Goal: Task Accomplishment & Management: Use online tool/utility

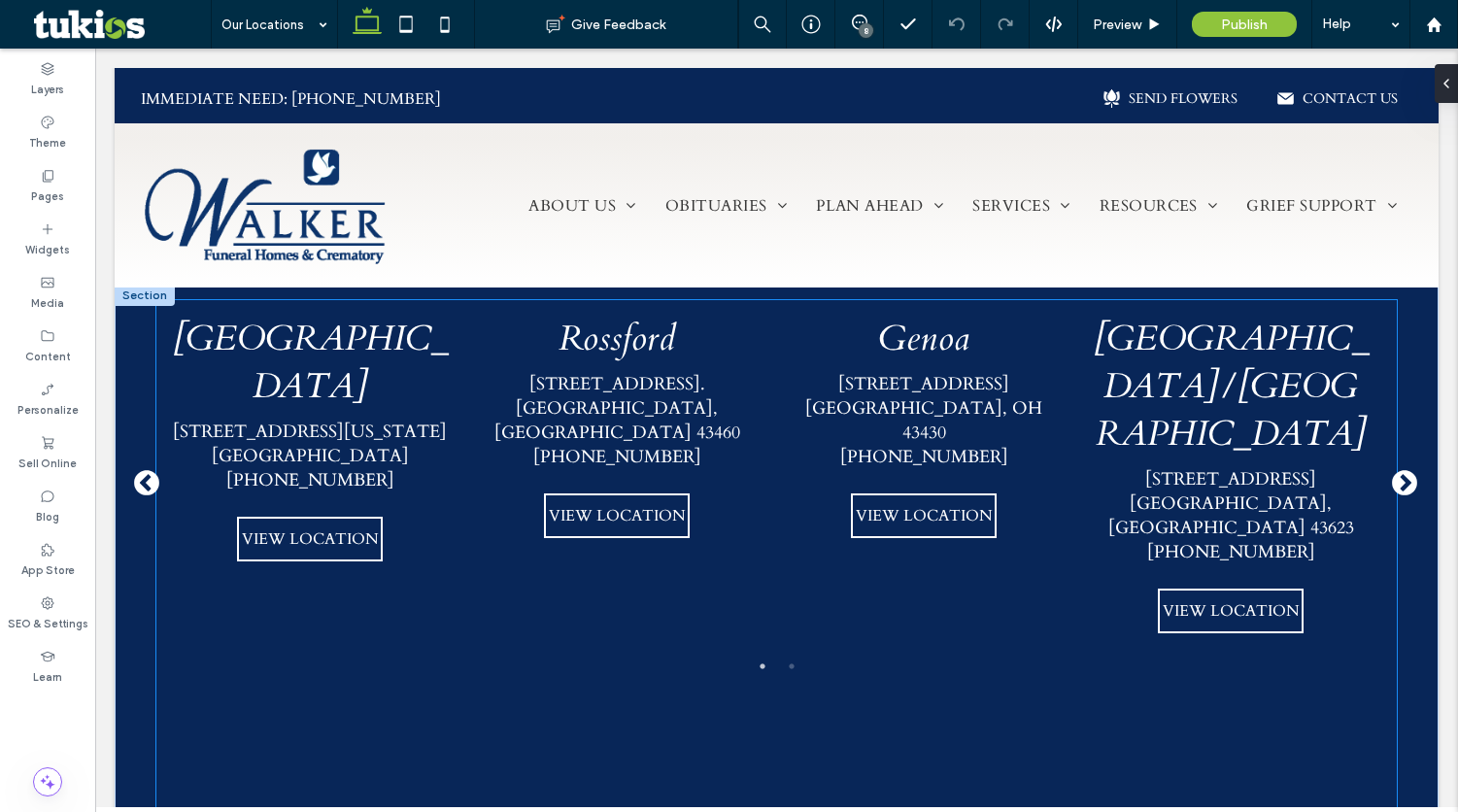
scroll to position [1810, 0]
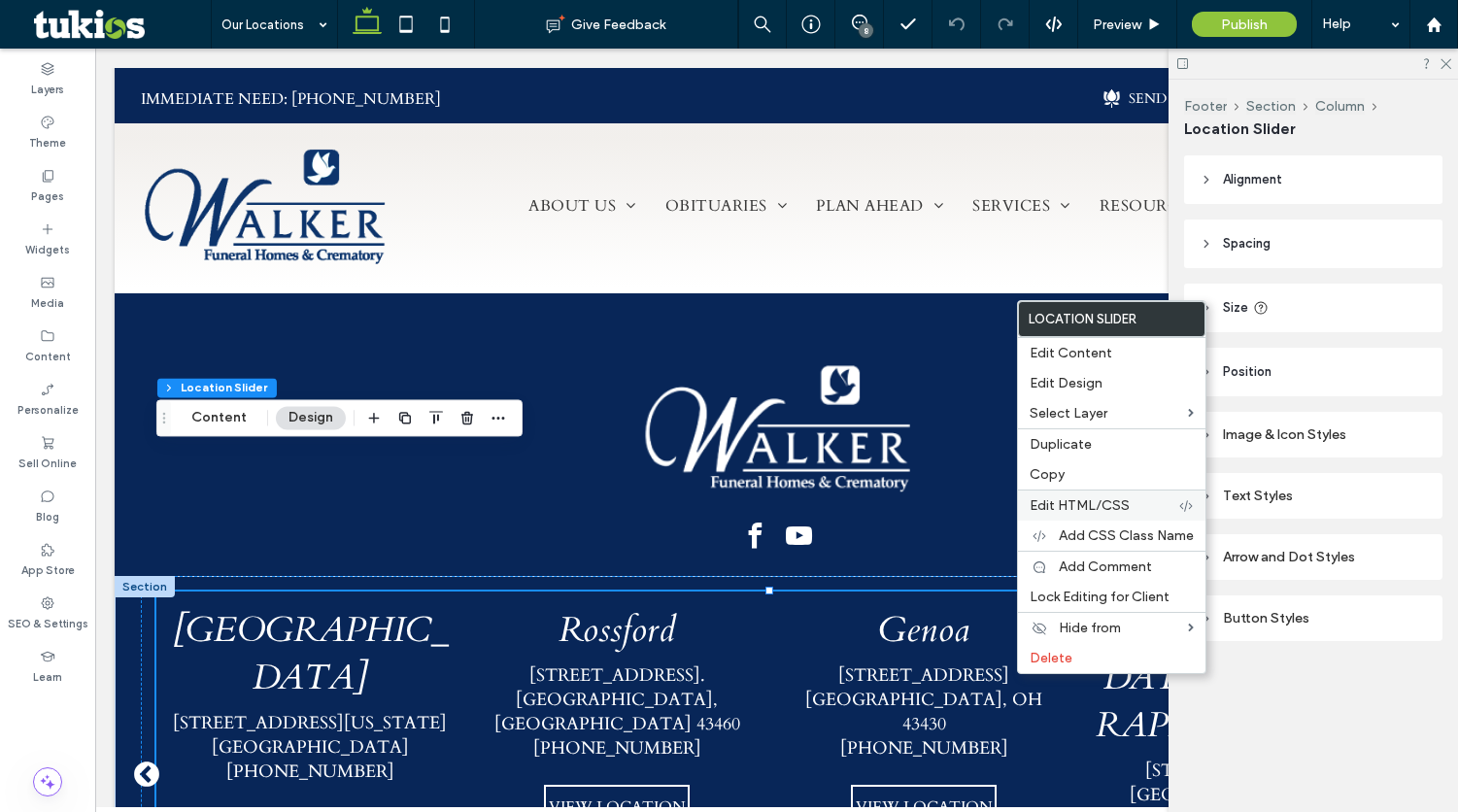
click at [1076, 514] on div "Edit HTML/CSS" at bounding box center [1112, 506] width 187 height 31
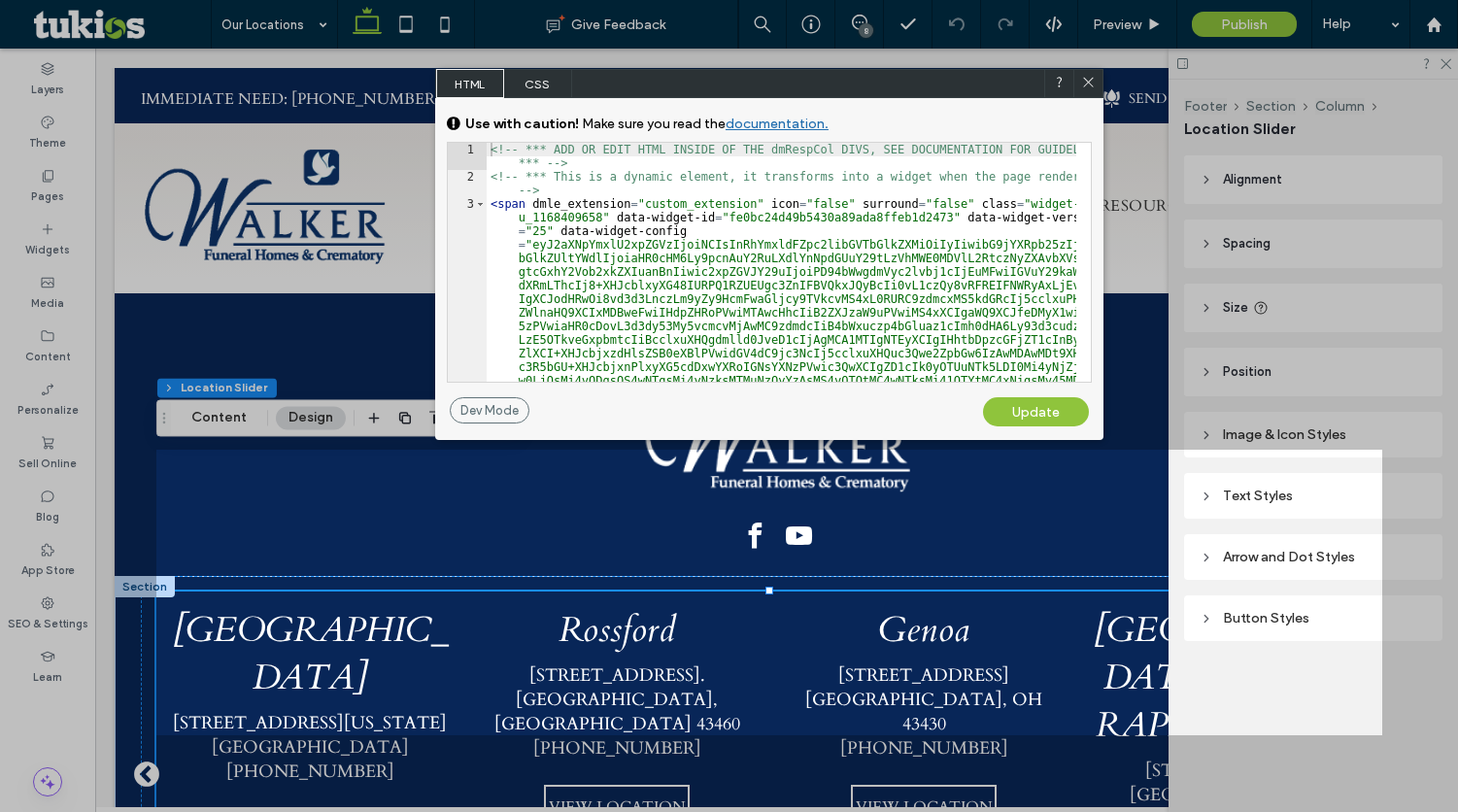
click at [561, 75] on span "CSS" at bounding box center [539, 84] width 68 height 29
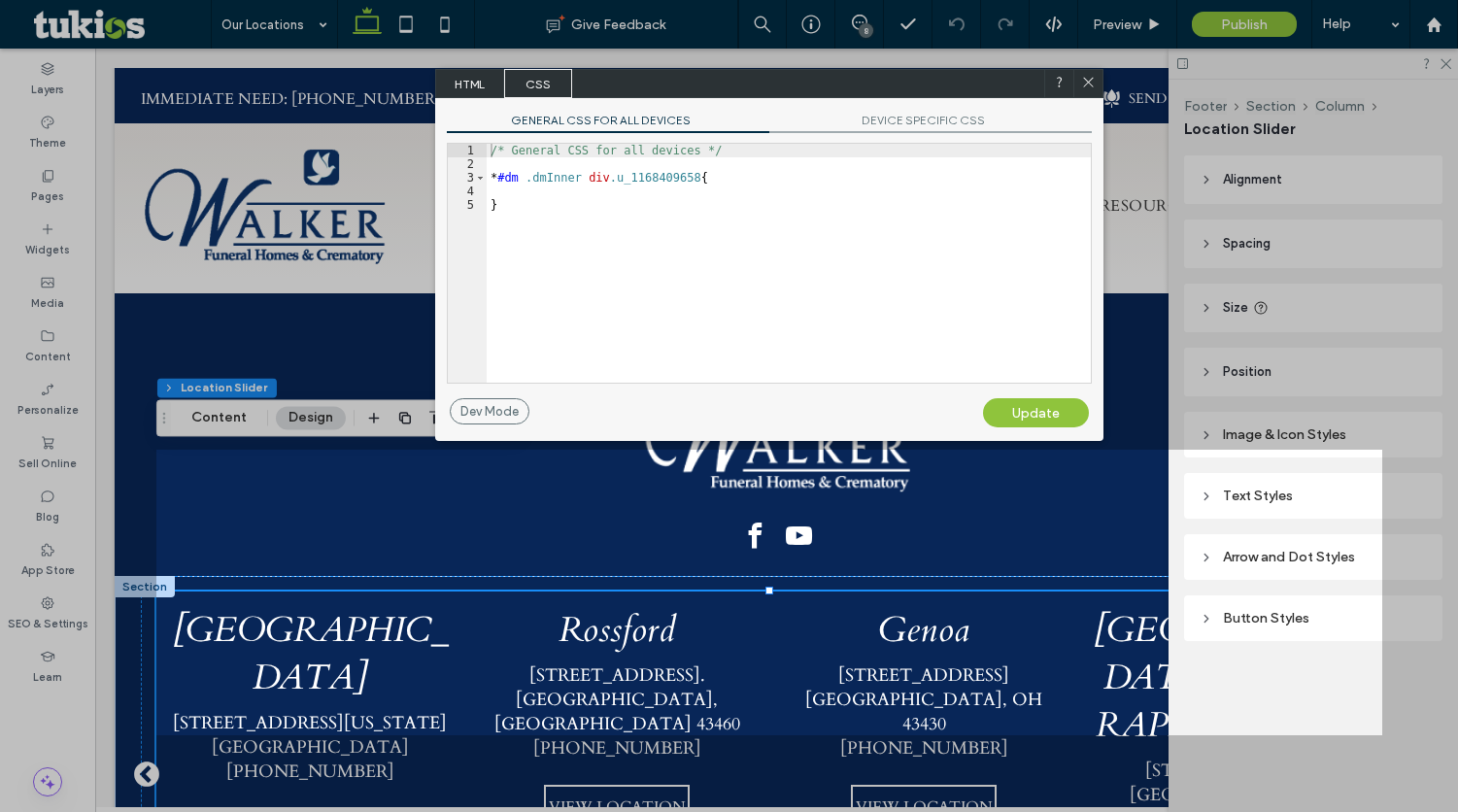
click at [635, 212] on div "/* General CSS for all devices */ * #dm .dmInner div .u_1168409658 { }" at bounding box center [789, 276] width 604 height 266
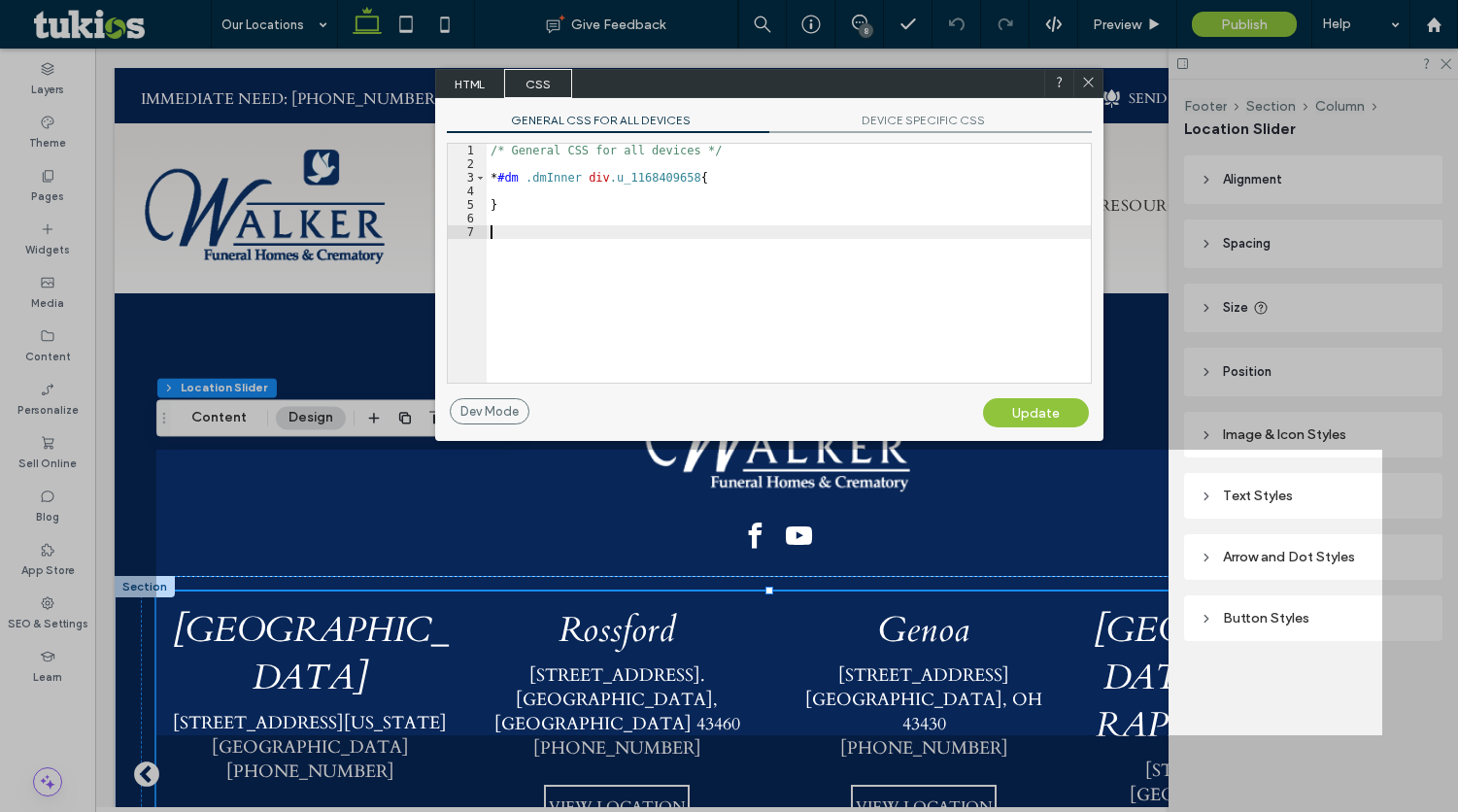
paste textarea
click at [627, 250] on div "/* General CSS for all devices */ * #dm .dmInner div .u_1168409658 { } #widget_…" at bounding box center [792, 276] width 597 height 266
type textarea "**"
click at [1011, 400] on div "Update" at bounding box center [1035, 413] width 105 height 29
drag, startPoint x: 966, startPoint y: 83, endPoint x: 1086, endPoint y: 80, distance: 120.0
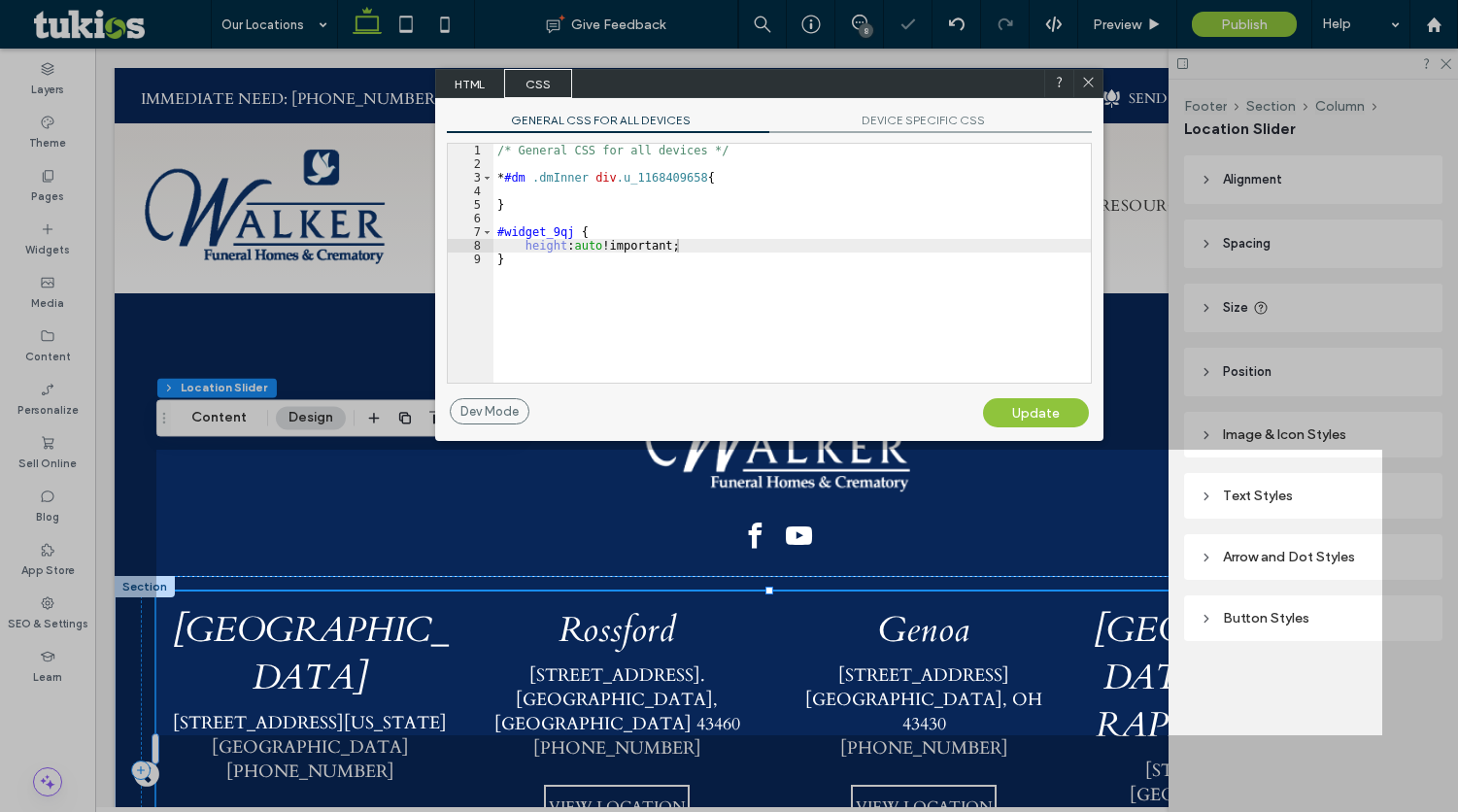
click at [1086, 80] on icon at bounding box center [1088, 82] width 15 height 15
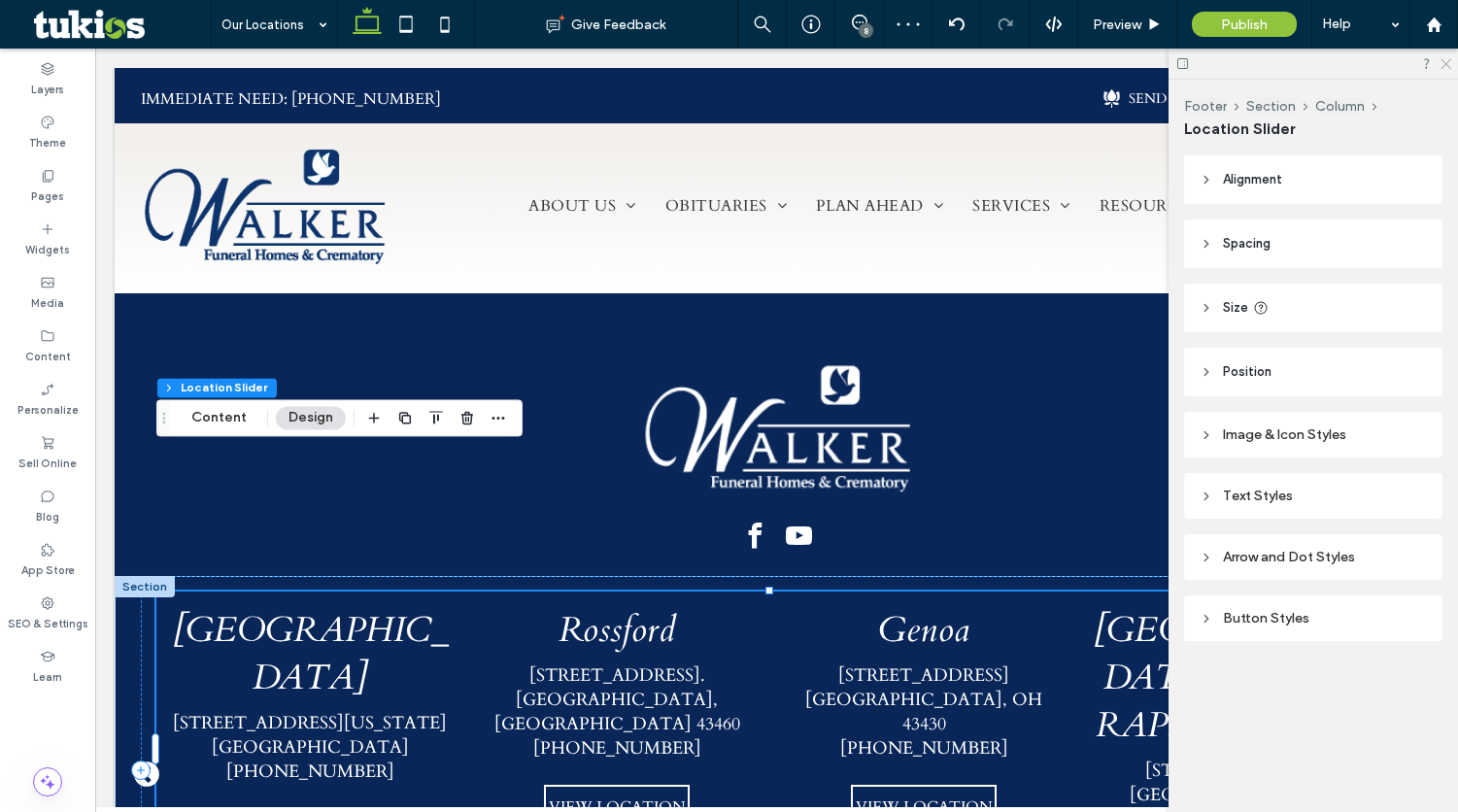
drag, startPoint x: 1441, startPoint y: 65, endPoint x: 1291, endPoint y: 44, distance: 151.5
click at [1441, 65] on icon at bounding box center [1444, 62] width 13 height 13
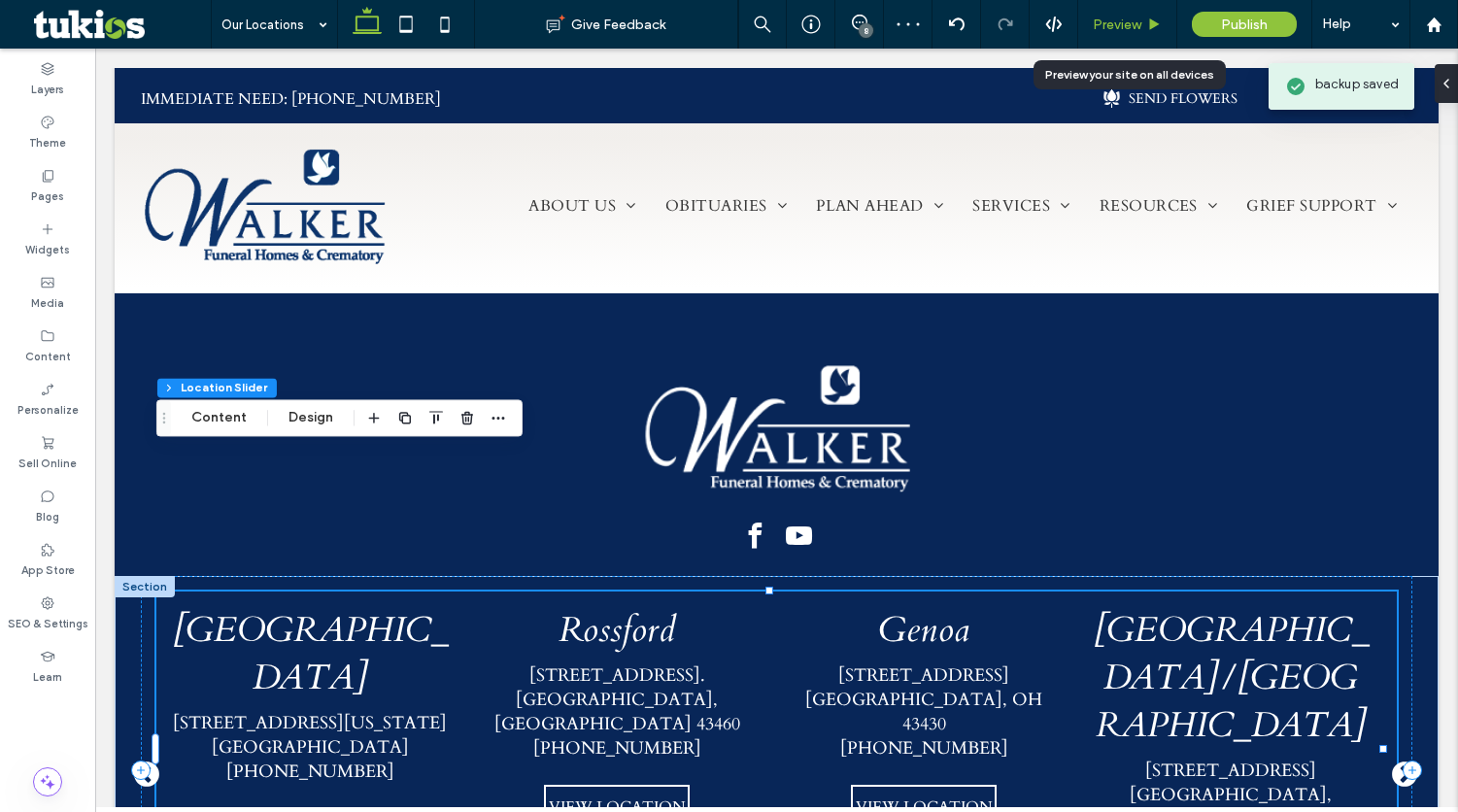
click at [1124, 32] on span "Preview" at bounding box center [1117, 24] width 49 height 17
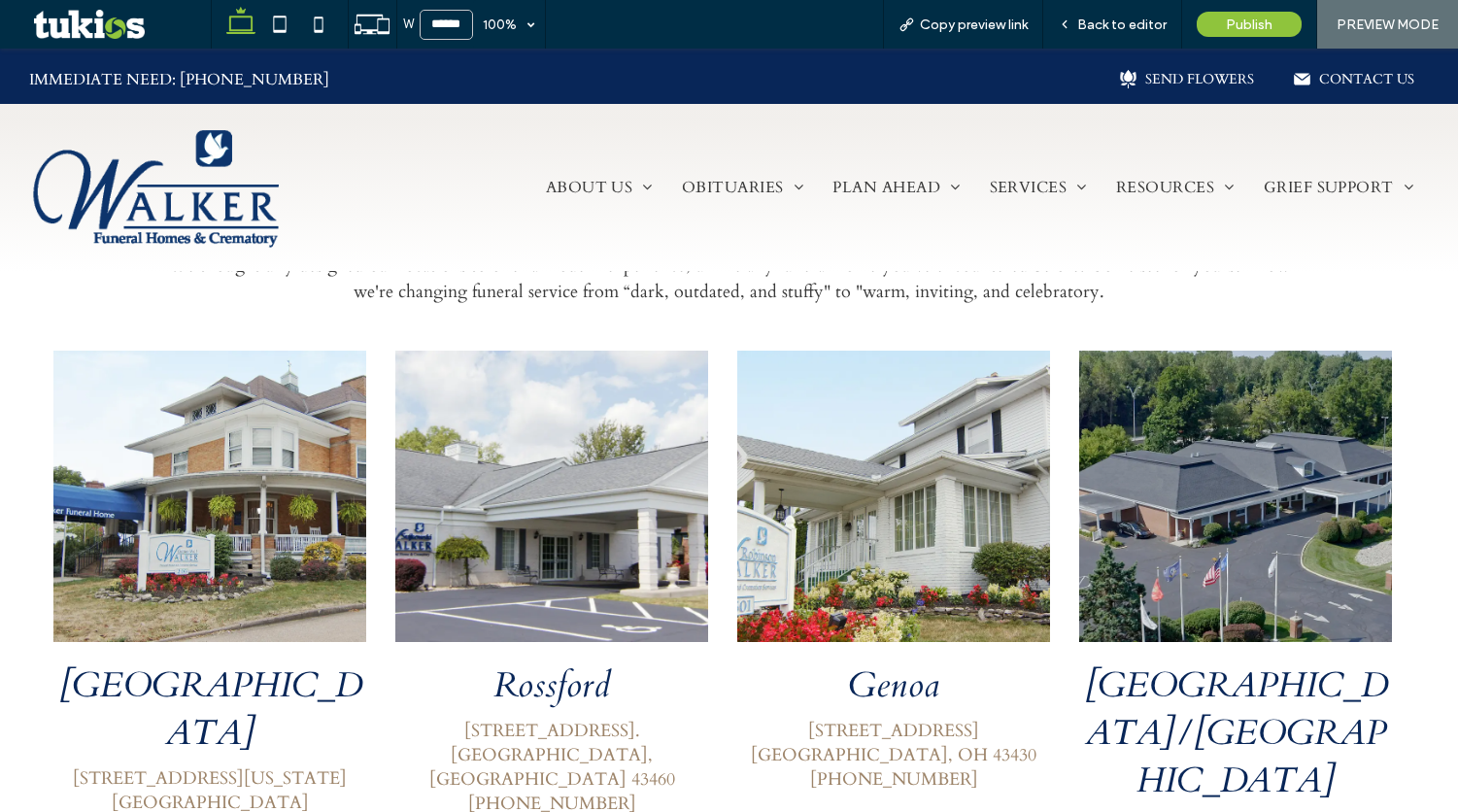
scroll to position [940, 0]
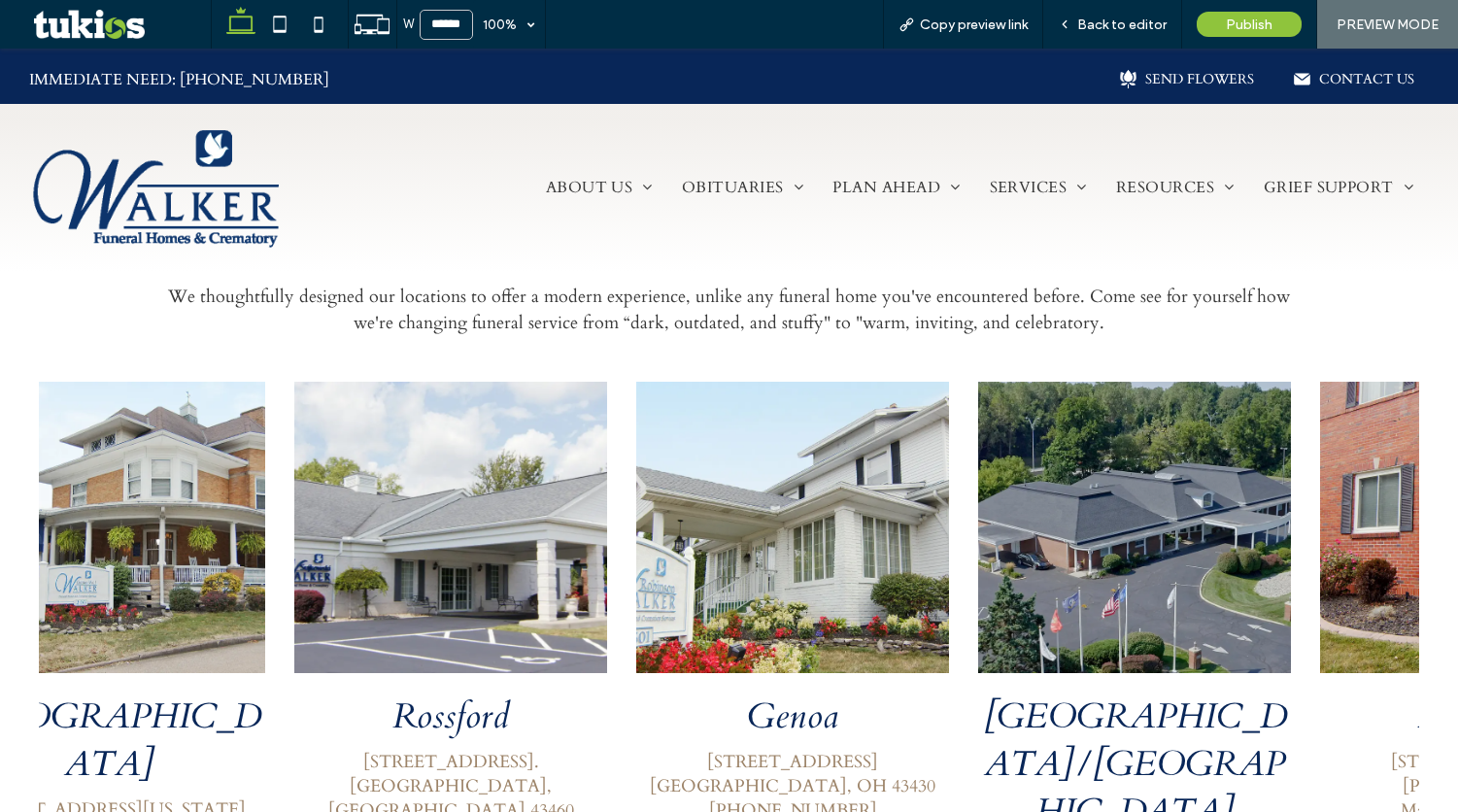
drag, startPoint x: 608, startPoint y: 538, endPoint x: 454, endPoint y: 538, distance: 154.0
click at [480, 538] on div "Rossford 830 Lime City Road. Rossford, OH 43460 (419) 666-1566 VIEW LOCATION" at bounding box center [451, 658] width 342 height 582
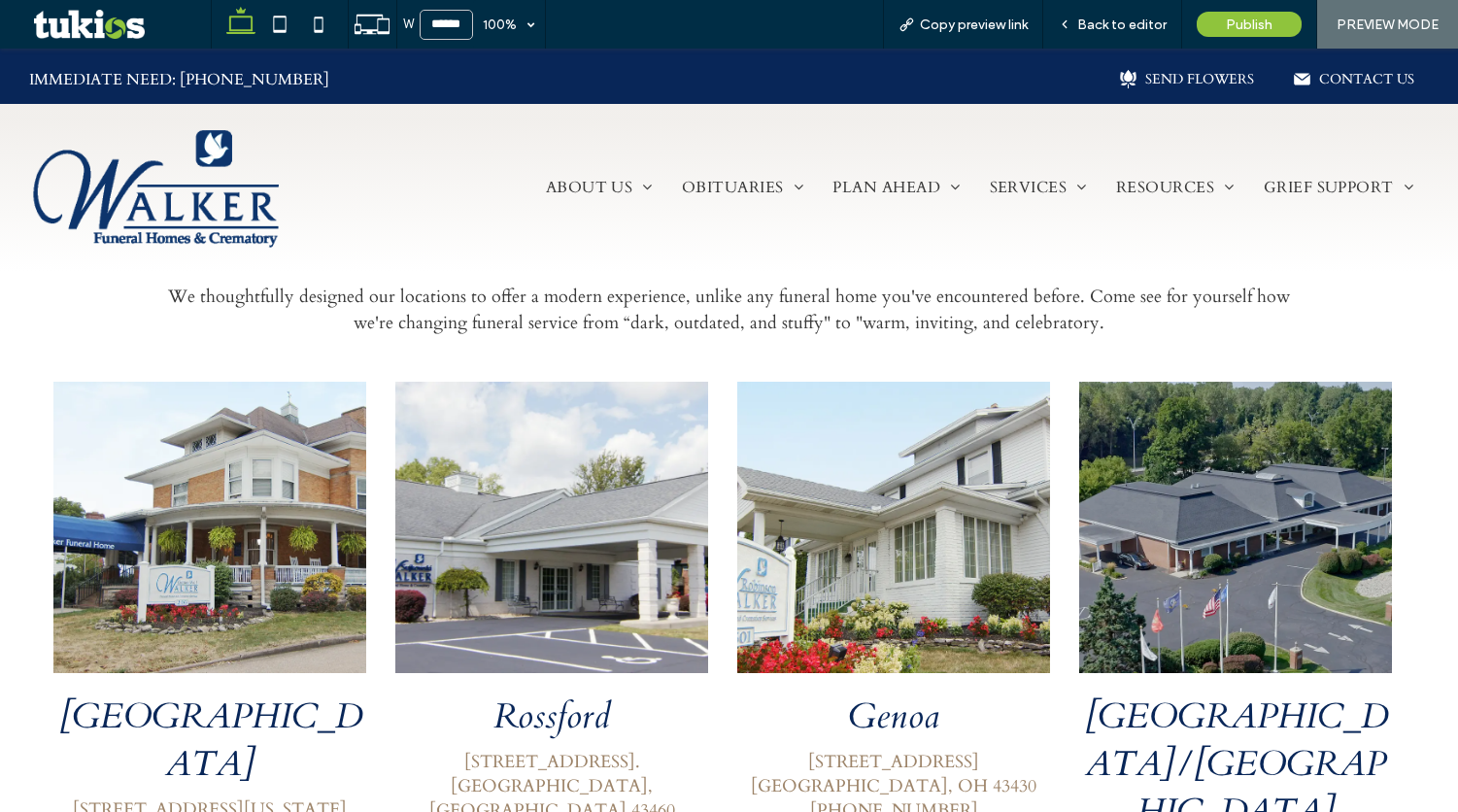
drag, startPoint x: 400, startPoint y: 472, endPoint x: -34, endPoint y: 472, distance: 434.0
click at [0, 472] on html "Section Section IMMEDIATE NEED: (419) 841-2422 SEND FLOWERS CONTACT US Section …" at bounding box center [729, 581] width 1458 height 2945
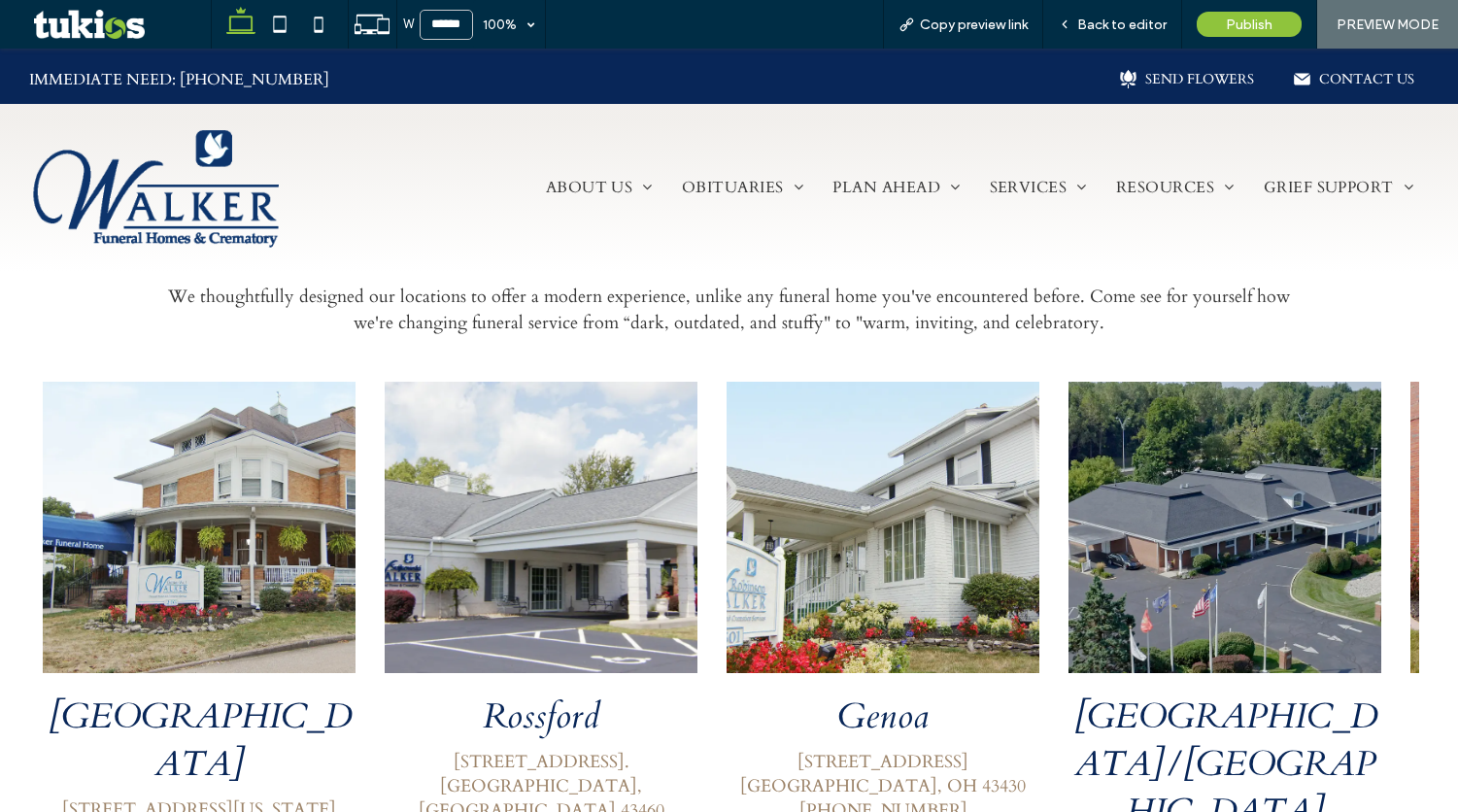
drag, startPoint x: 737, startPoint y: 430, endPoint x: 144, endPoint y: 431, distance: 593.0
click at [727, 430] on div at bounding box center [883, 527] width 312 height 292
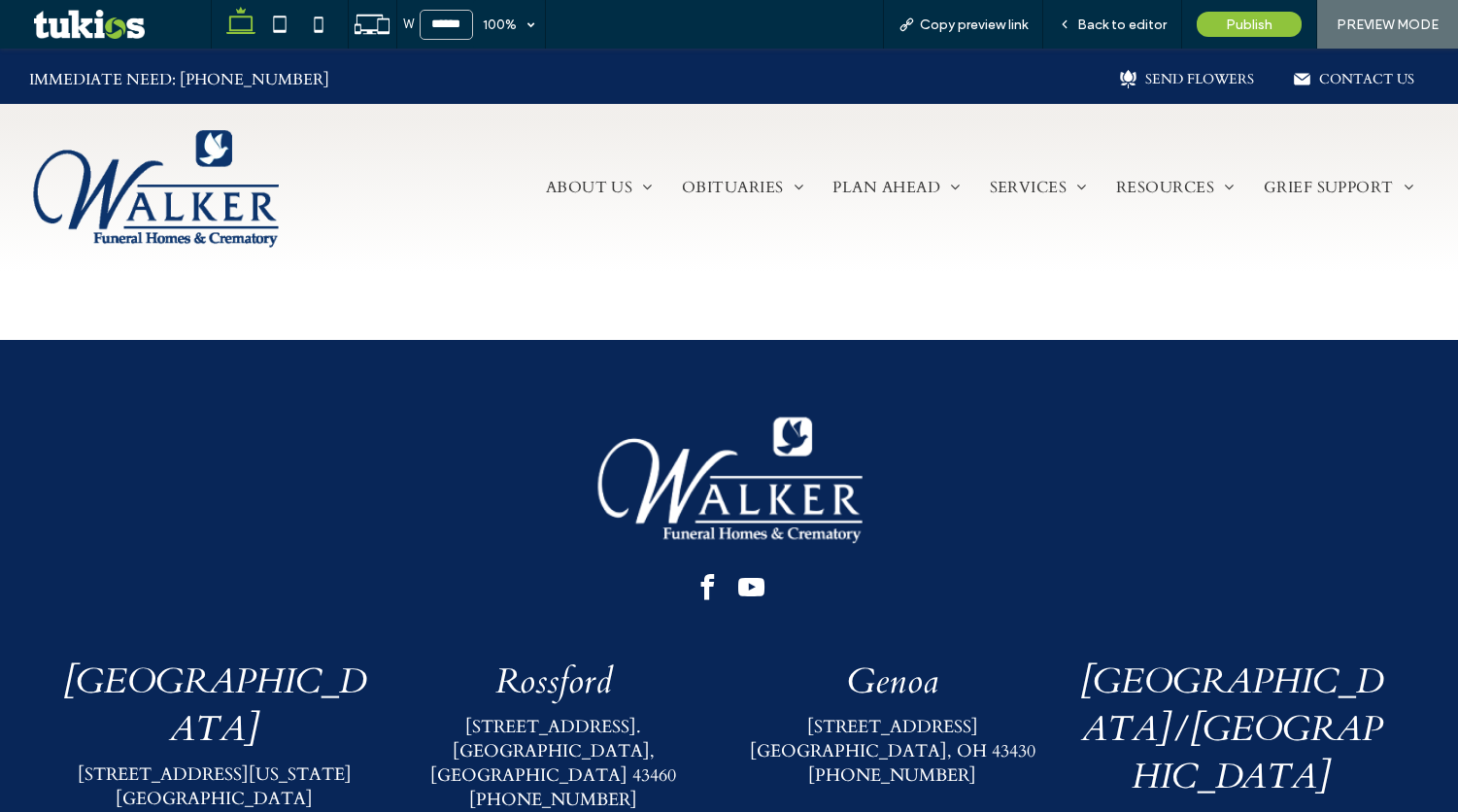
scroll to position [1912, 0]
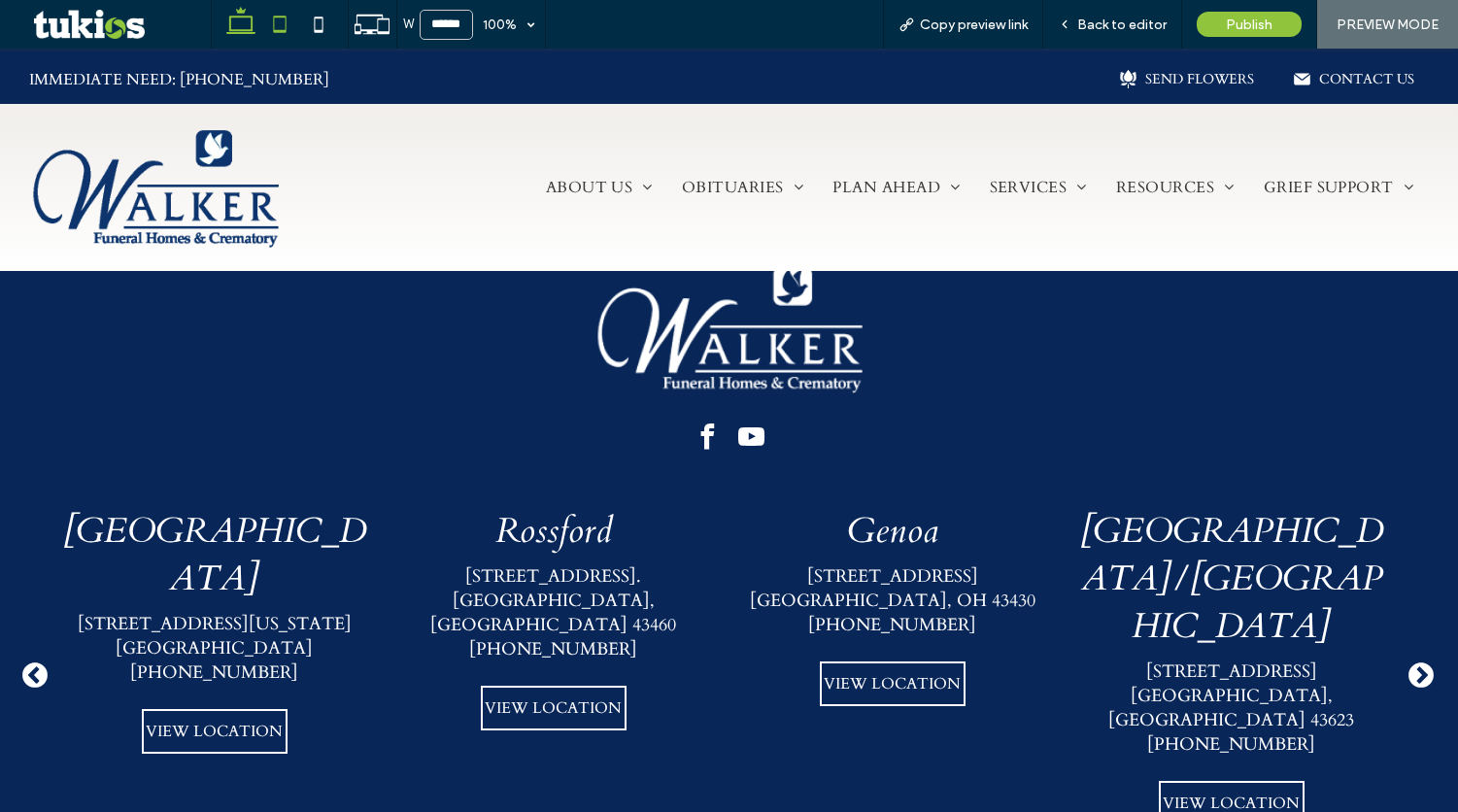
click at [282, 24] on icon at bounding box center [280, 24] width 39 height 39
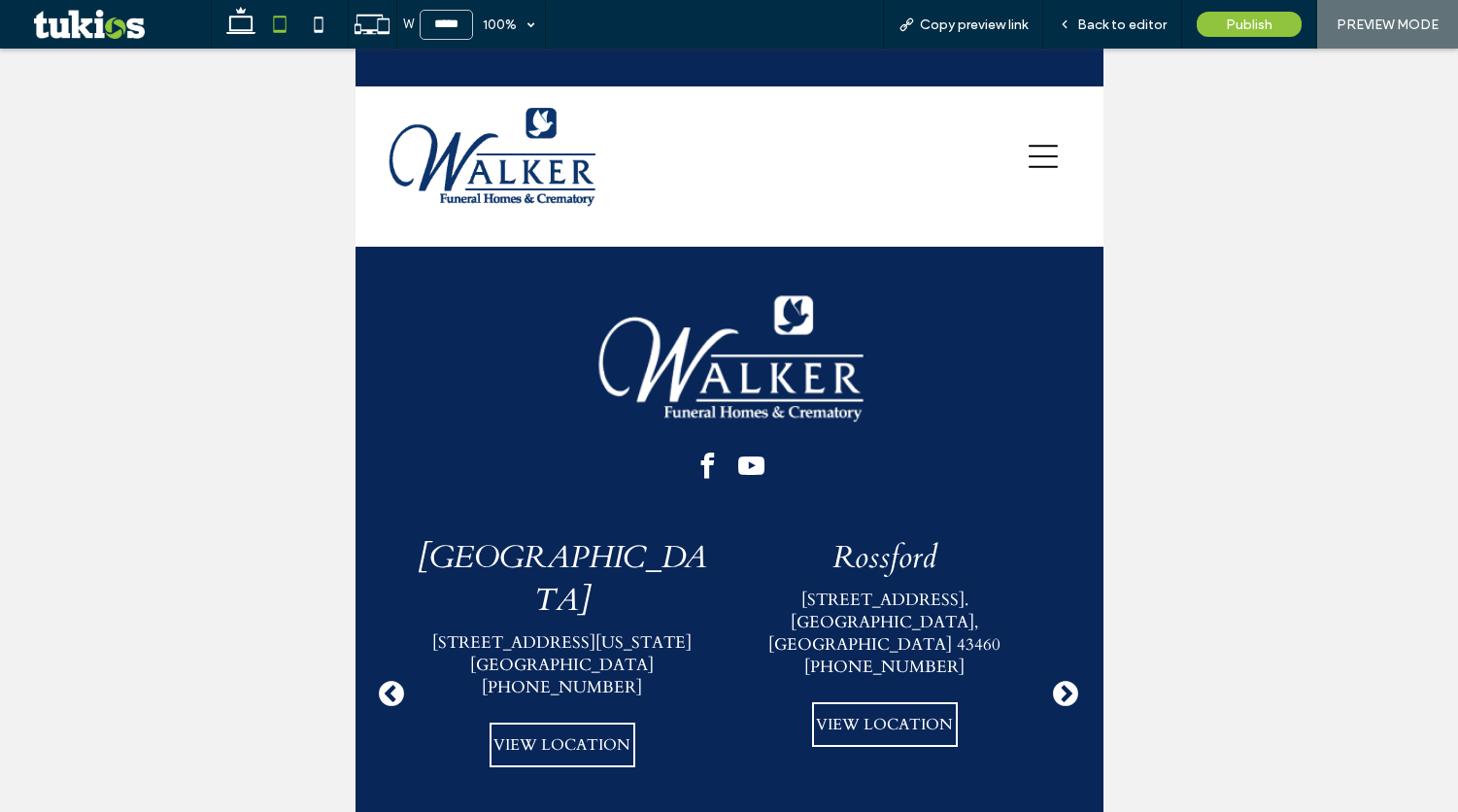
scroll to position [1485, 0]
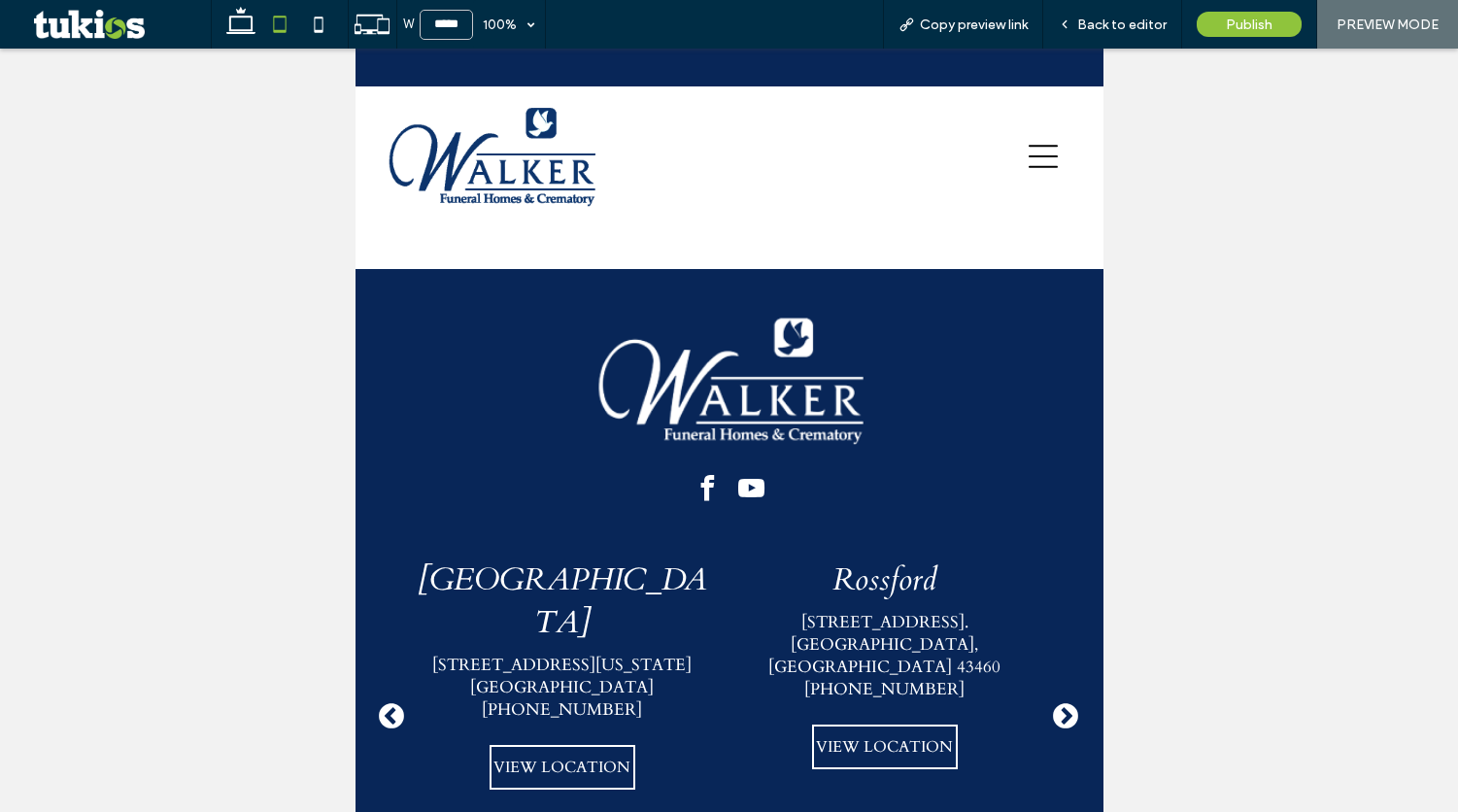
click at [365, 528] on div "Previous Oregon 3500 Navarre Avenue Oregon, OH 43616 (419) 691-6768 VIEW LOCATI…" at bounding box center [728, 741] width 748 height 426
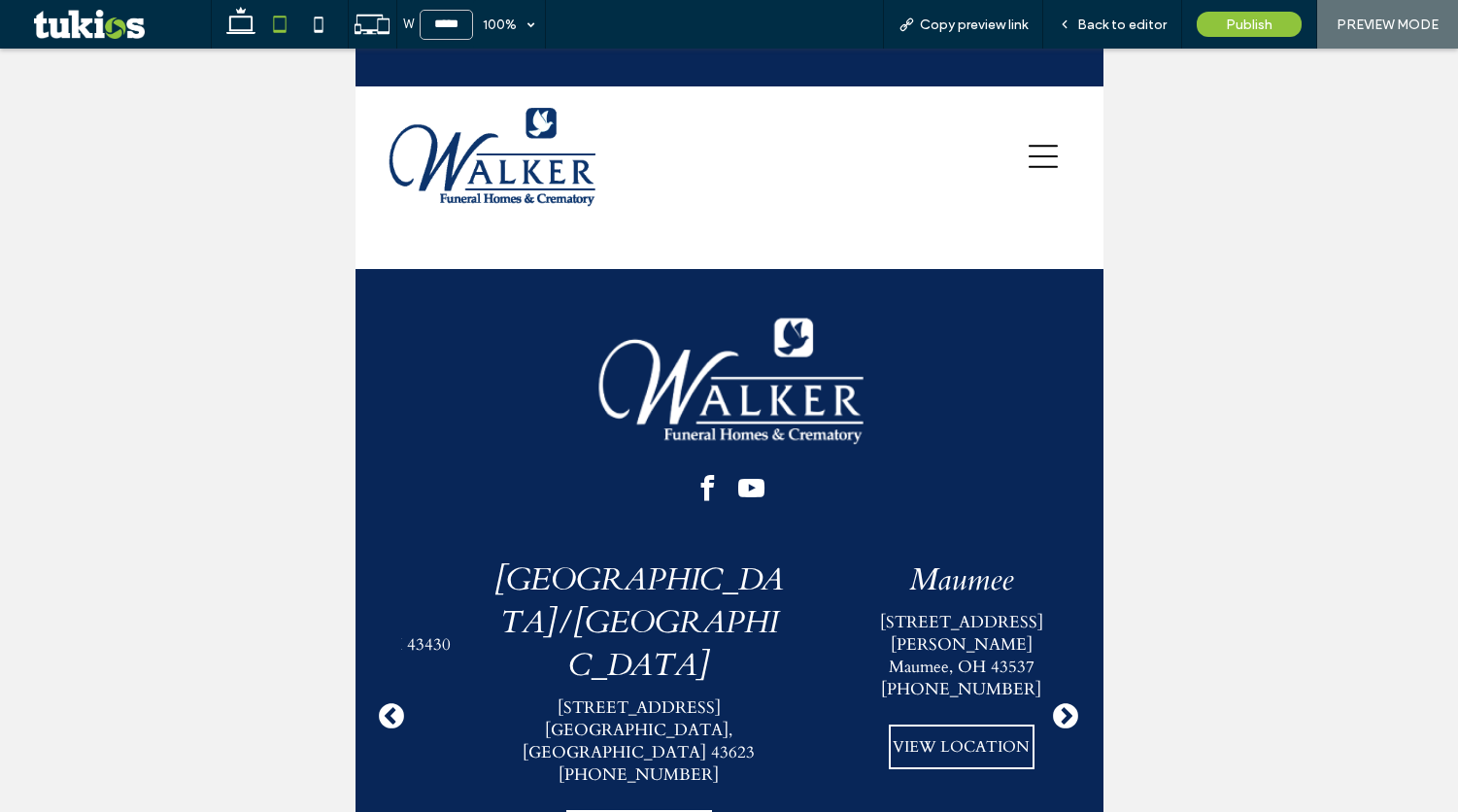
drag, startPoint x: 552, startPoint y: 530, endPoint x: 460, endPoint y: 530, distance: 92.0
click at [492, 558] on h3 "Toledo/Sylvania Township" at bounding box center [638, 622] width 294 height 128
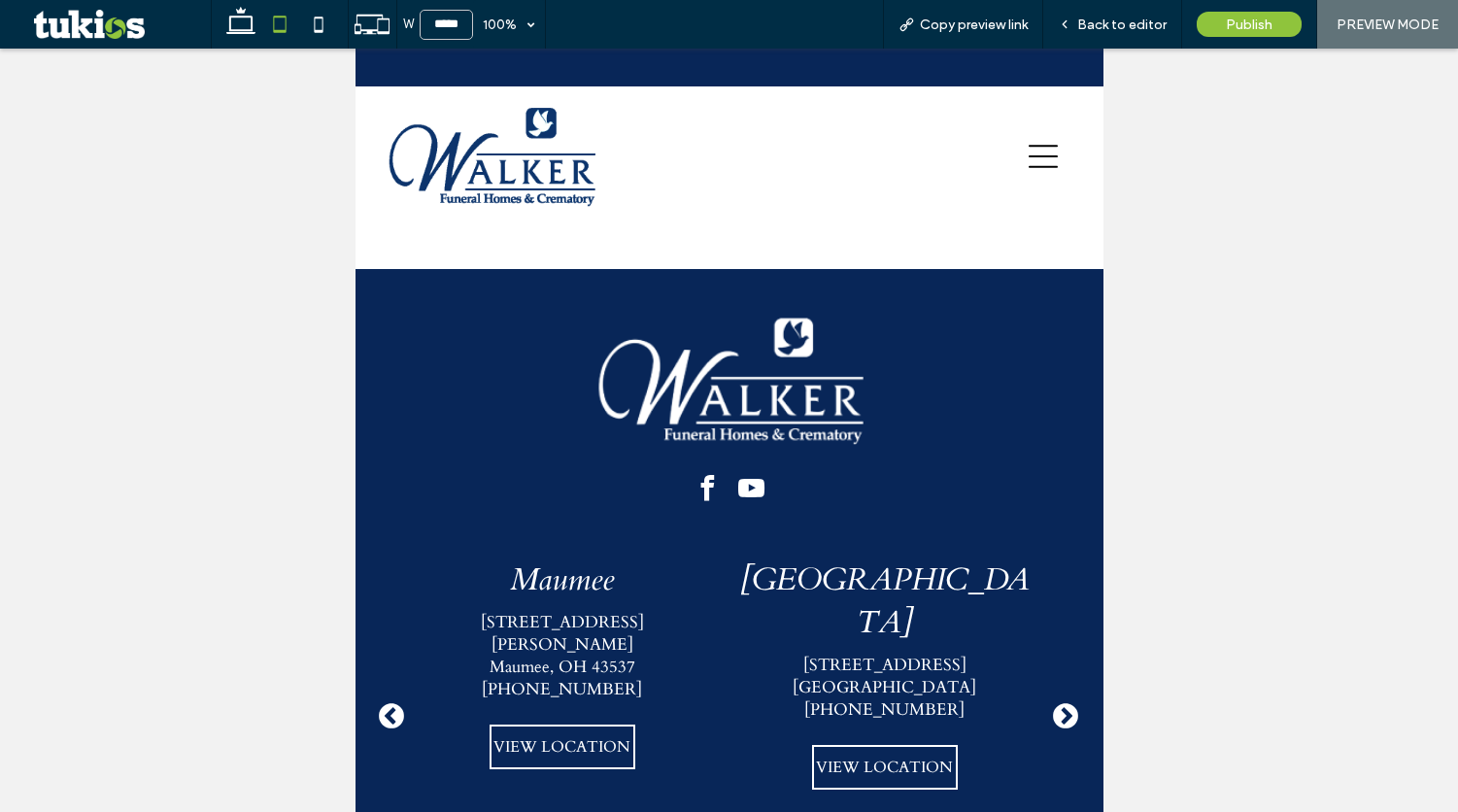
click at [737, 654] on p "165 East Water Street" at bounding box center [883, 665] width 294 height 22
click at [499, 633] on p "Oregon, OH 43616" at bounding box center [561, 656] width 294 height 45
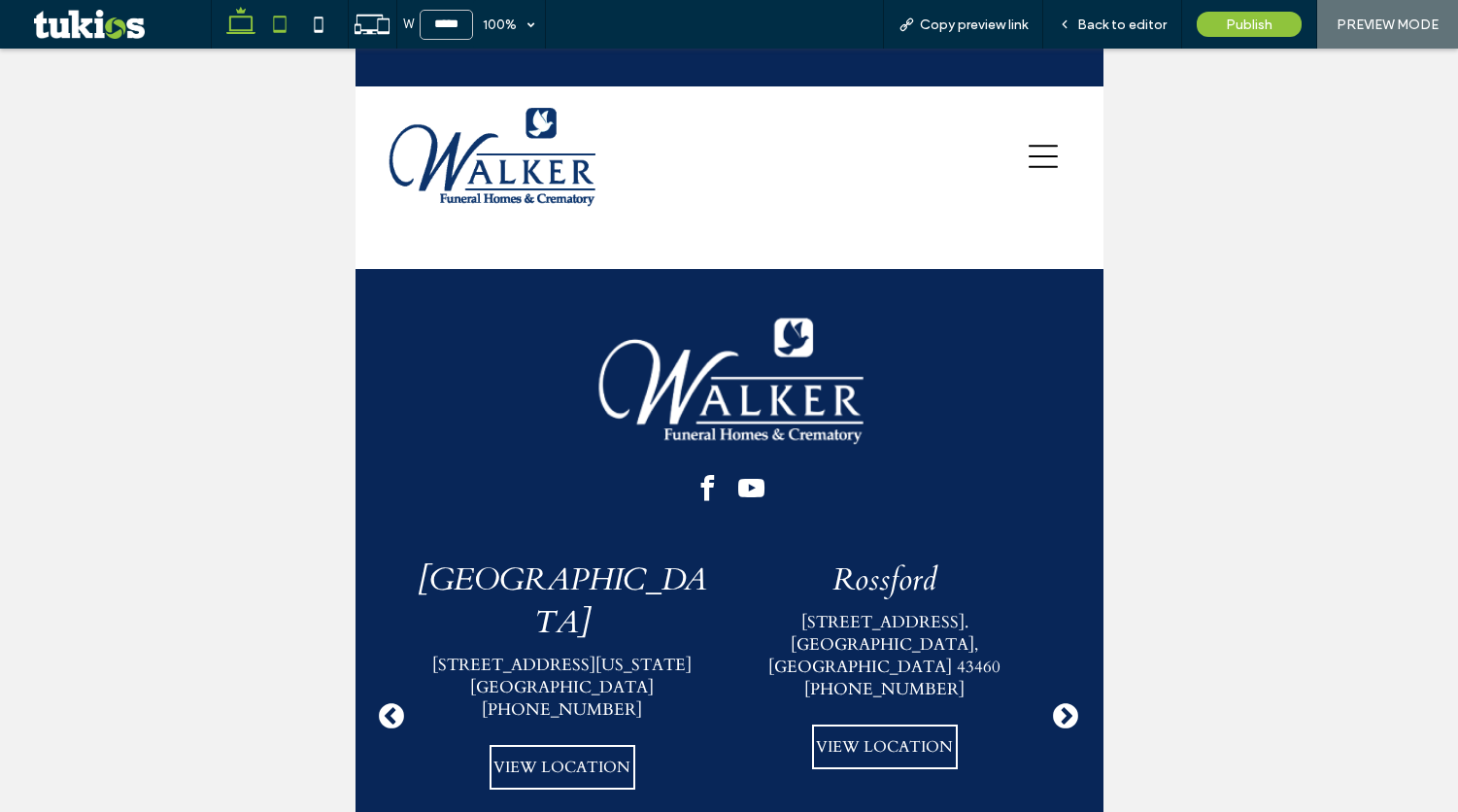
click at [242, 26] on icon at bounding box center [241, 24] width 39 height 39
type input "******"
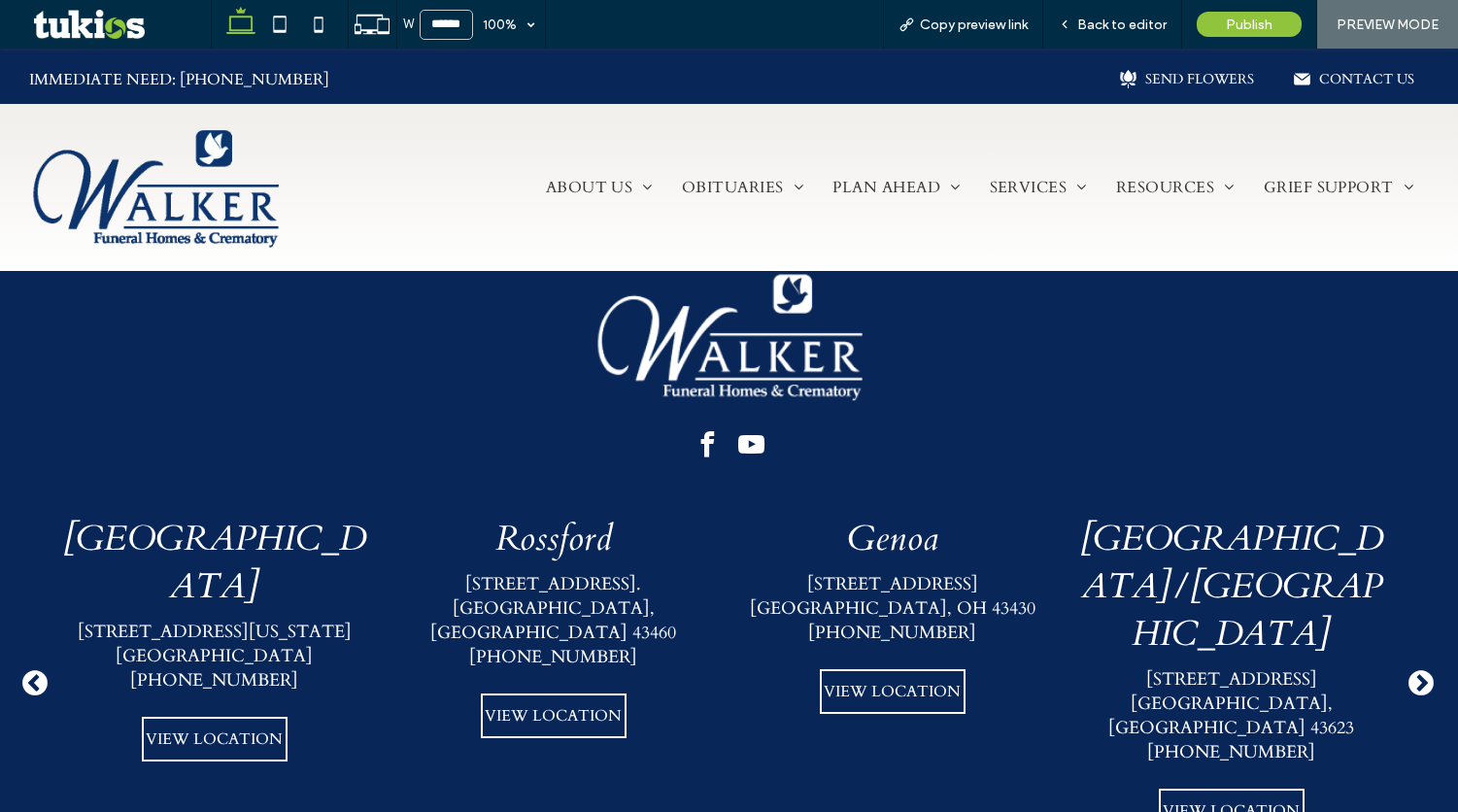
scroll to position [1873, 0]
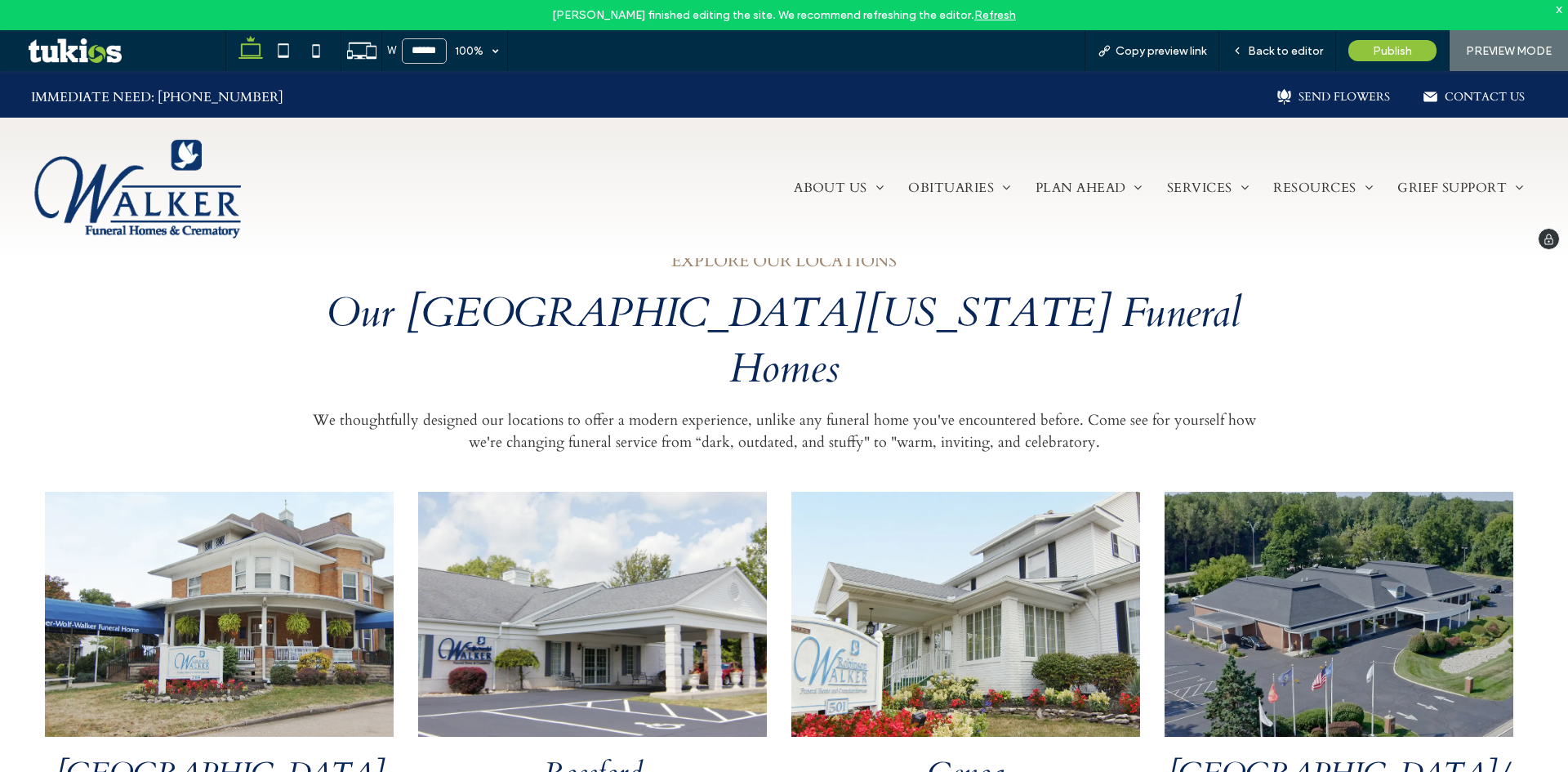
scroll to position [816, 0]
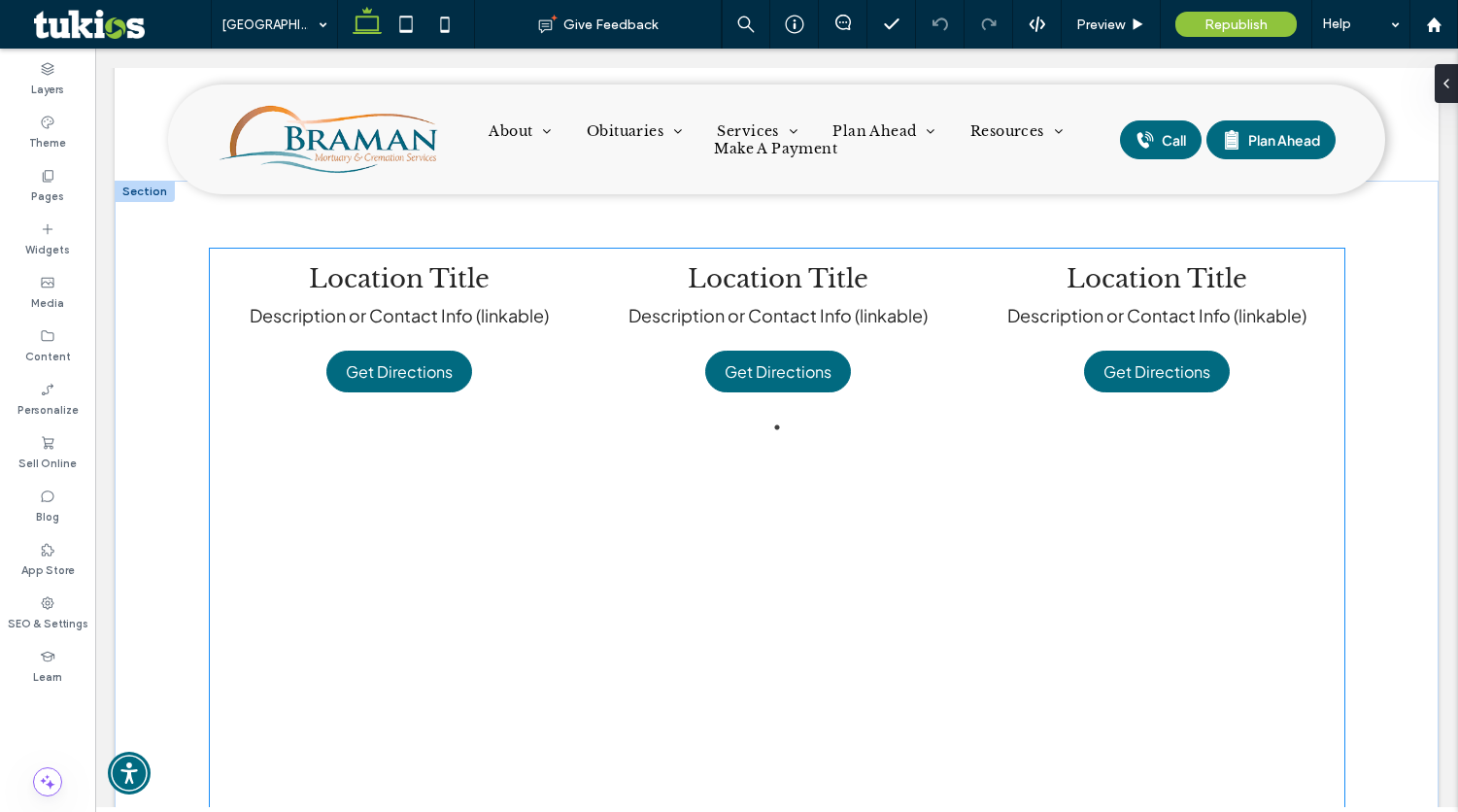
scroll to position [2040, 0]
click at [634, 455] on div "Location Title Description or Contact Info (linkable) Get Directions Location T…" at bounding box center [777, 528] width 1135 height 562
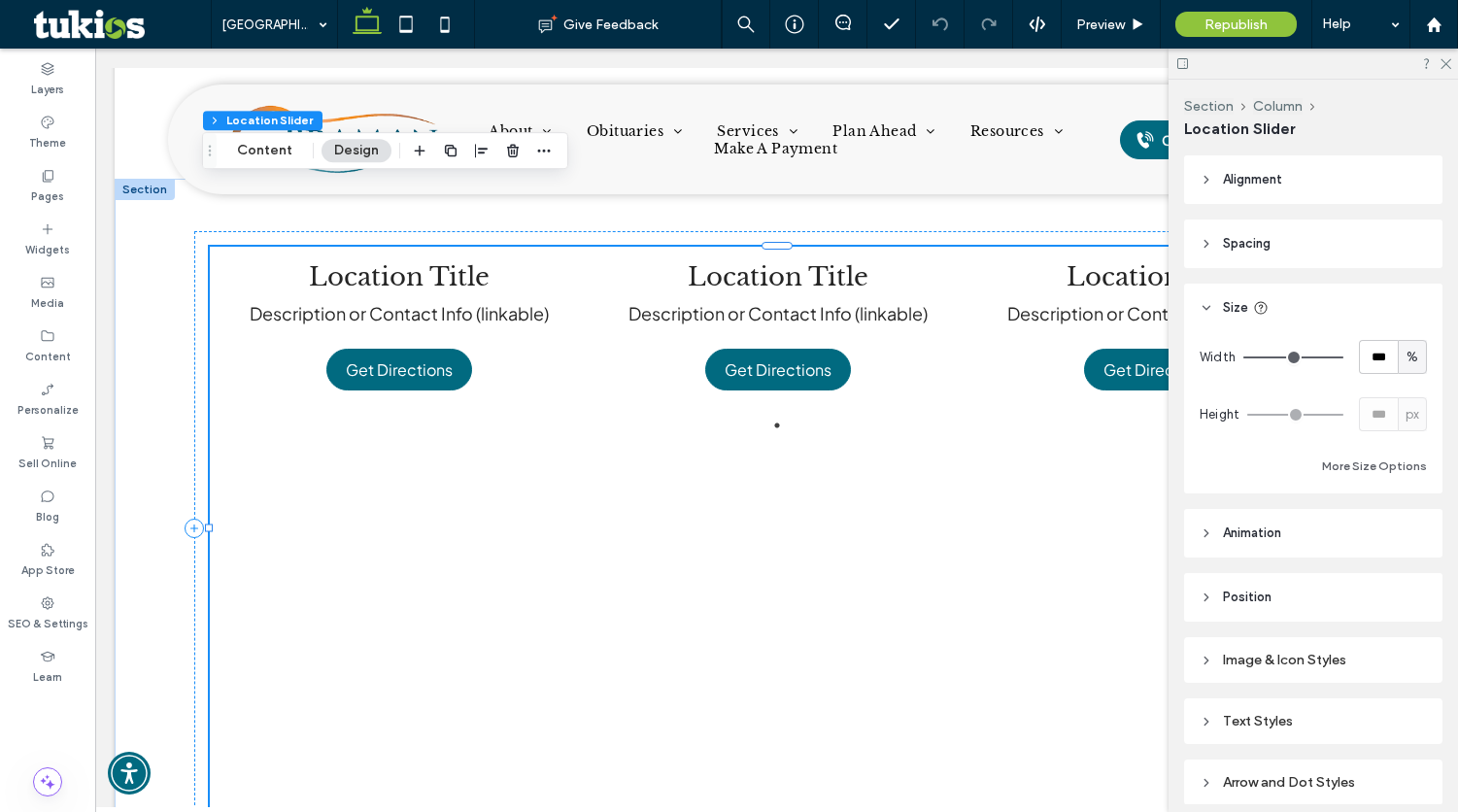
click at [985, 466] on div "Location Title Description or Contact Info (linkable) Get Directions Location T…" at bounding box center [777, 528] width 1135 height 562
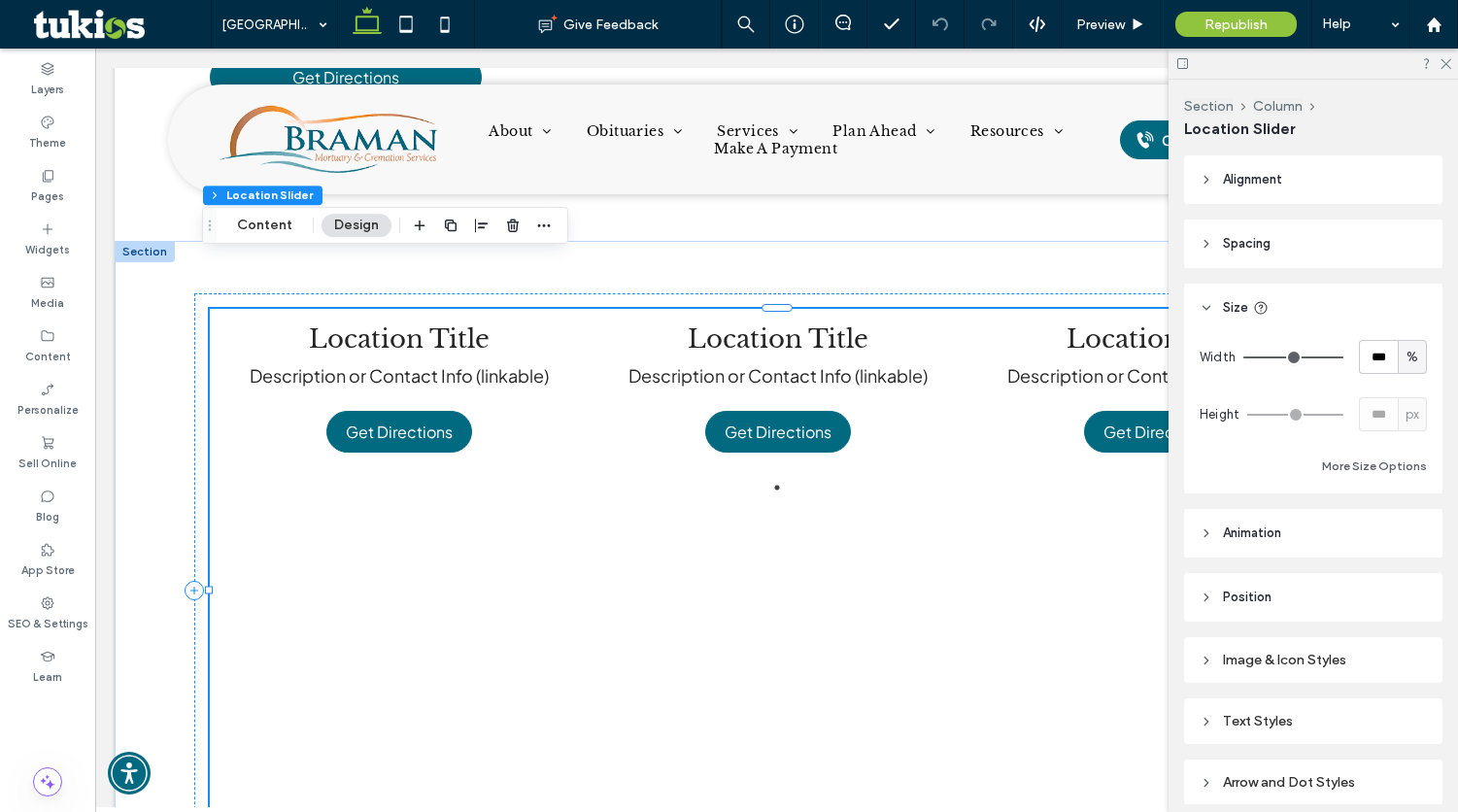
scroll to position [1943, 0]
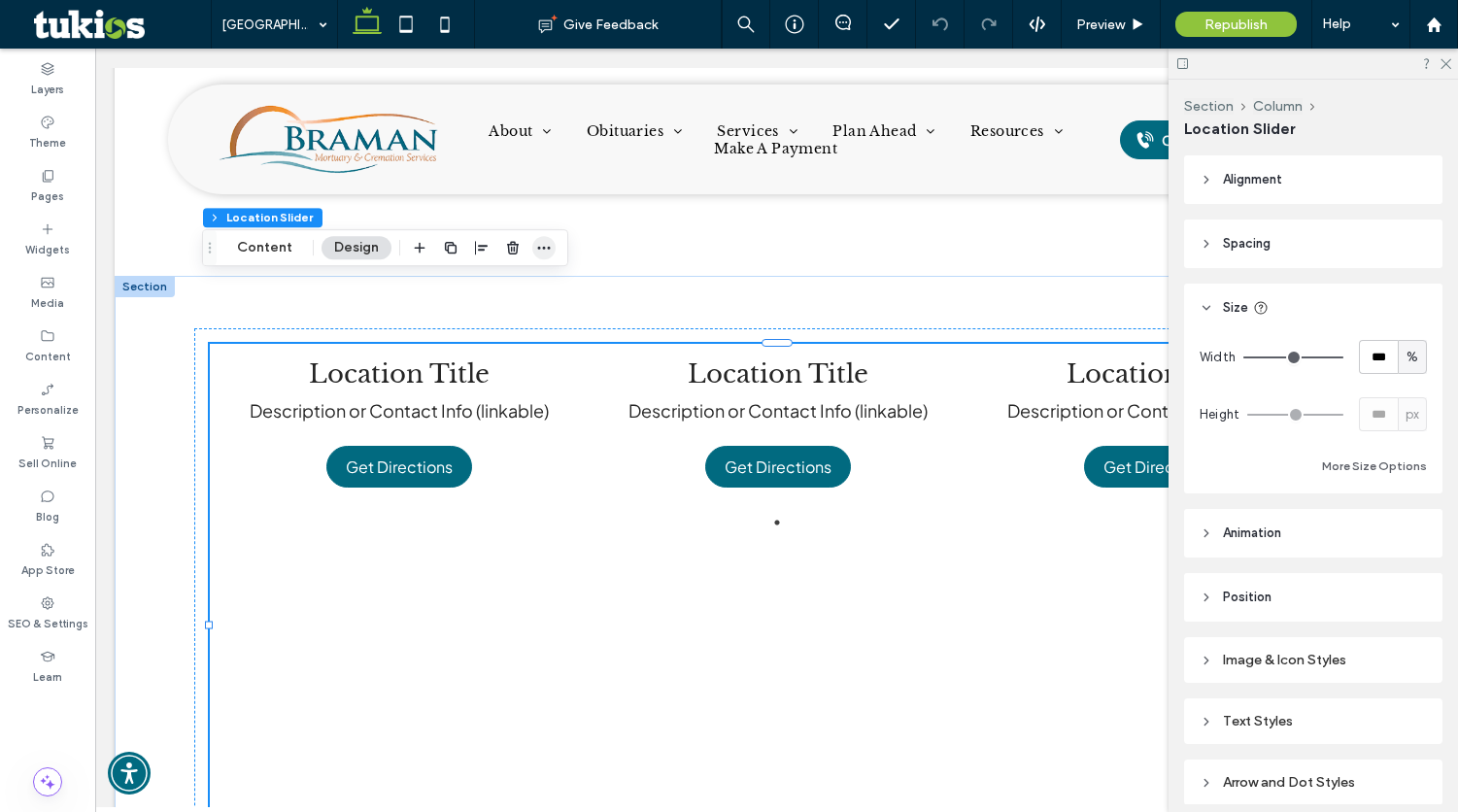
click at [540, 250] on icon "button" at bounding box center [544, 248] width 16 height 16
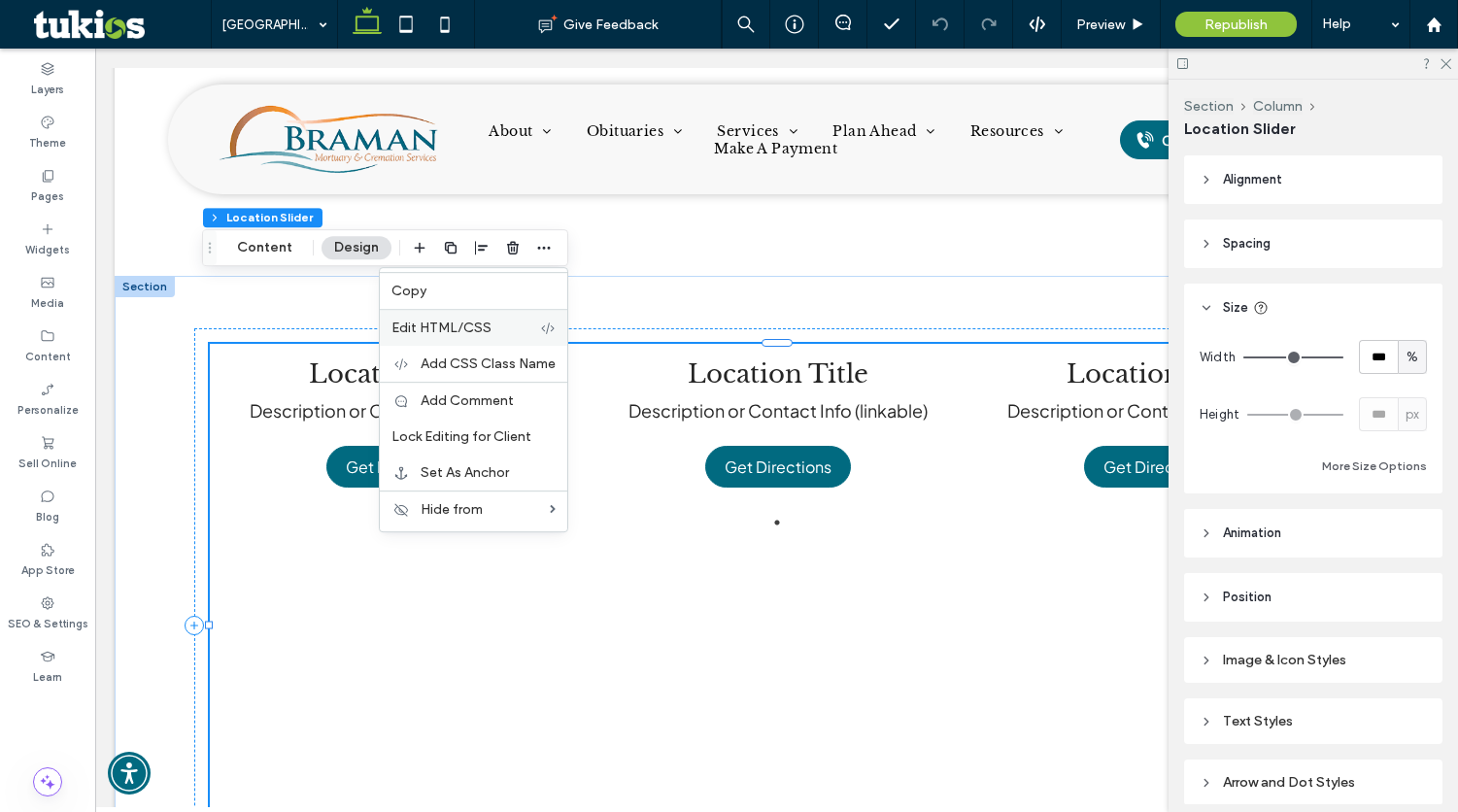
click at [477, 329] on span "Edit HTML/CSS" at bounding box center [441, 327] width 101 height 17
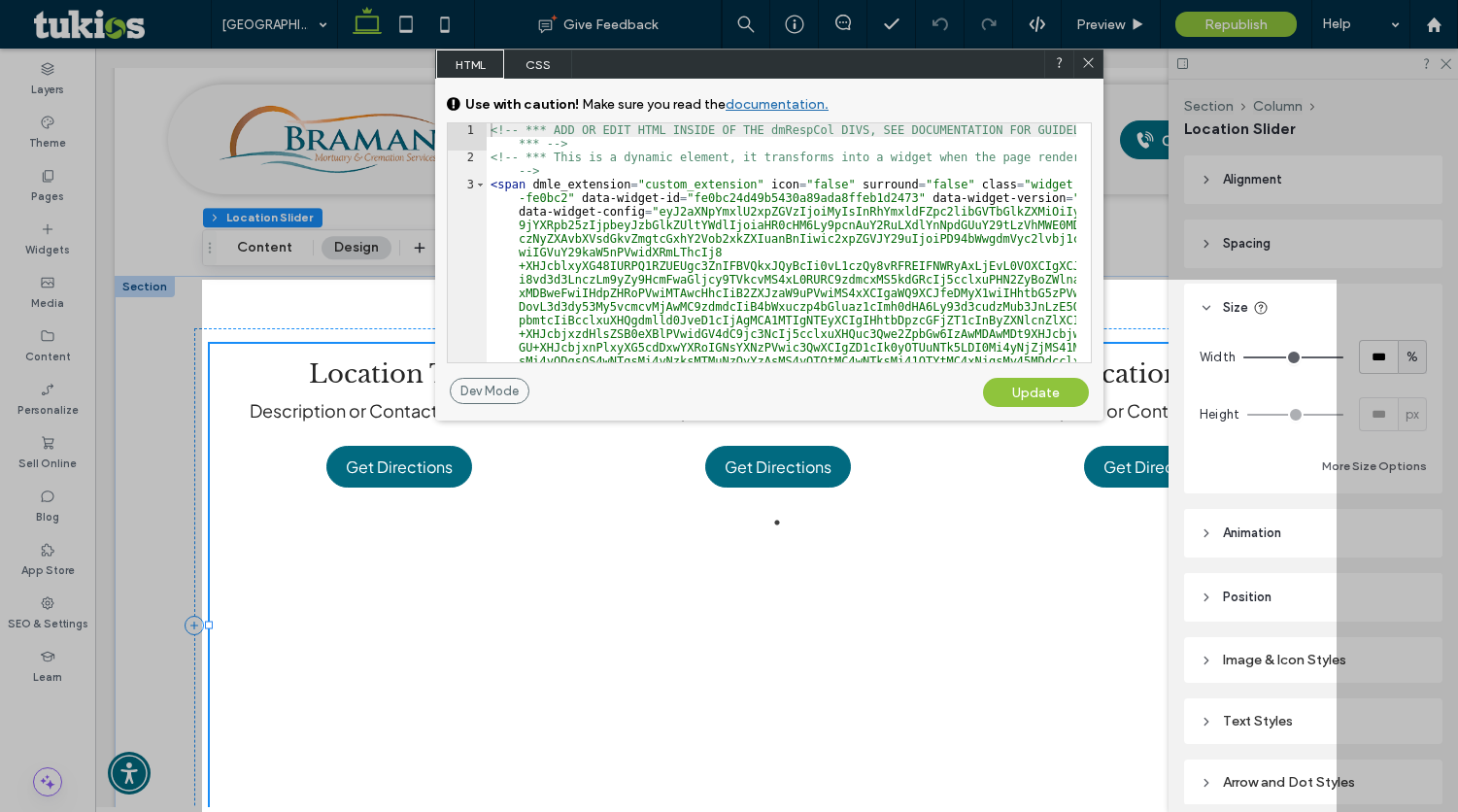
click at [547, 72] on span "CSS" at bounding box center [539, 64] width 68 height 29
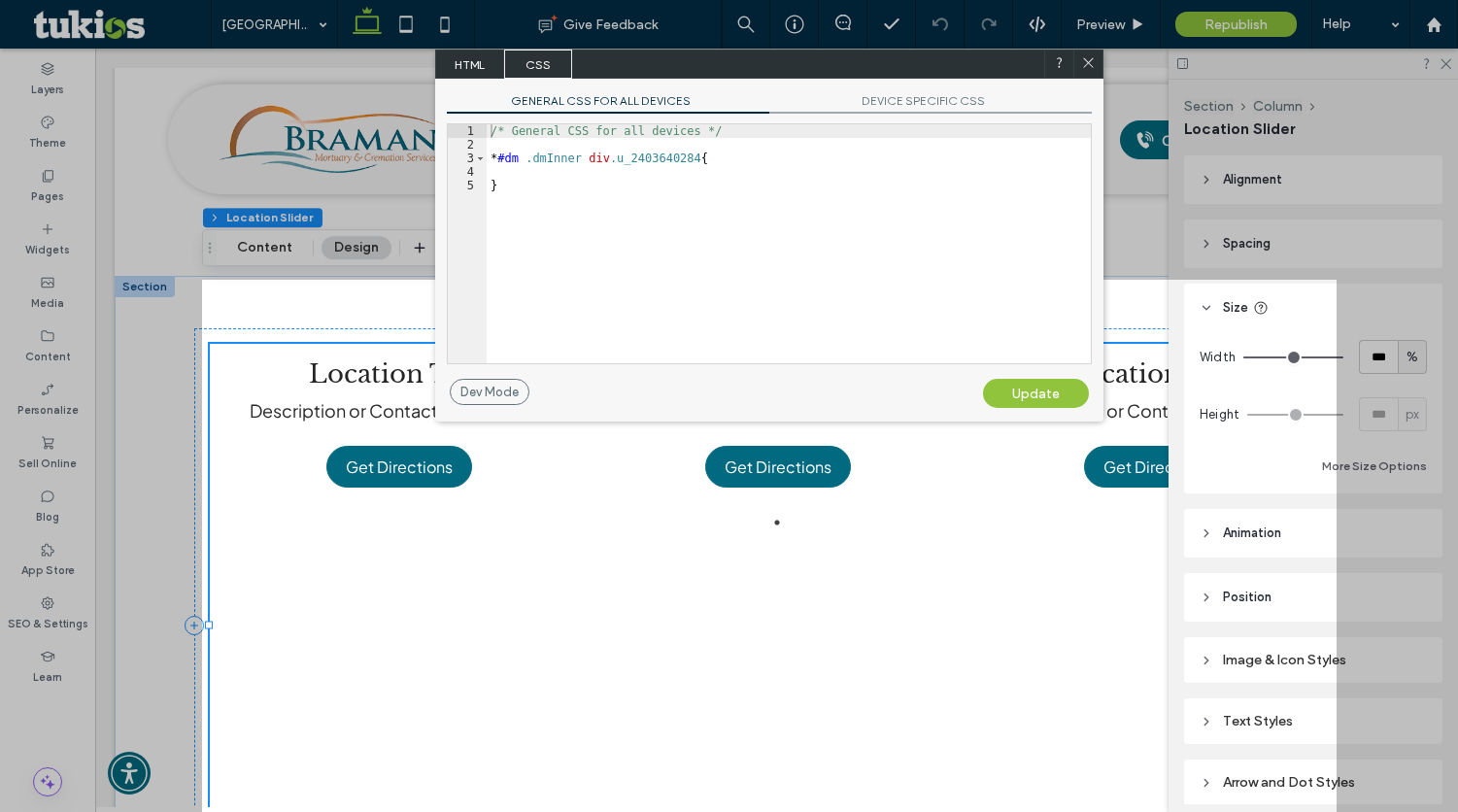
click at [841, 108] on span "DEVICE SPECIFIC CSS" at bounding box center [930, 103] width 322 height 20
click at [1083, 59] on icon at bounding box center [1088, 62] width 15 height 15
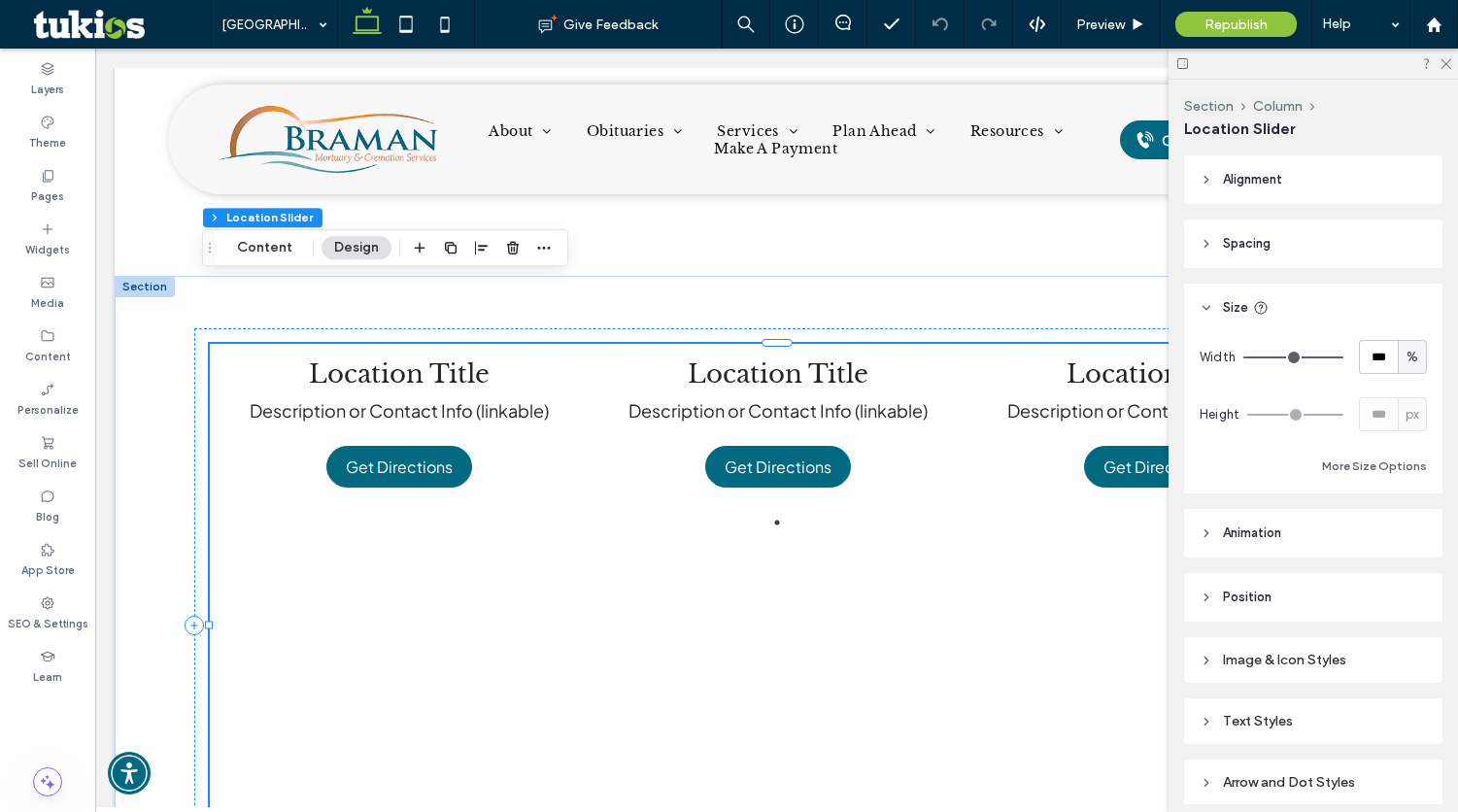
click at [601, 424] on div "Location Title Description or Contact Info (linkable) Get Directions" at bounding box center [778, 427] width 379 height 168
click at [513, 260] on span "button" at bounding box center [513, 248] width 23 height 23
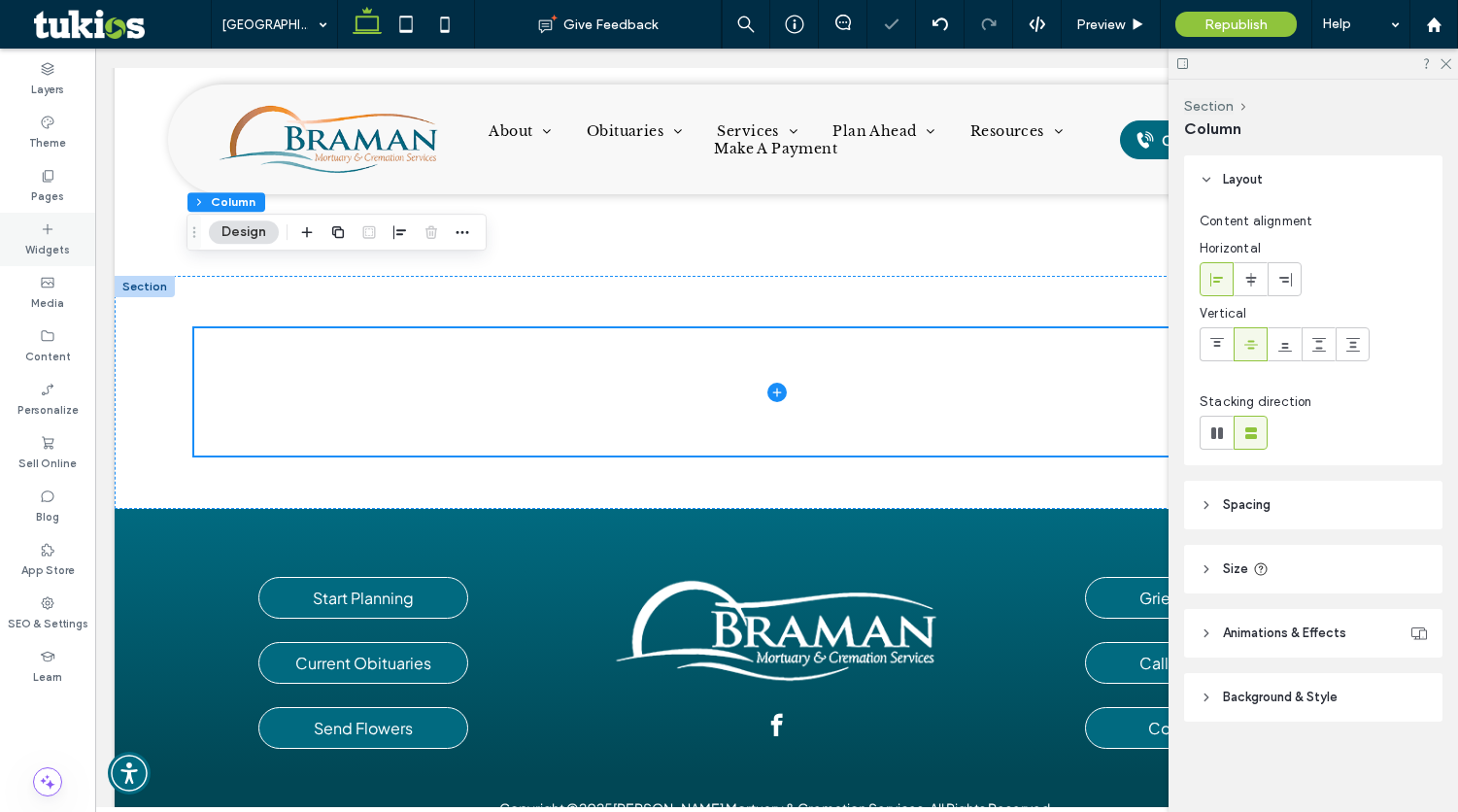
click at [40, 247] on label "Widgets" at bounding box center [48, 248] width 45 height 21
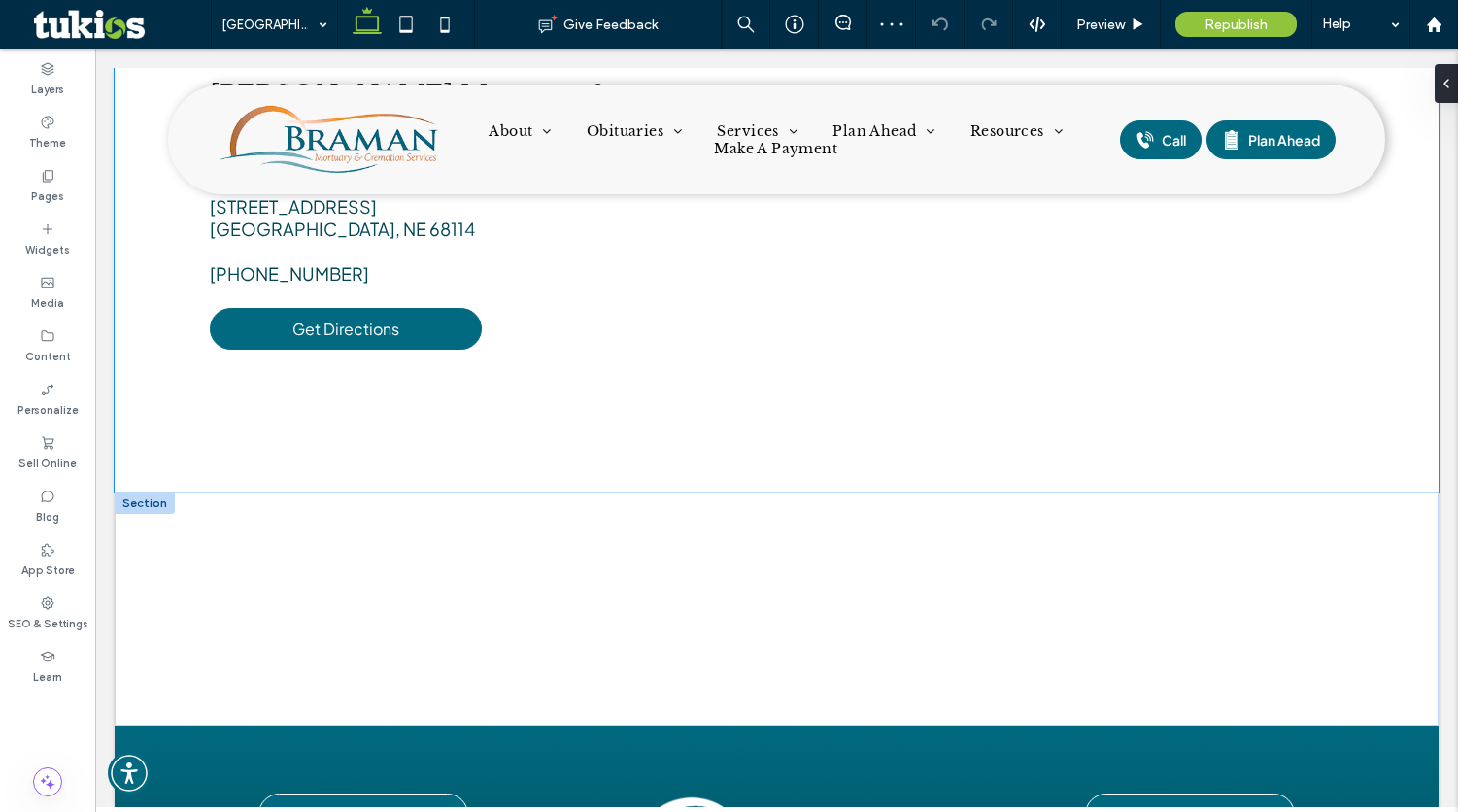
scroll to position [1749, 0]
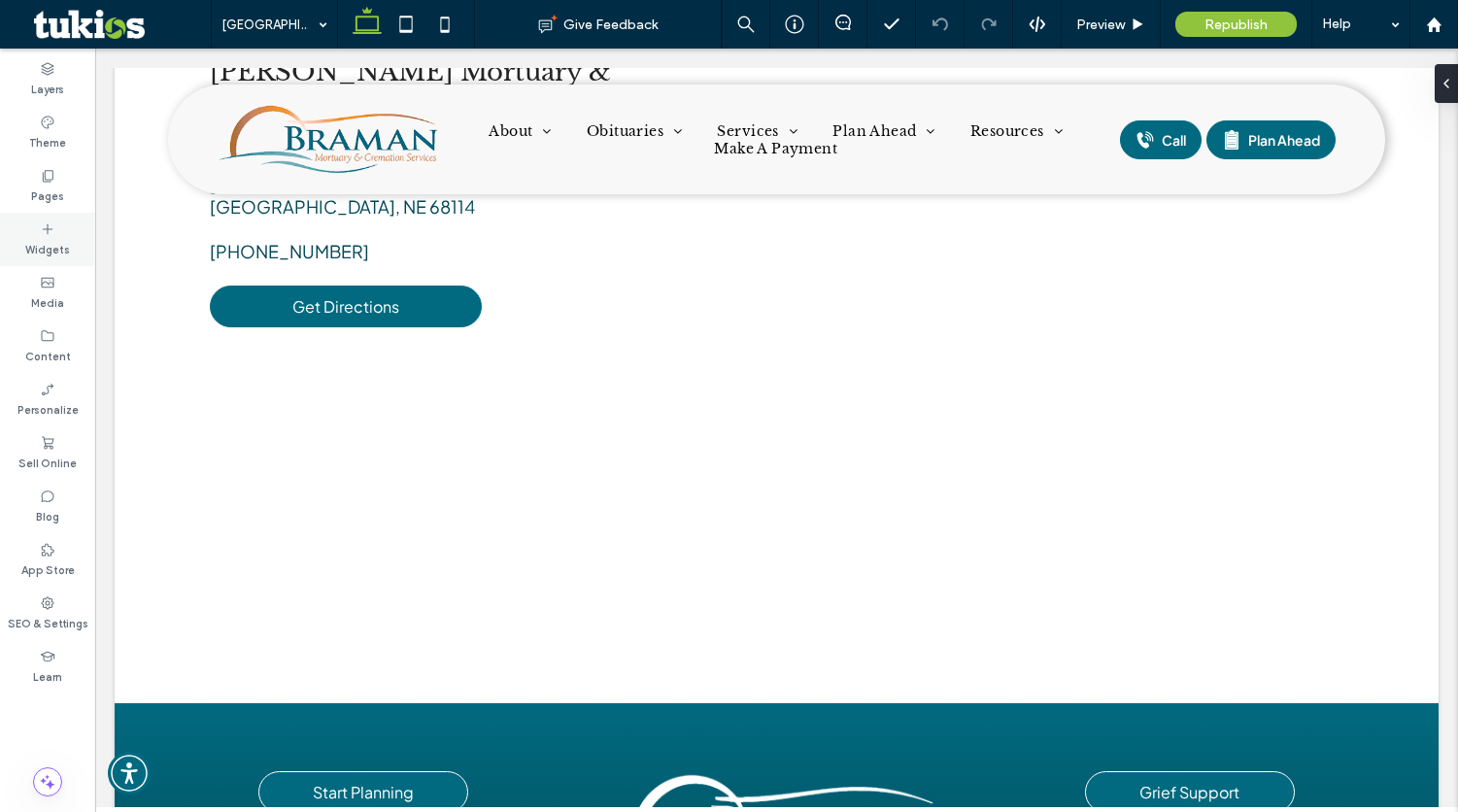
click at [16, 239] on div "Widgets" at bounding box center [48, 239] width 96 height 54
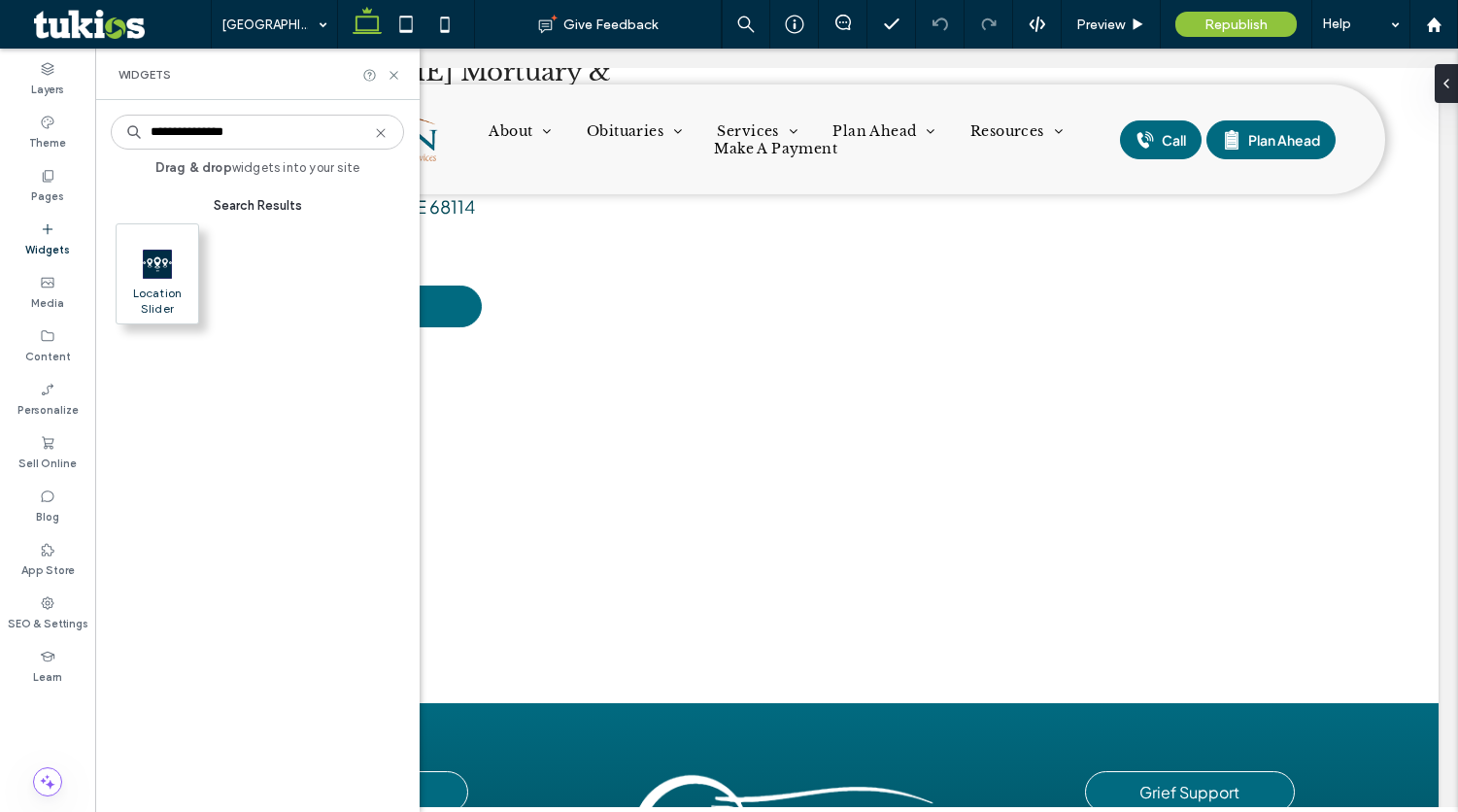
type input "**********"
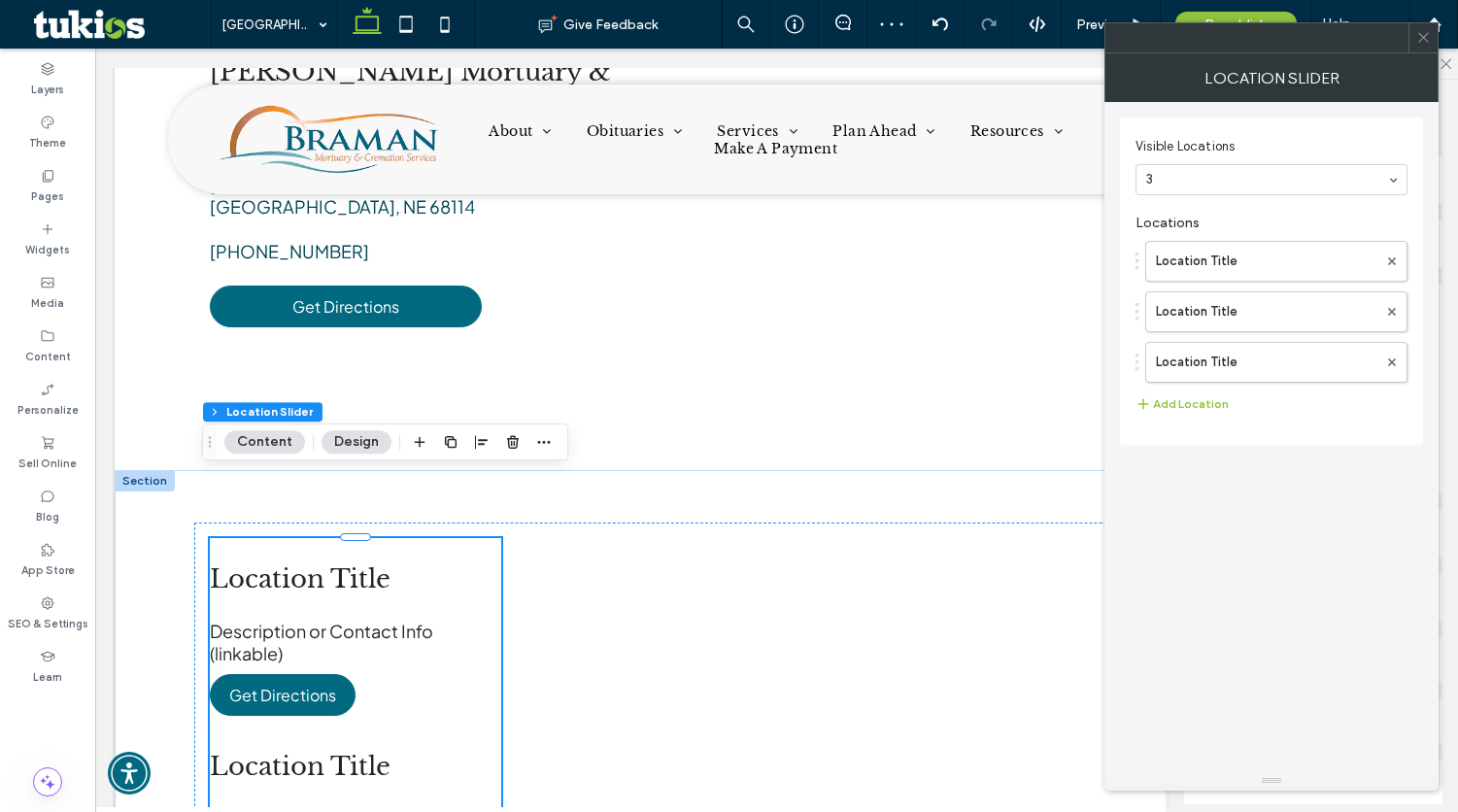
click at [1424, 38] on use at bounding box center [1423, 38] width 10 height 10
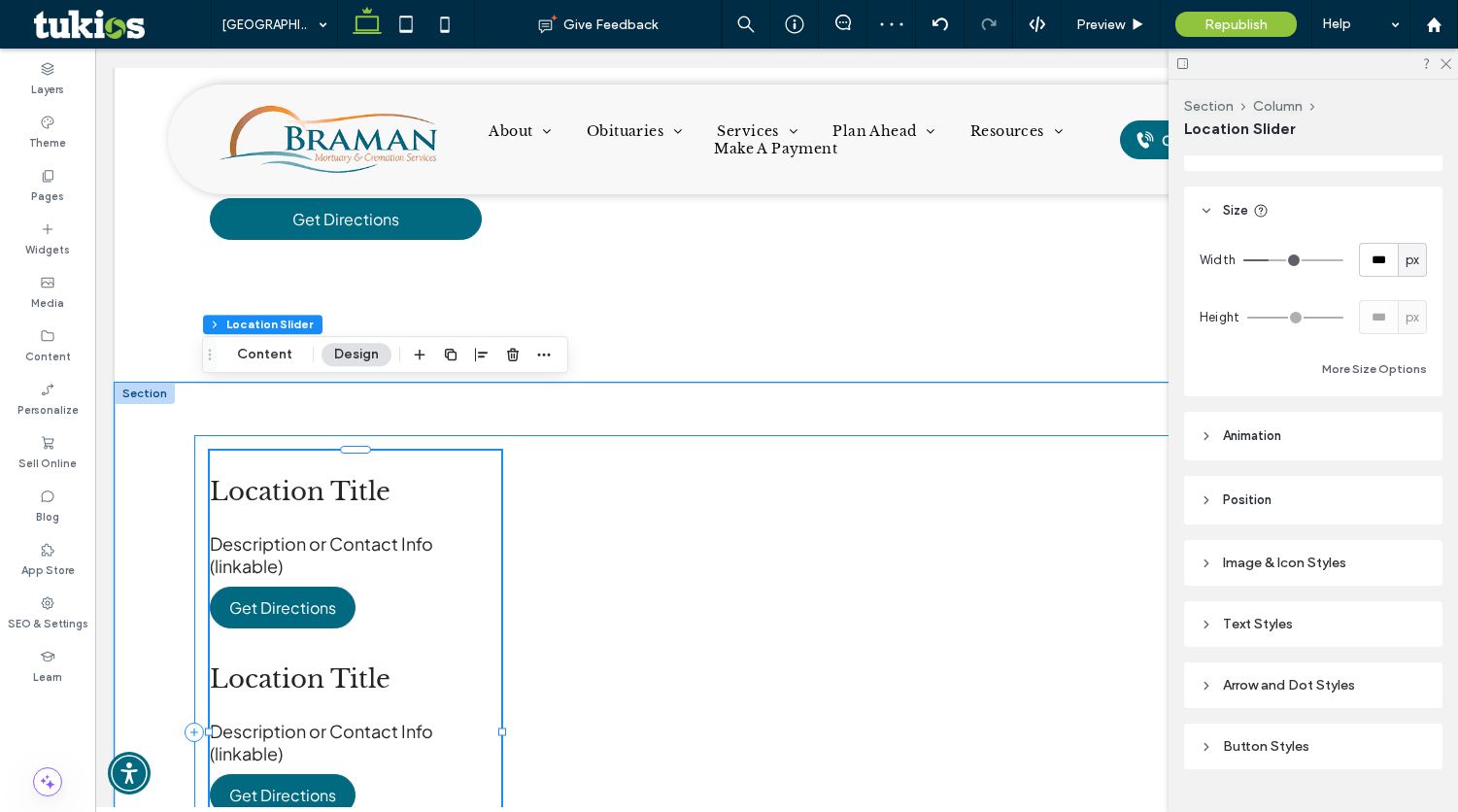
scroll to position [1943, 0]
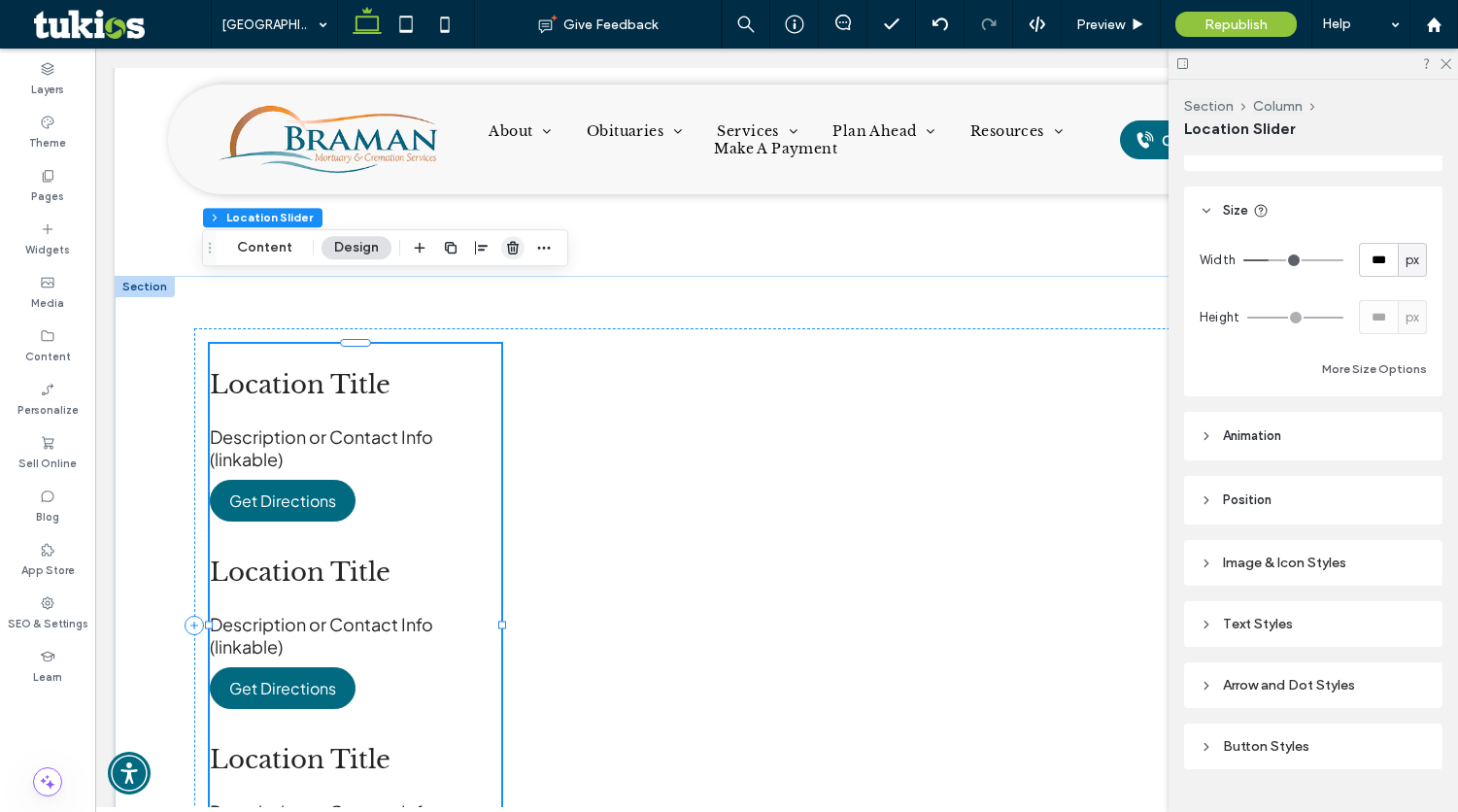
click at [506, 242] on icon "button" at bounding box center [513, 248] width 16 height 16
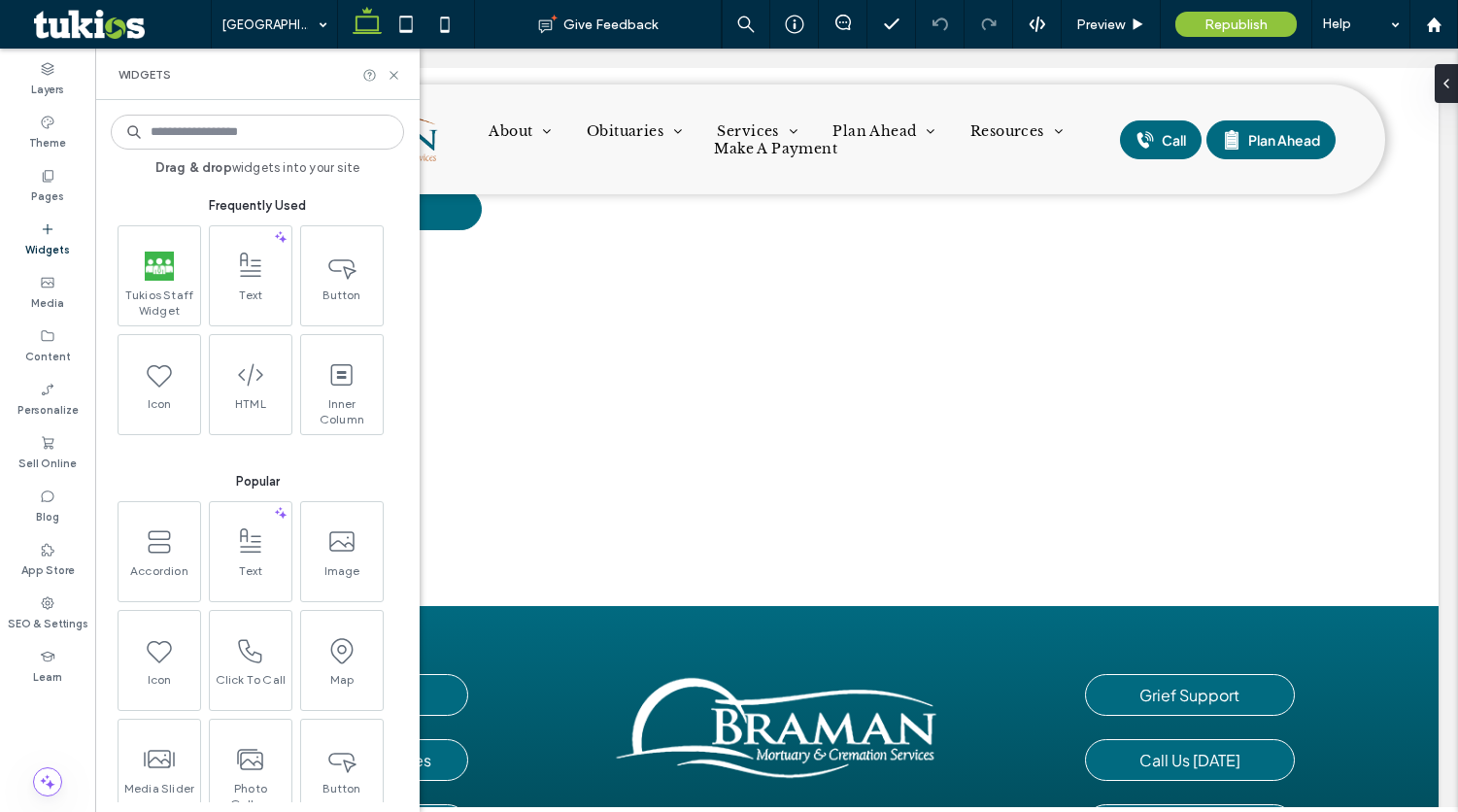
click at [254, 126] on input at bounding box center [257, 132] width 294 height 35
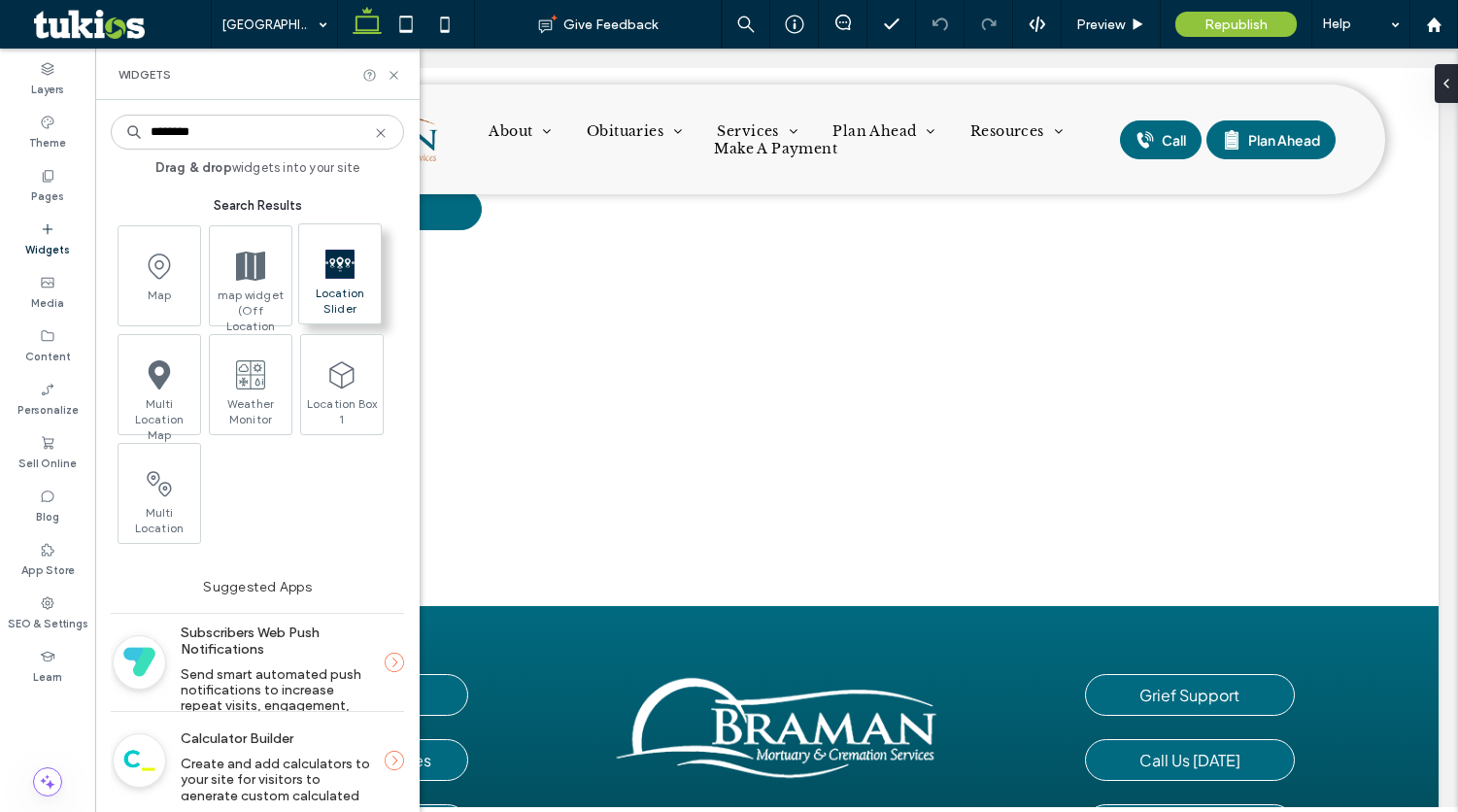
type input "********"
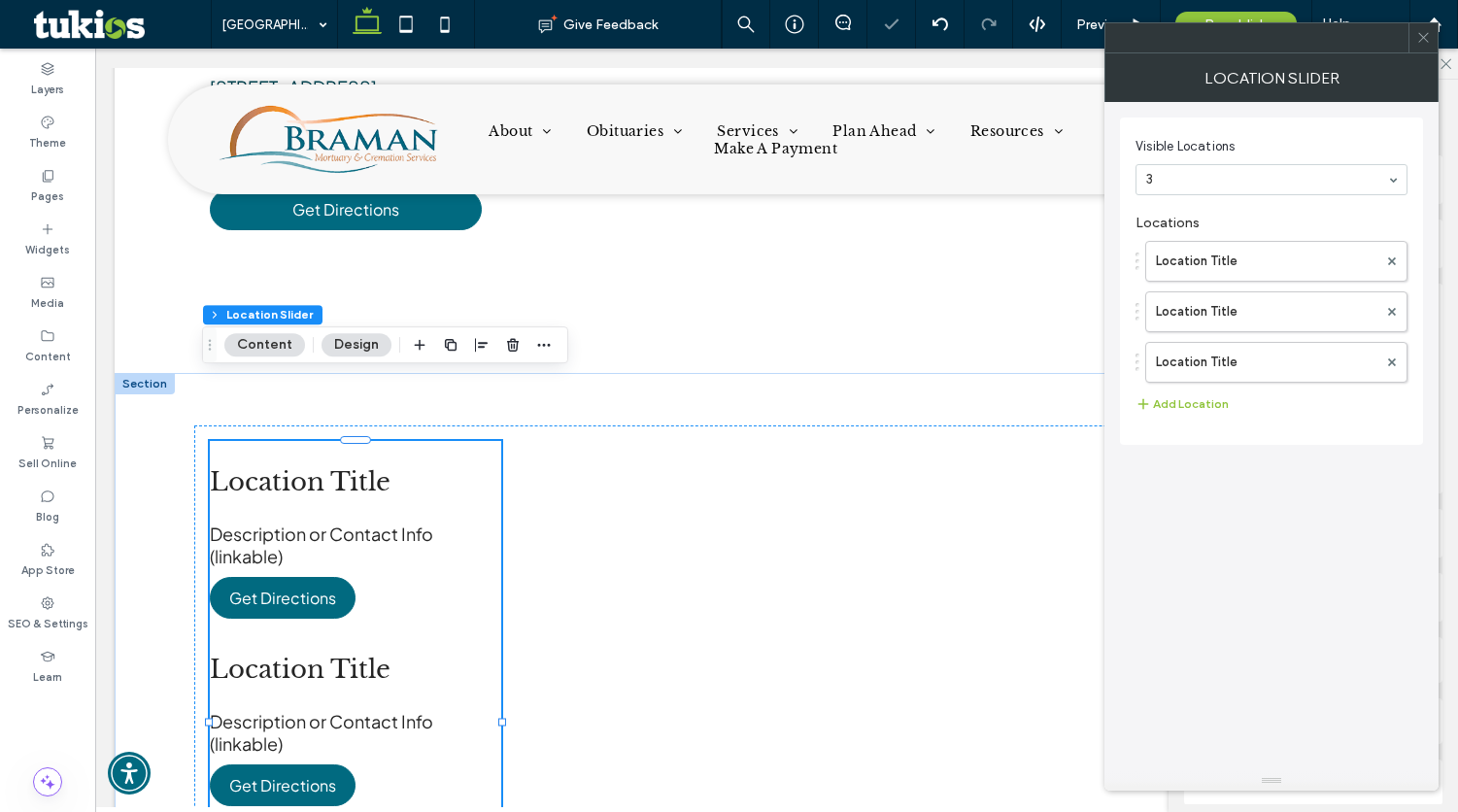
click at [1424, 38] on icon at bounding box center [1423, 37] width 15 height 15
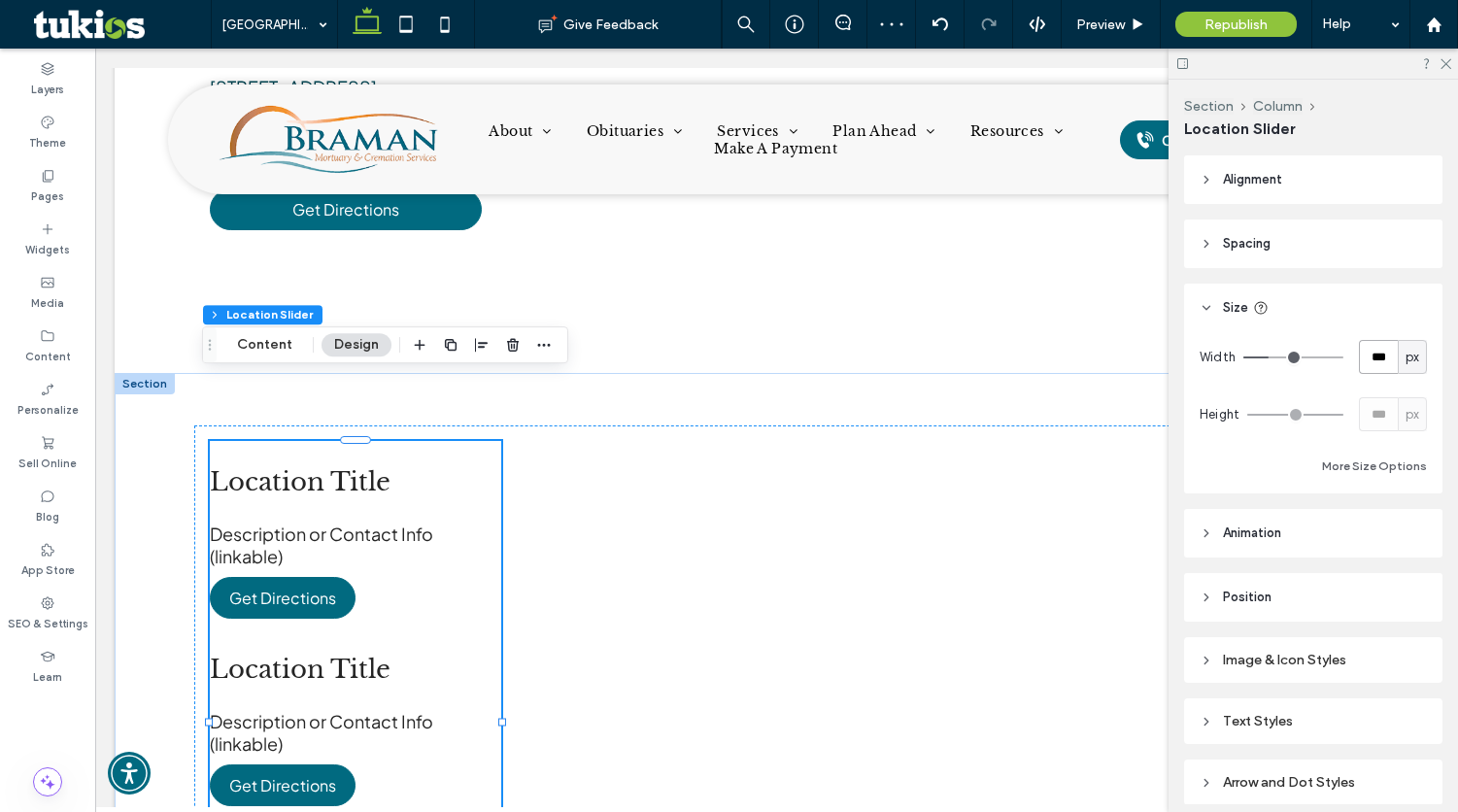
click at [1358, 357] on input "***" at bounding box center [1378, 356] width 39 height 34
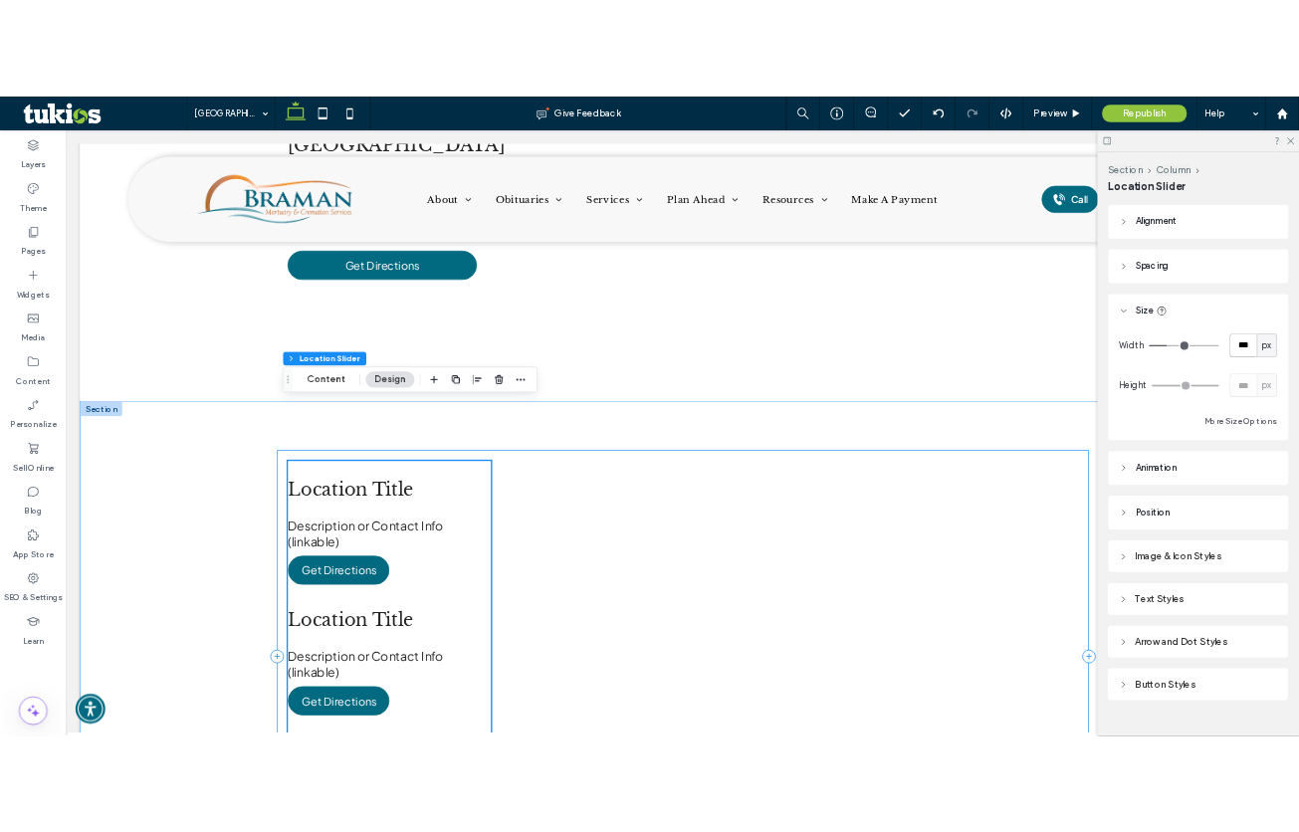
scroll to position [1891, 0]
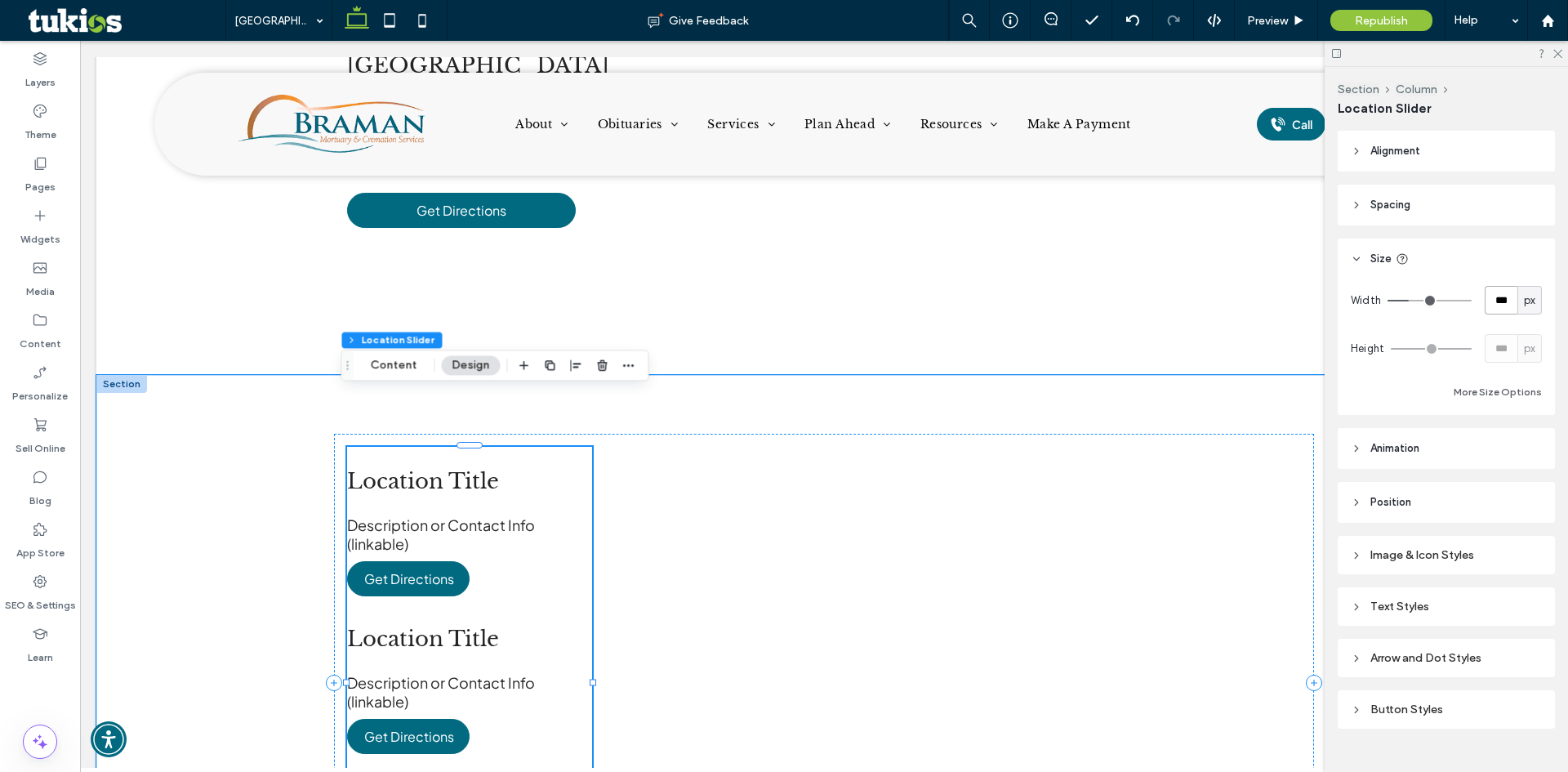
click at [510, 539] on div "Location Title Description or Contact Info (linkable) Get Directions" at bounding box center [469, 536] width 245 height 136
click at [597, 377] on div at bounding box center [603, 365] width 20 height 30
click at [597, 368] on icon "button" at bounding box center [603, 365] width 13 height 13
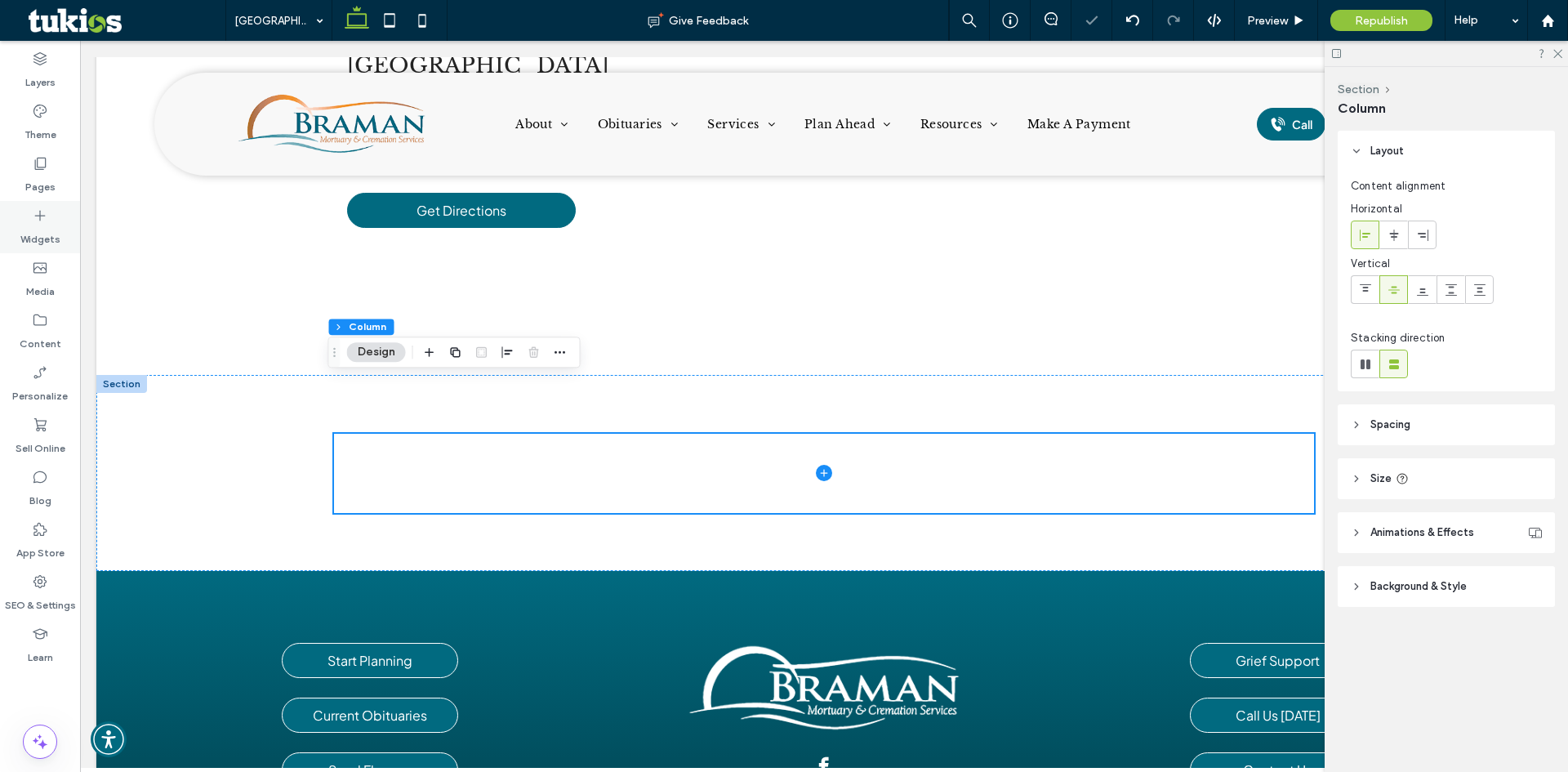
click at [44, 233] on label "Widgets" at bounding box center [40, 235] width 40 height 23
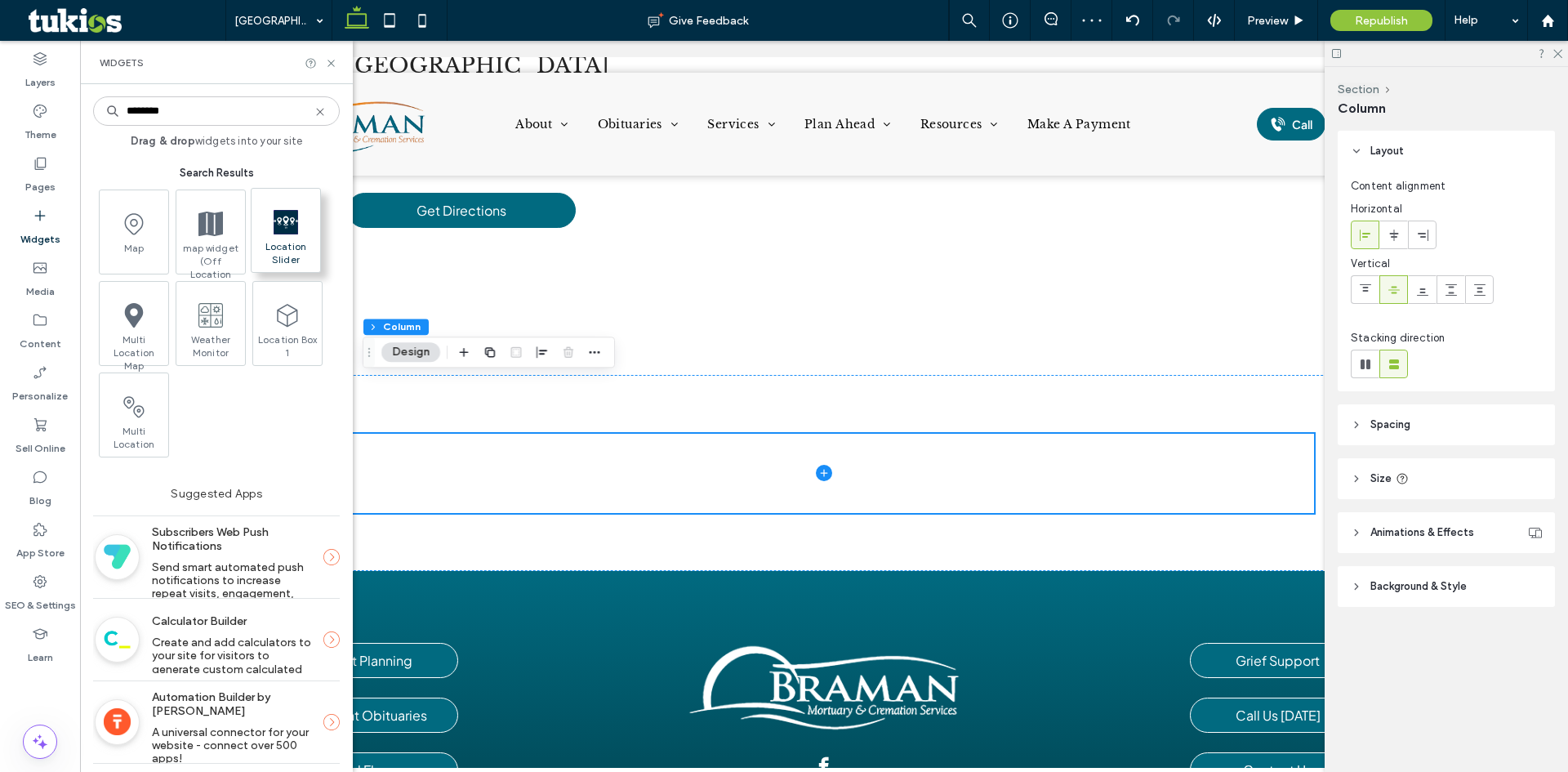
type input "********"
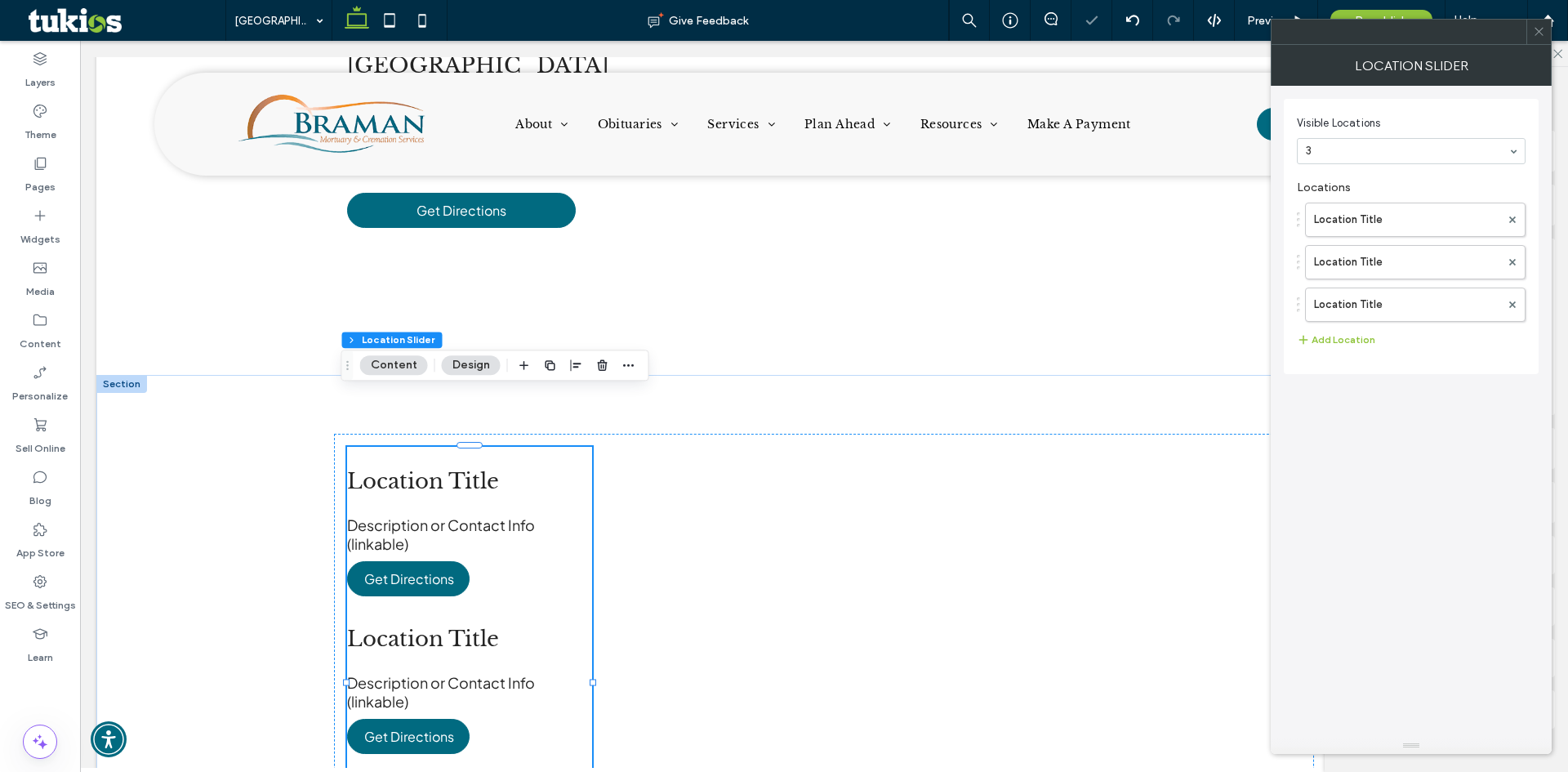
click at [1225, 27] on icon at bounding box center [1538, 31] width 12 height 12
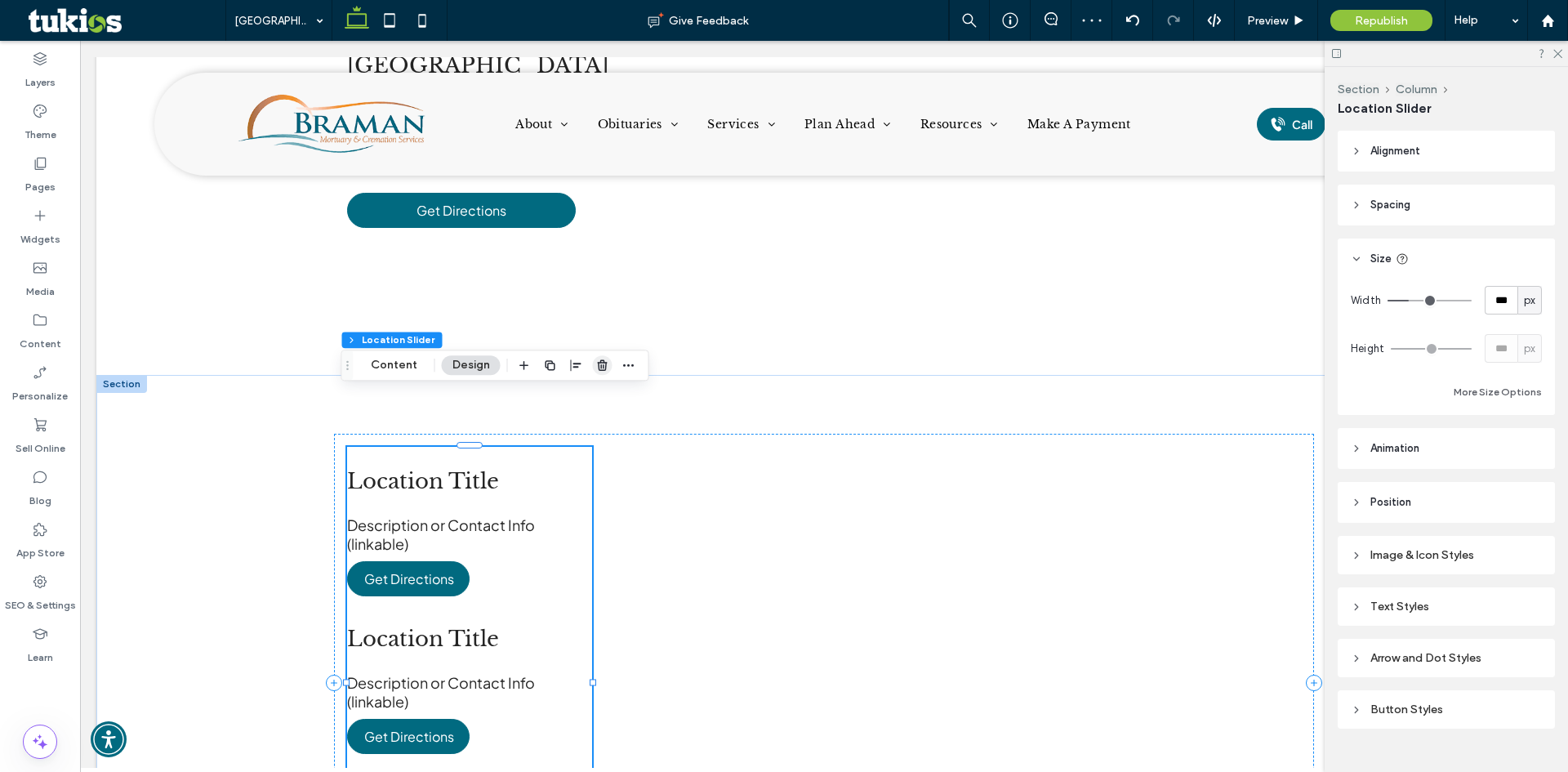
click at [598, 363] on icon "button" at bounding box center [603, 365] width 13 height 13
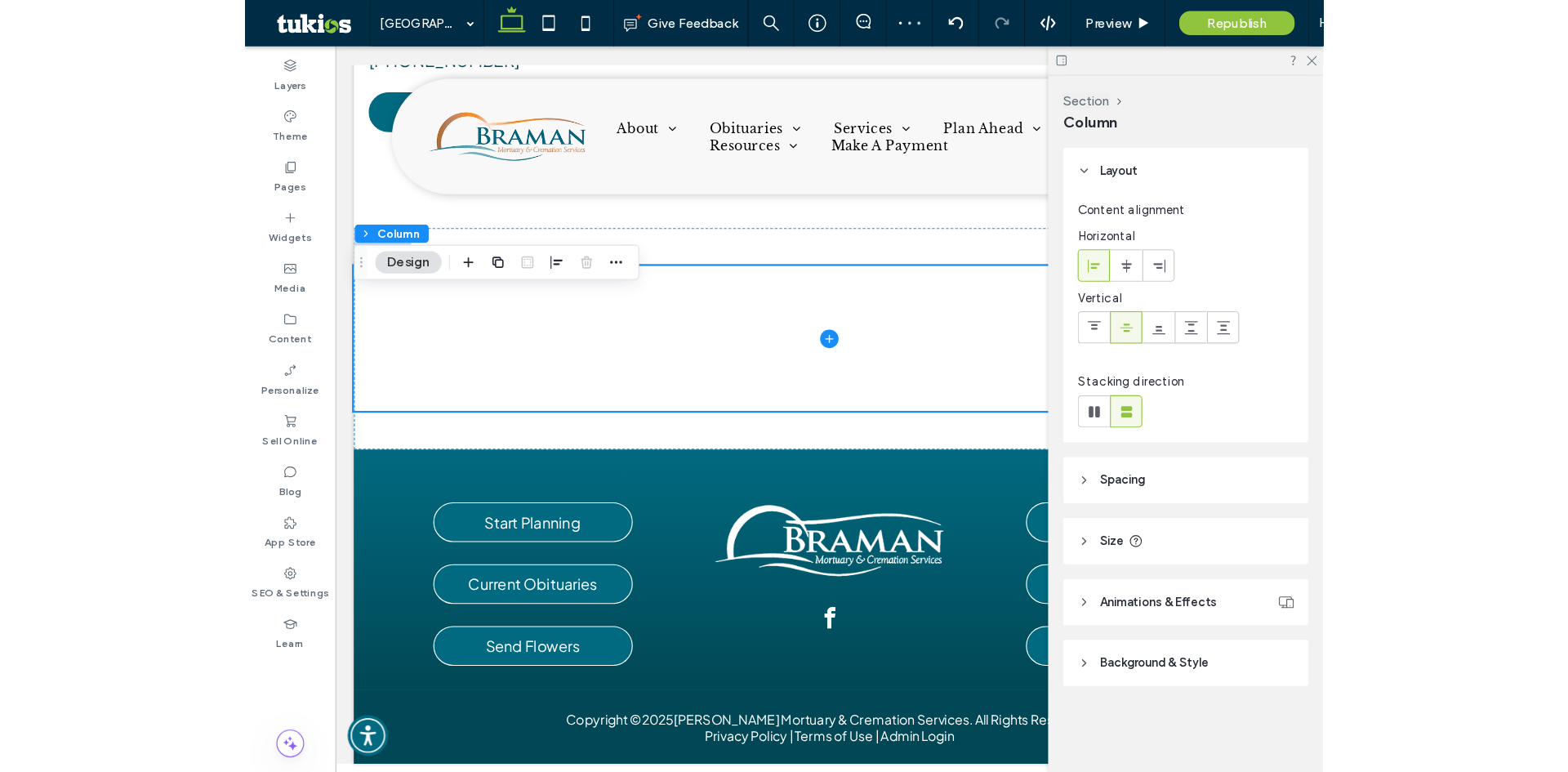
scroll to position [1437, 0]
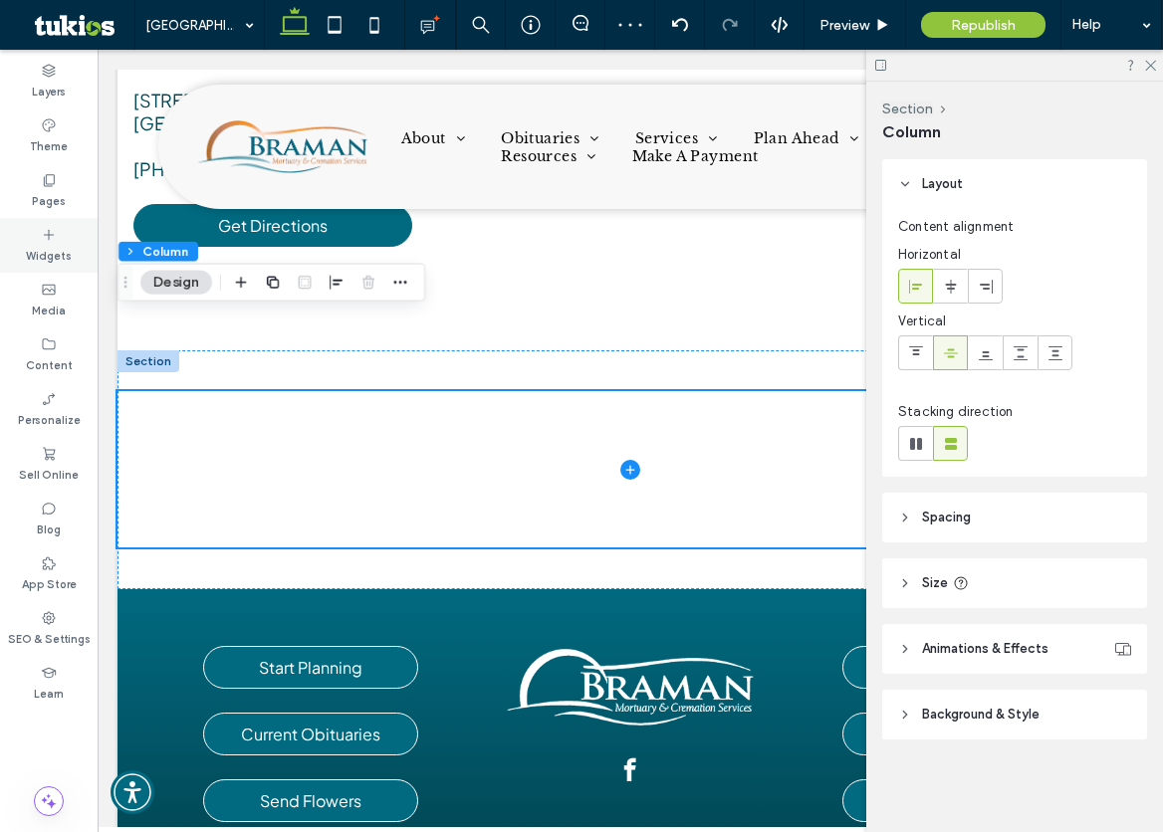
click at [20, 244] on div "Widgets" at bounding box center [49, 245] width 98 height 55
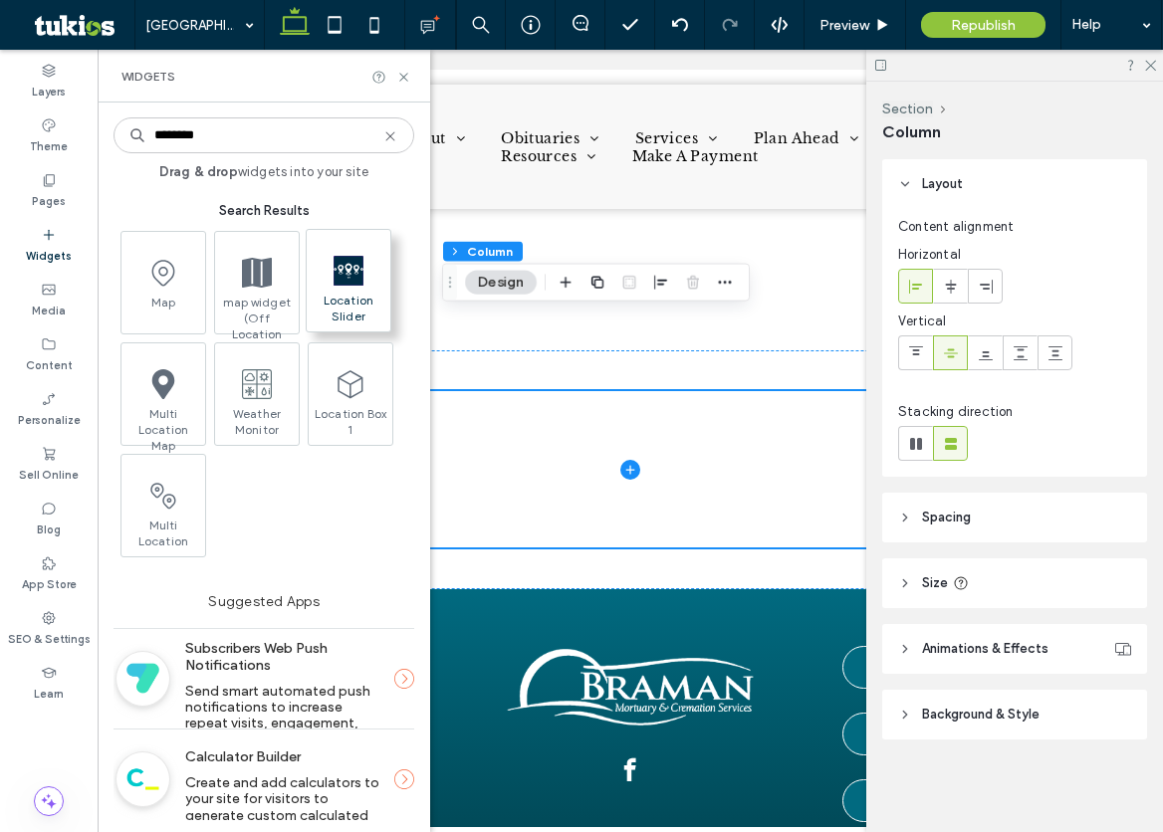
type input "********"
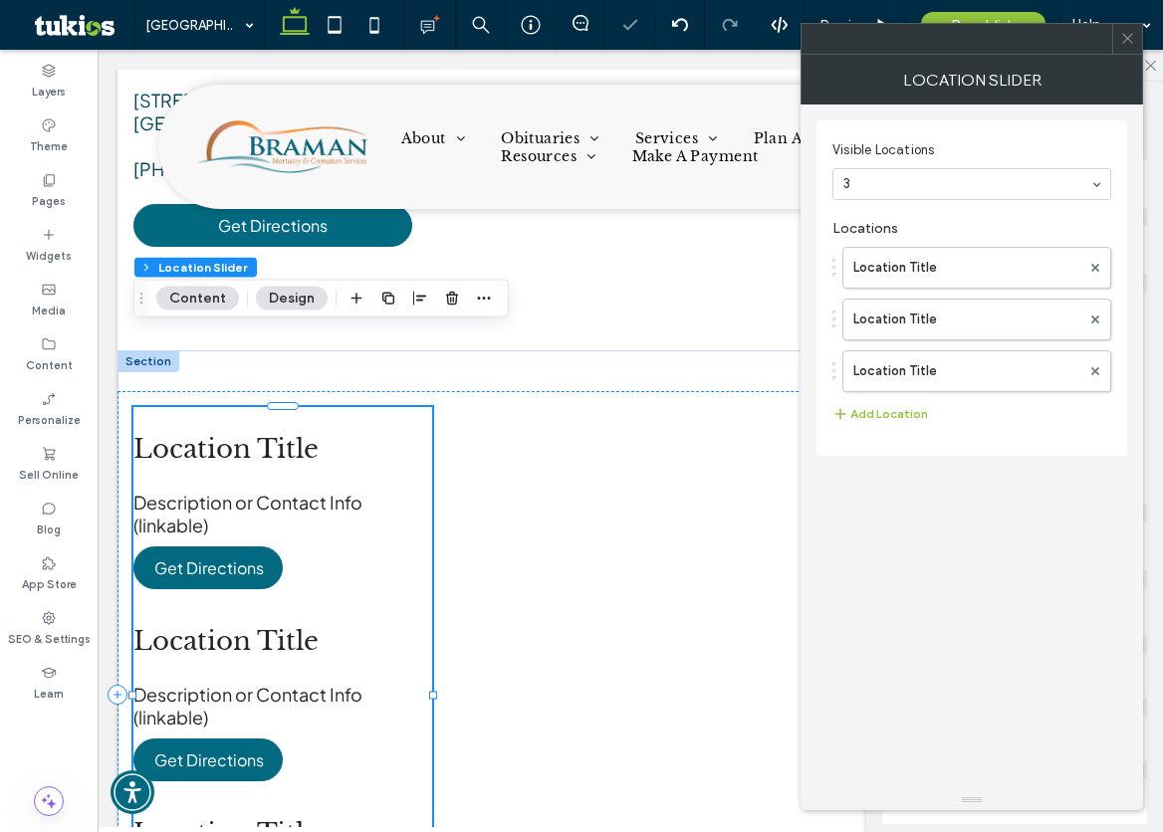
click at [1122, 38] on icon at bounding box center [1127, 38] width 15 height 15
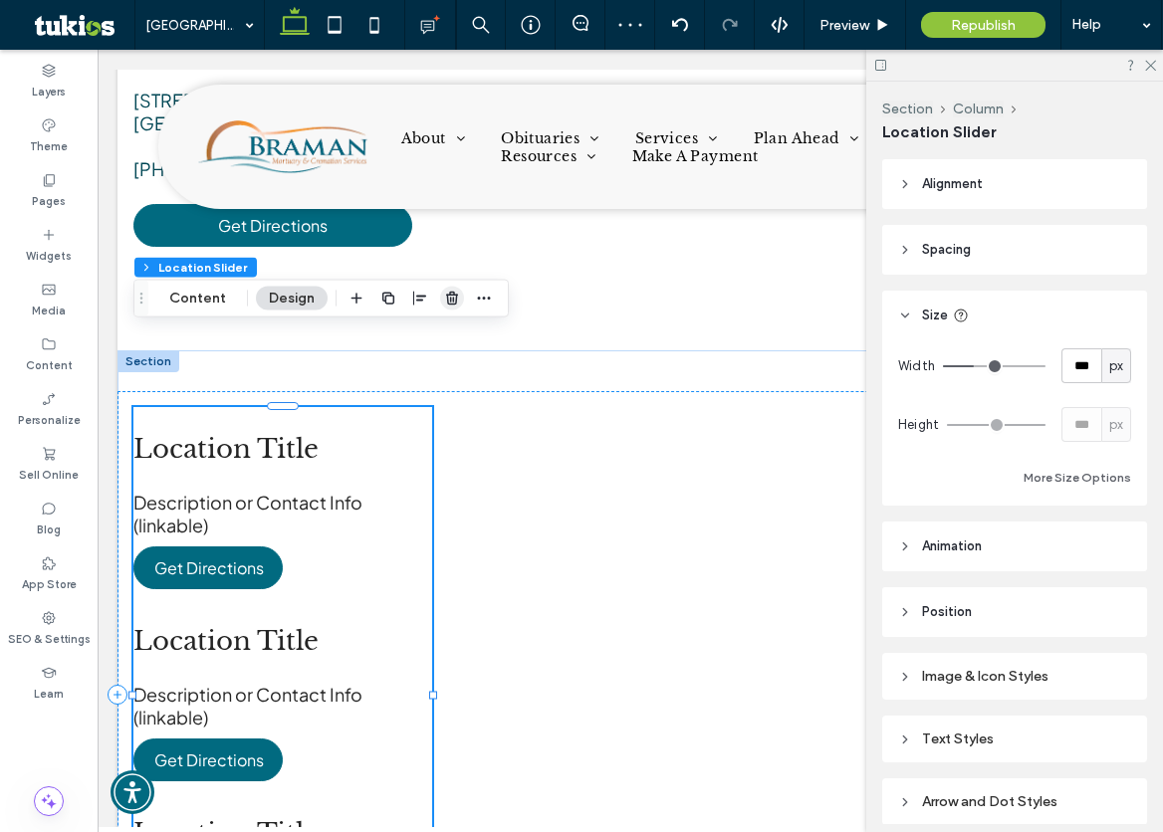
drag, startPoint x: 447, startPoint y: 302, endPoint x: 350, endPoint y: 253, distance: 108.2
click at [447, 302] on icon "button" at bounding box center [452, 299] width 16 height 16
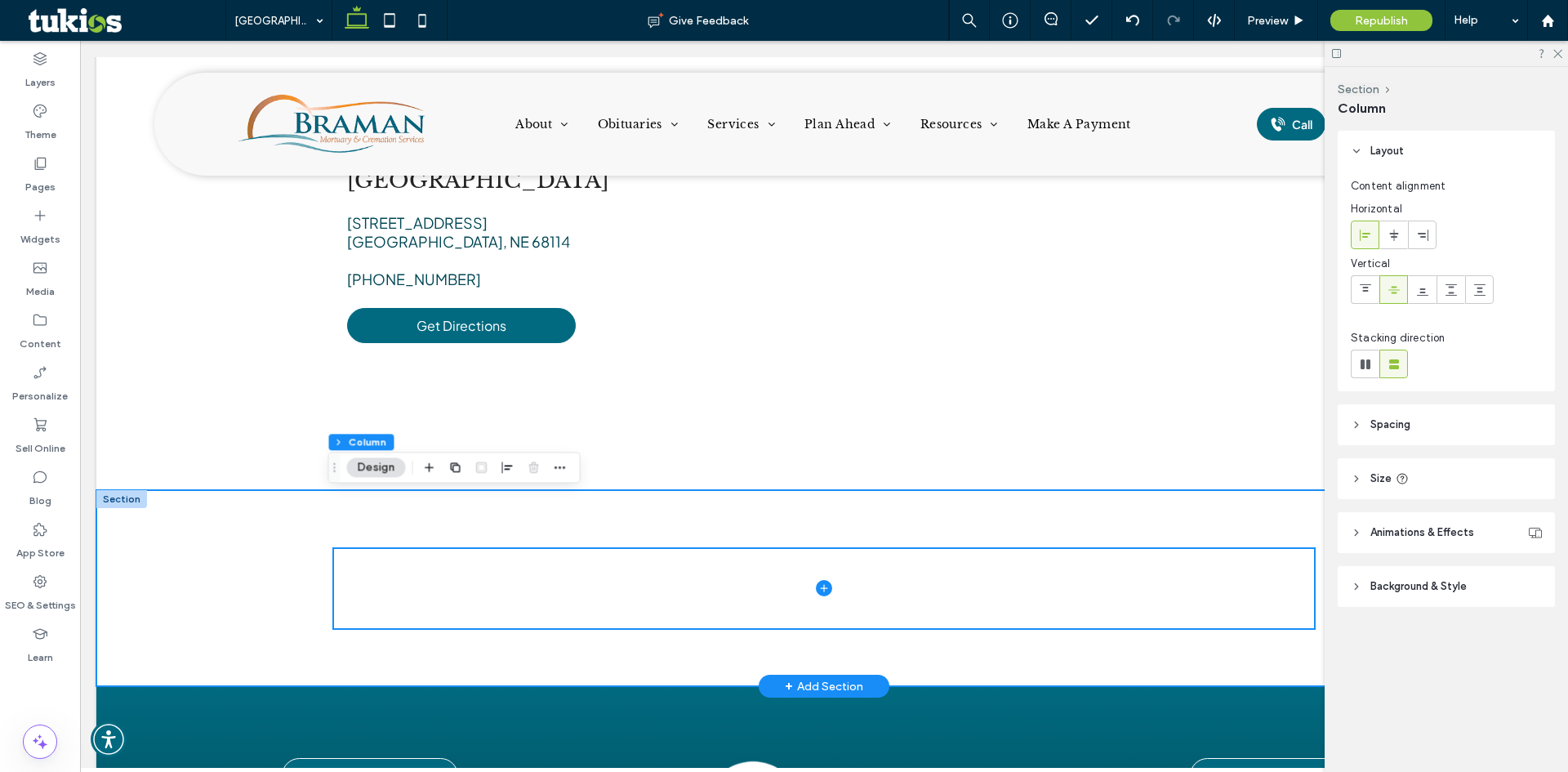
click at [196, 501] on div at bounding box center [824, 587] width 1456 height 196
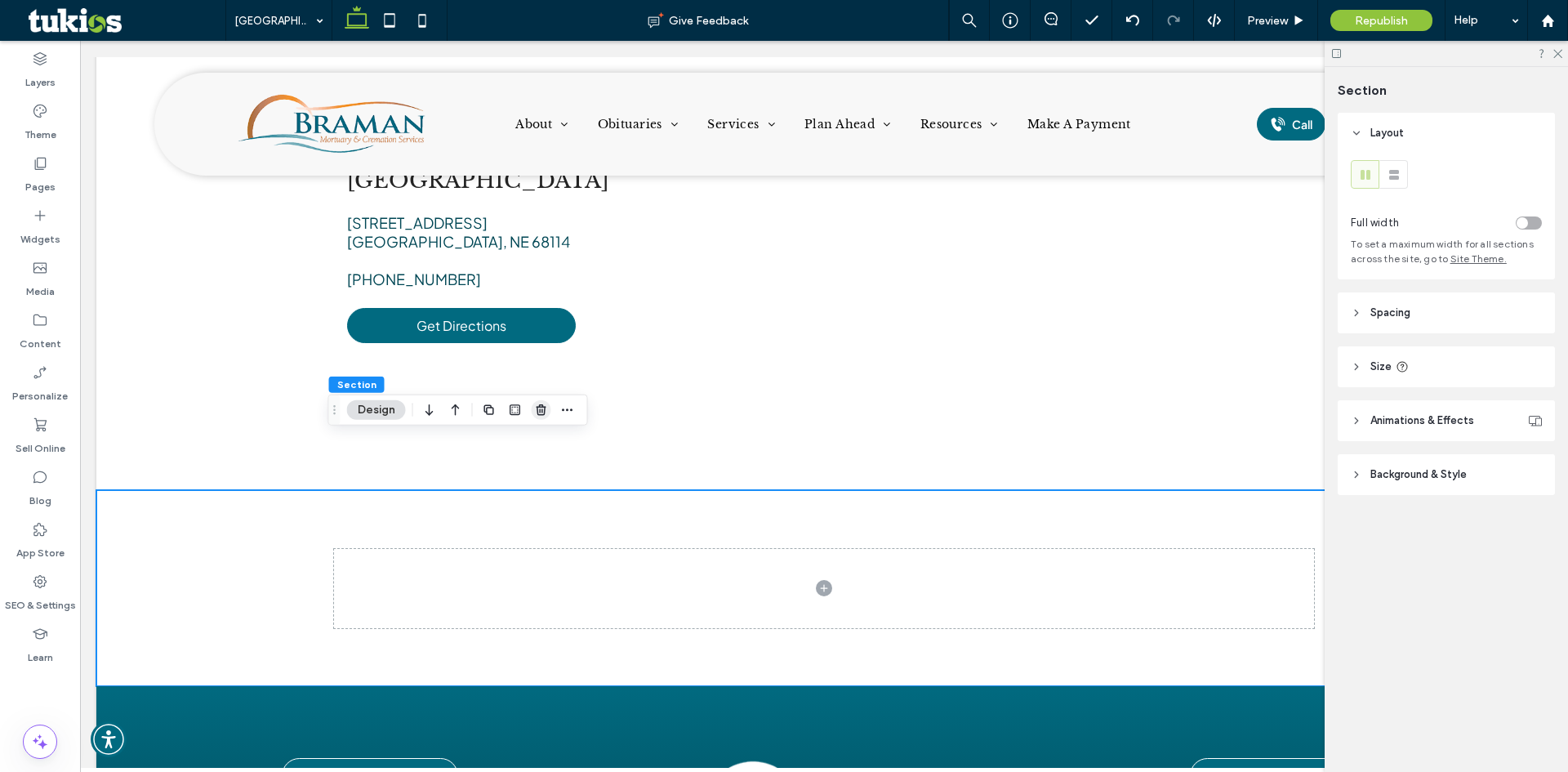
click at [542, 406] on icon "button" at bounding box center [542, 410] width 13 height 13
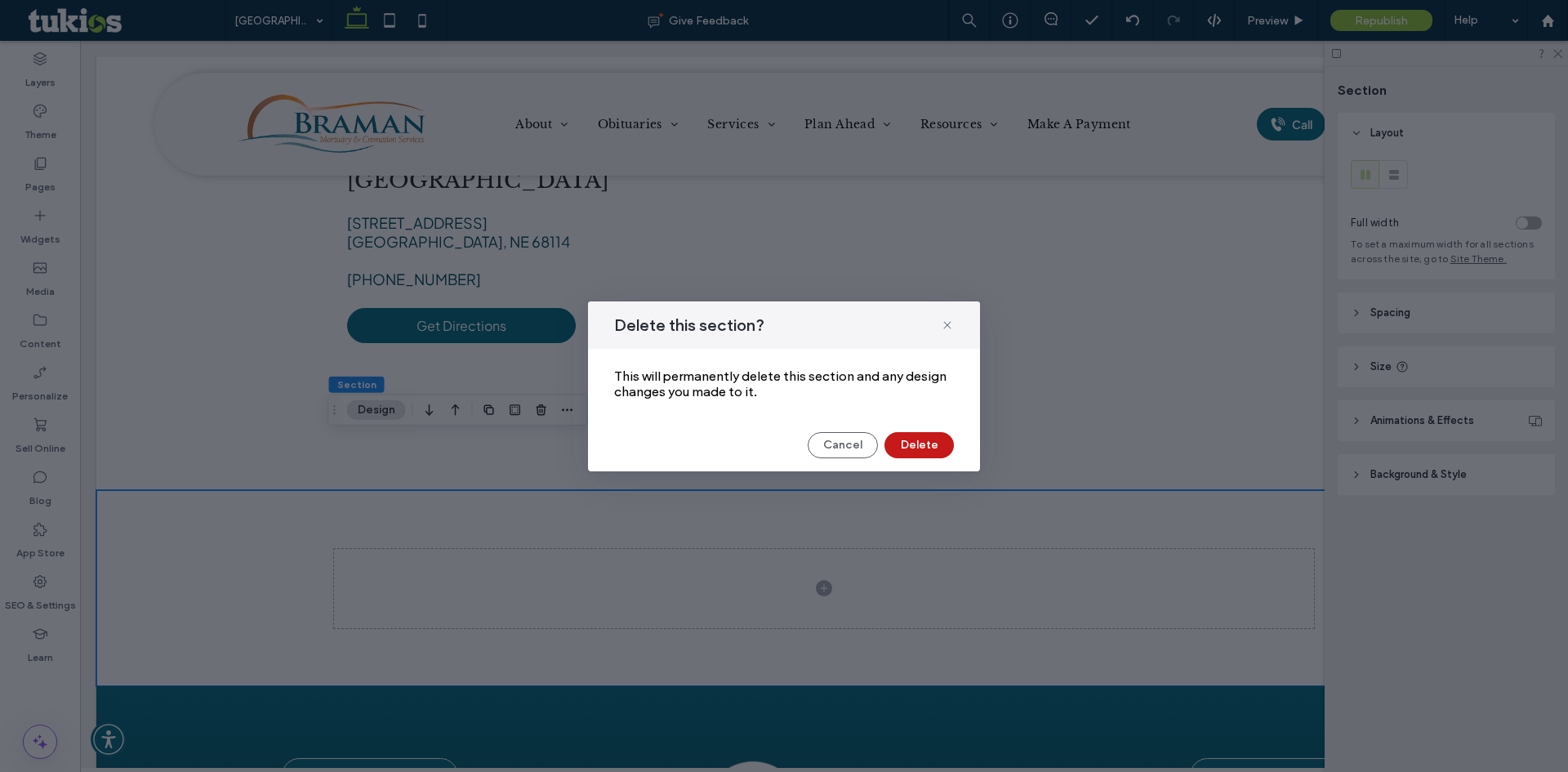
click at [894, 442] on button "Delete" at bounding box center [919, 445] width 70 height 26
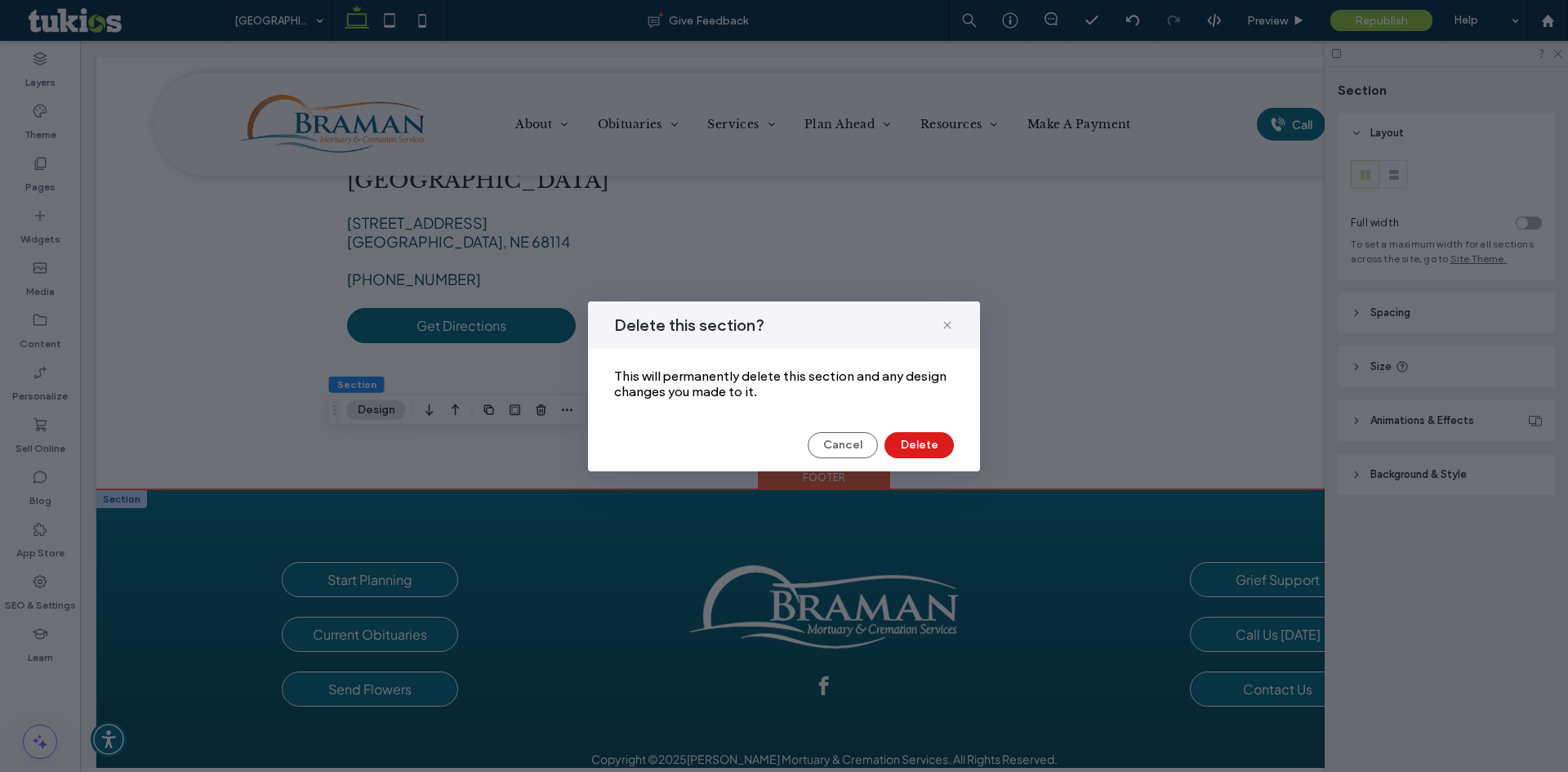
scroll to position [1430, 0]
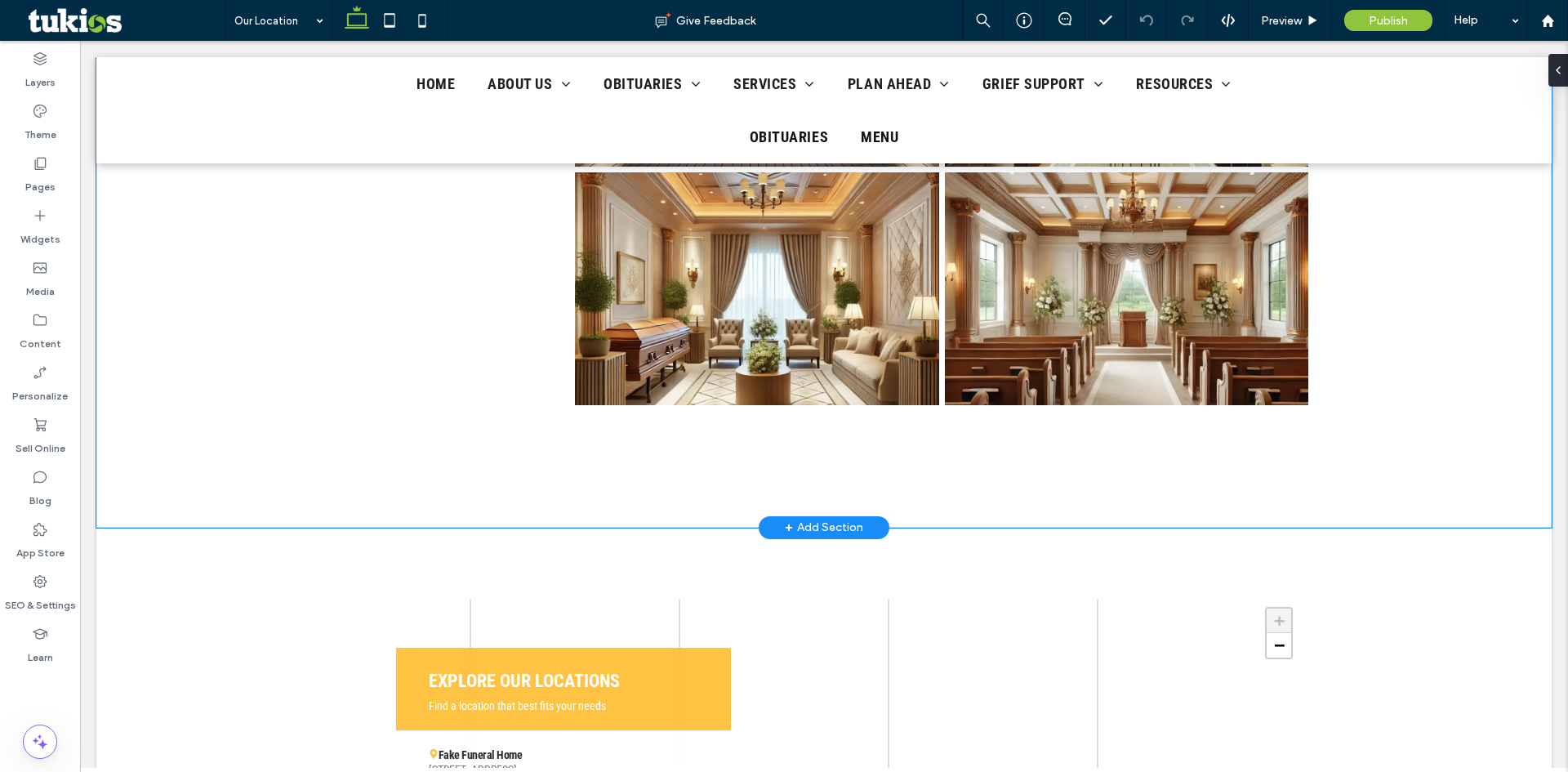
scroll to position [1143, 0]
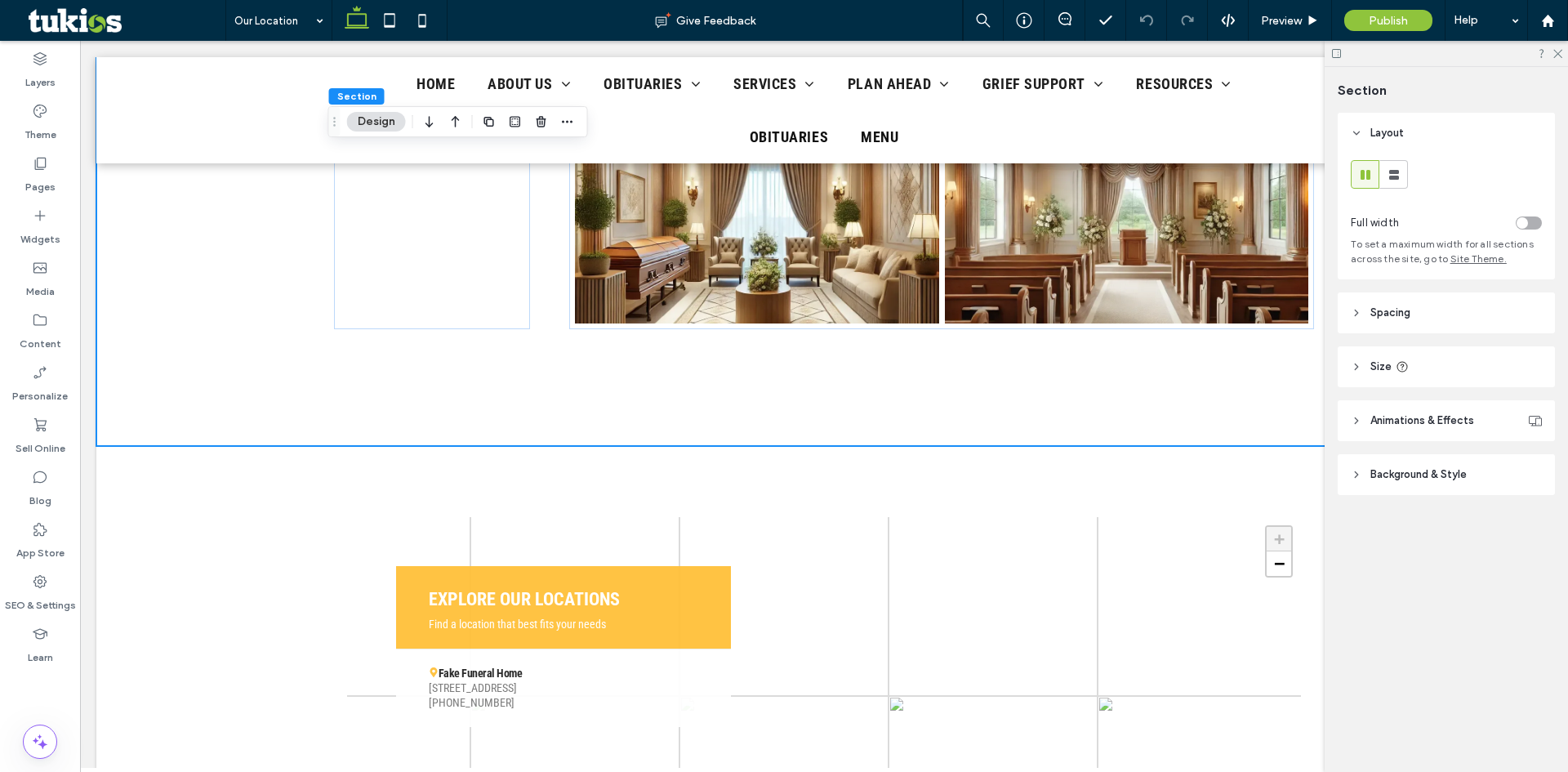
click at [1372, 311] on span "Spacing" at bounding box center [1390, 313] width 40 height 16
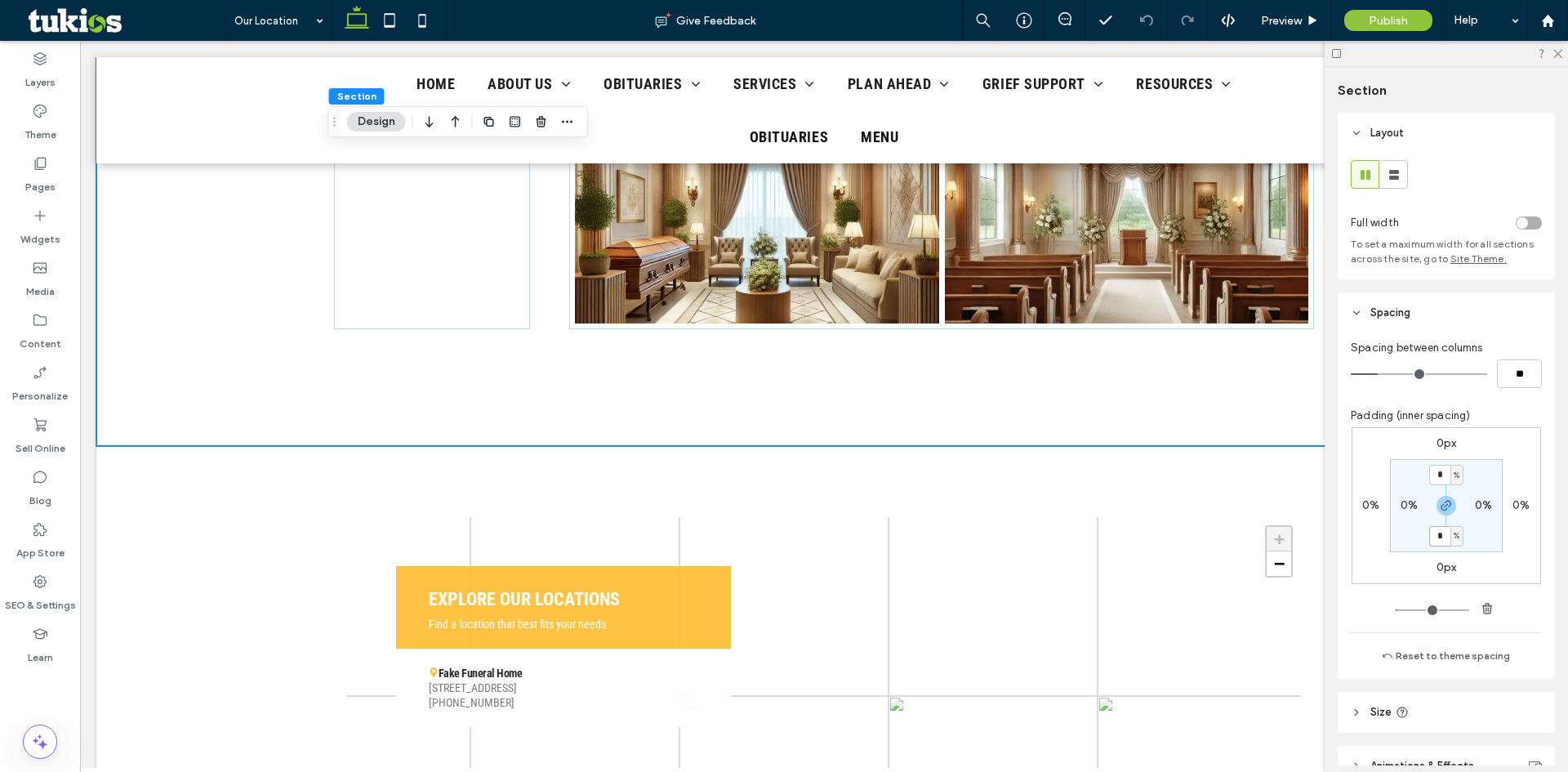
click at [1435, 532] on input "*" at bounding box center [1440, 536] width 21 height 21
click at [1440, 509] on icon "button" at bounding box center [1447, 505] width 13 height 13
click at [1438, 541] on label "8%" at bounding box center [1447, 535] width 16 height 14
type input "*"
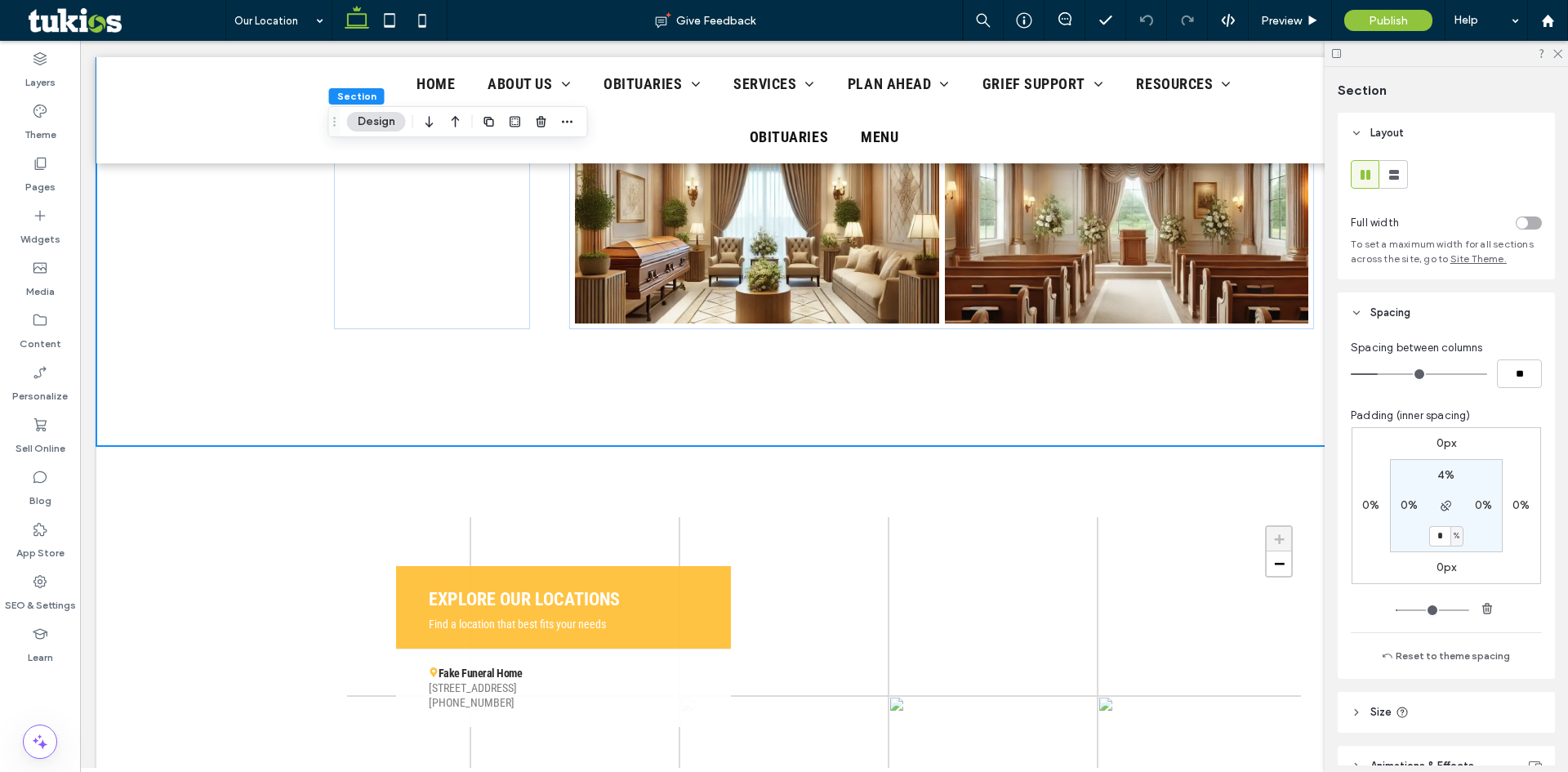
type input "*"
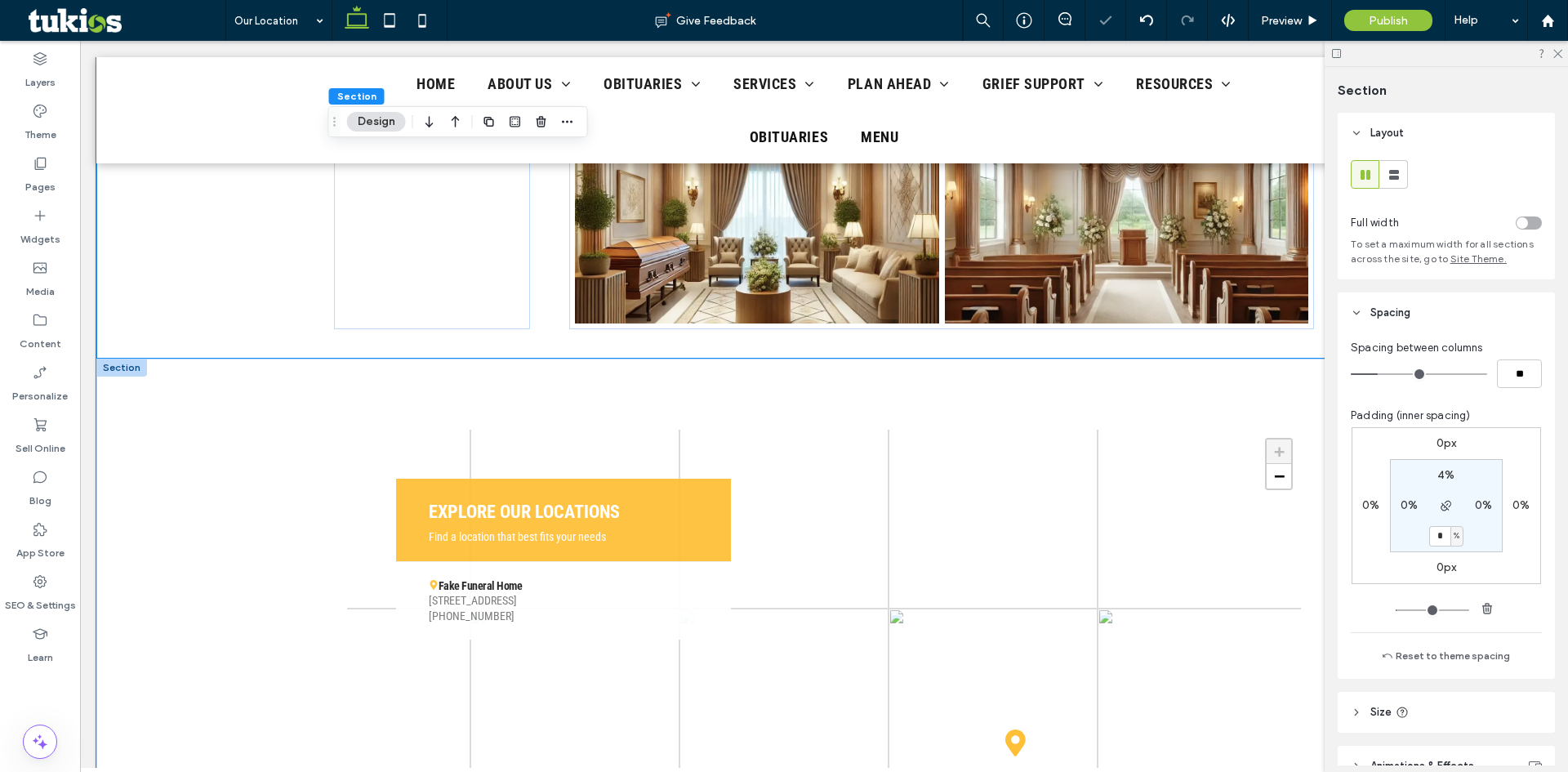
click at [597, 396] on div "+ − Leaflet | Map data © OpenStreetMap contributors, Imagery © Mapbox EXPLORE O…" at bounding box center [824, 756] width 980 height 796
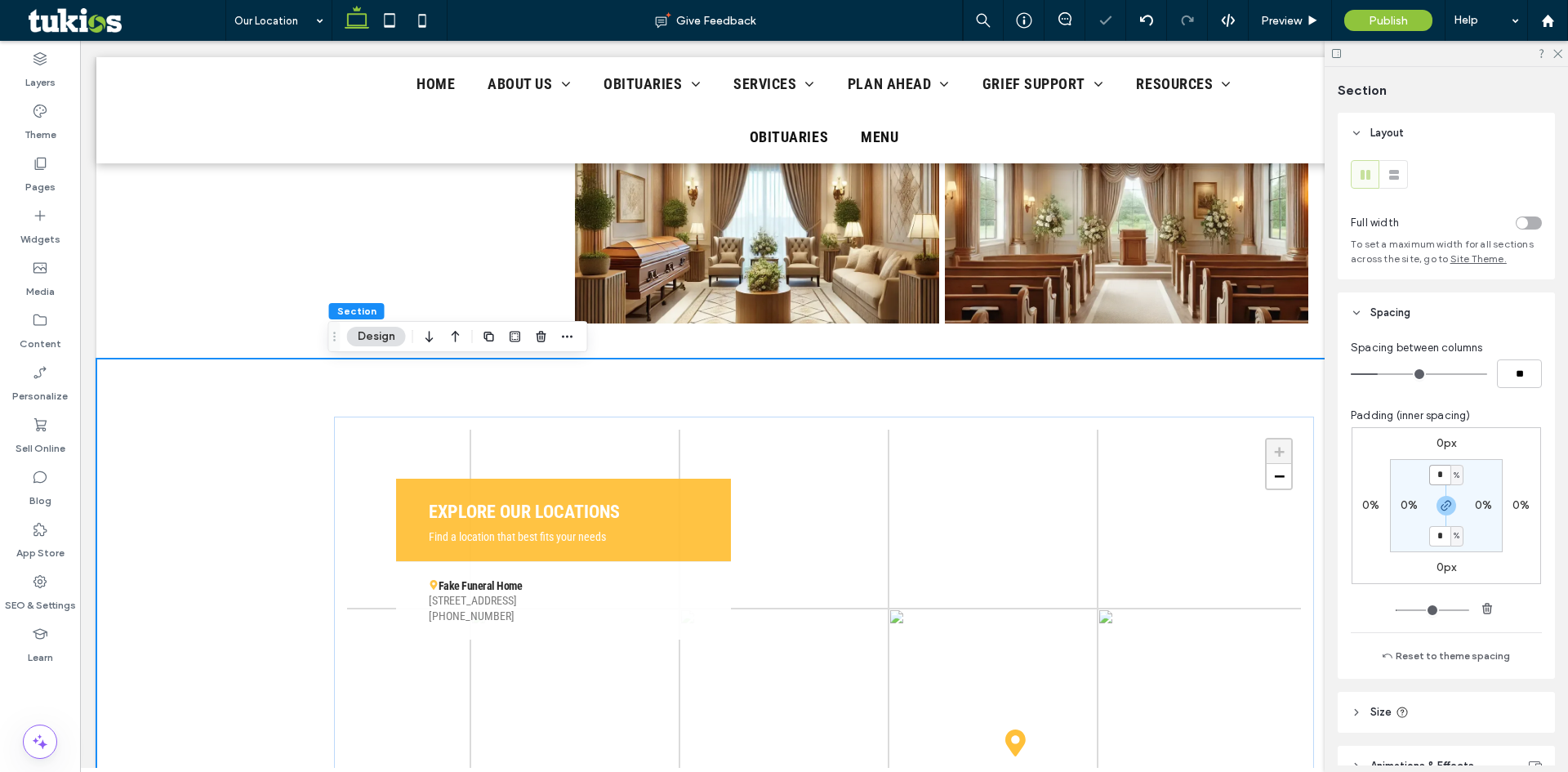
click at [1434, 478] on input "*" at bounding box center [1440, 474] width 21 height 21
click at [1441, 505] on icon "button" at bounding box center [1447, 505] width 13 height 13
click at [1436, 482] on input "*" at bounding box center [1440, 474] width 21 height 21
type input "*"
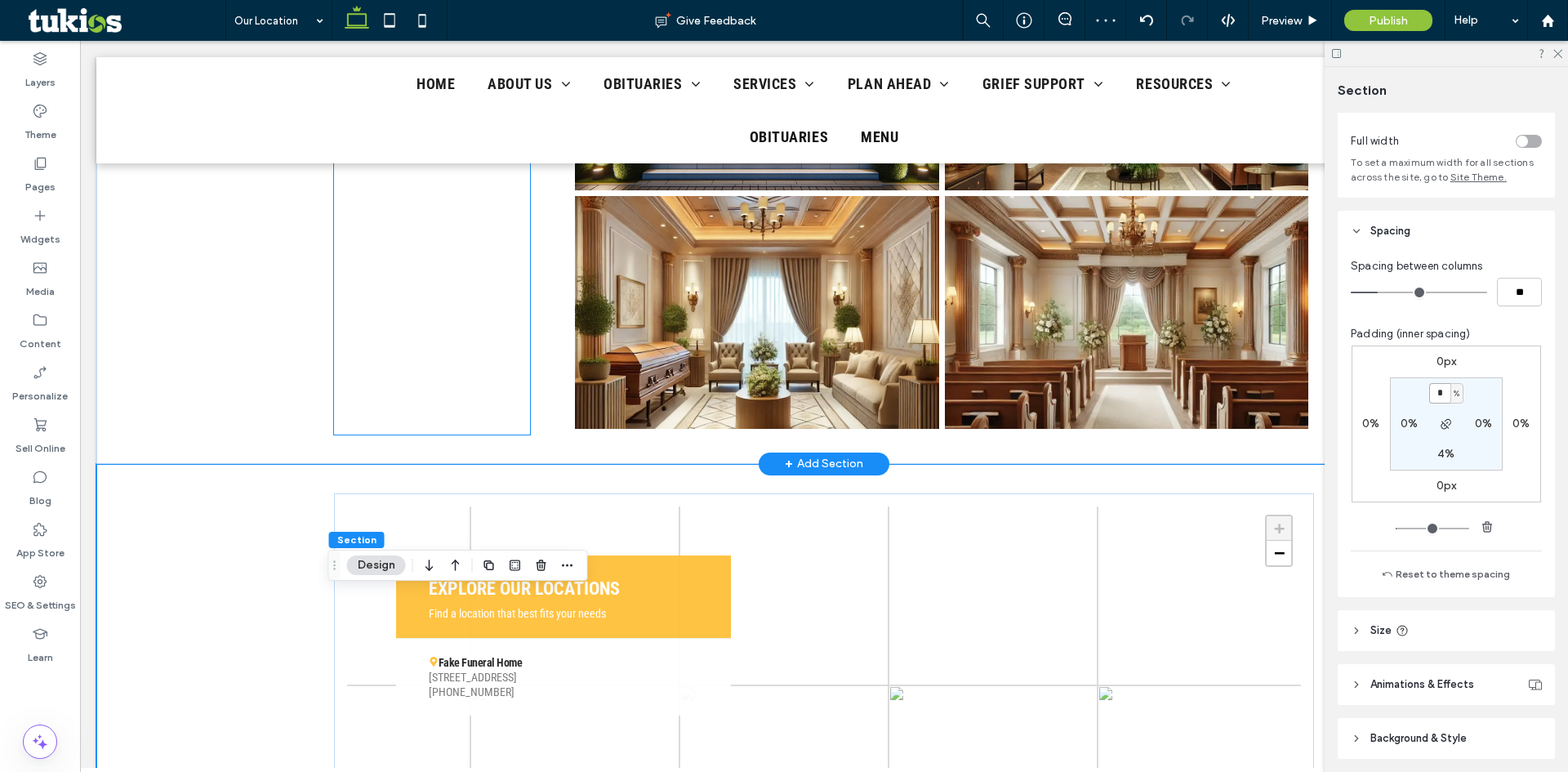
scroll to position [1225, 0]
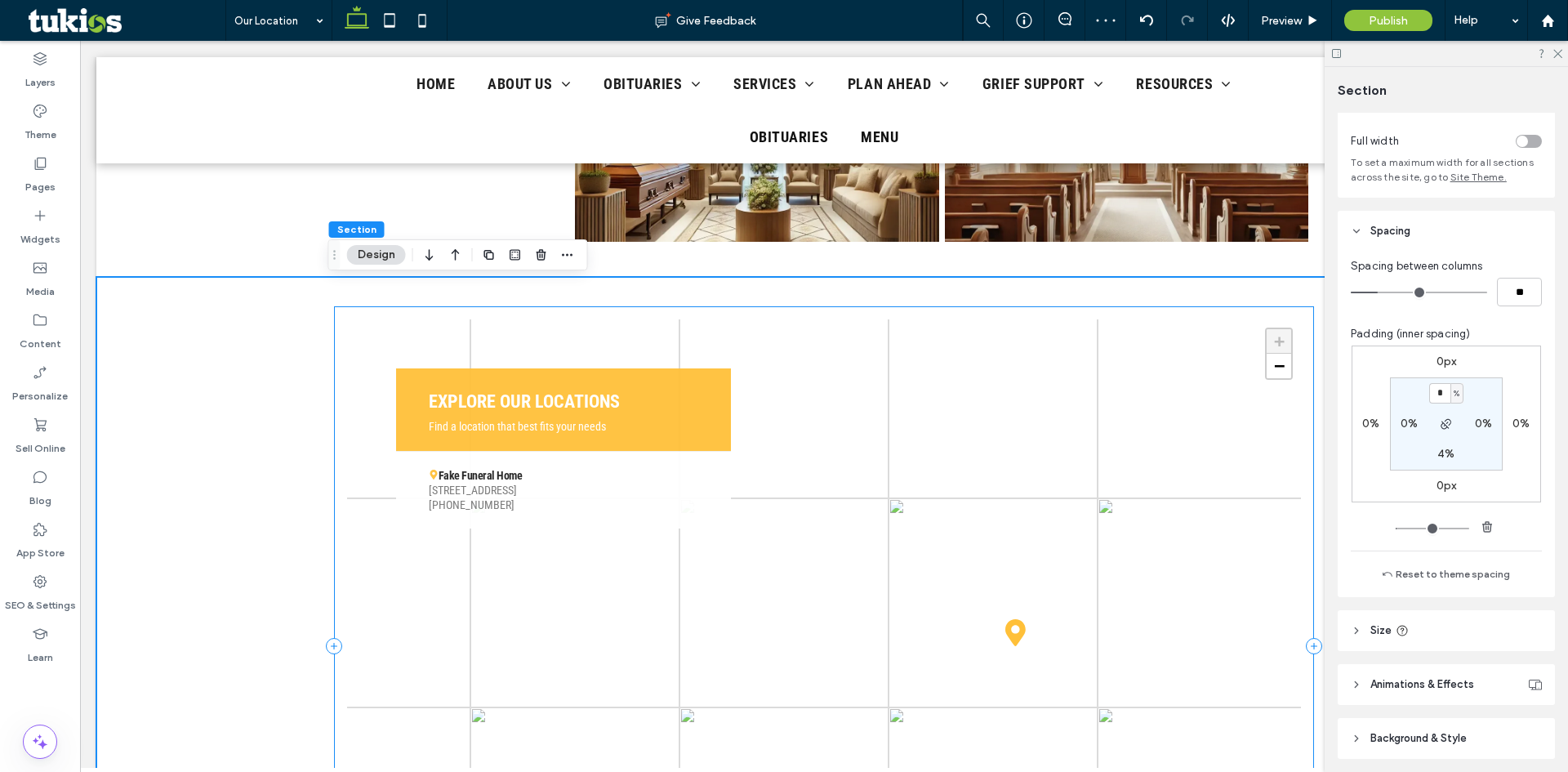
click at [334, 491] on div "+ − Leaflet | Map data © OpenStreetMap contributors, Imagery © Mapbox EXPLORE O…" at bounding box center [824, 646] width 980 height 679
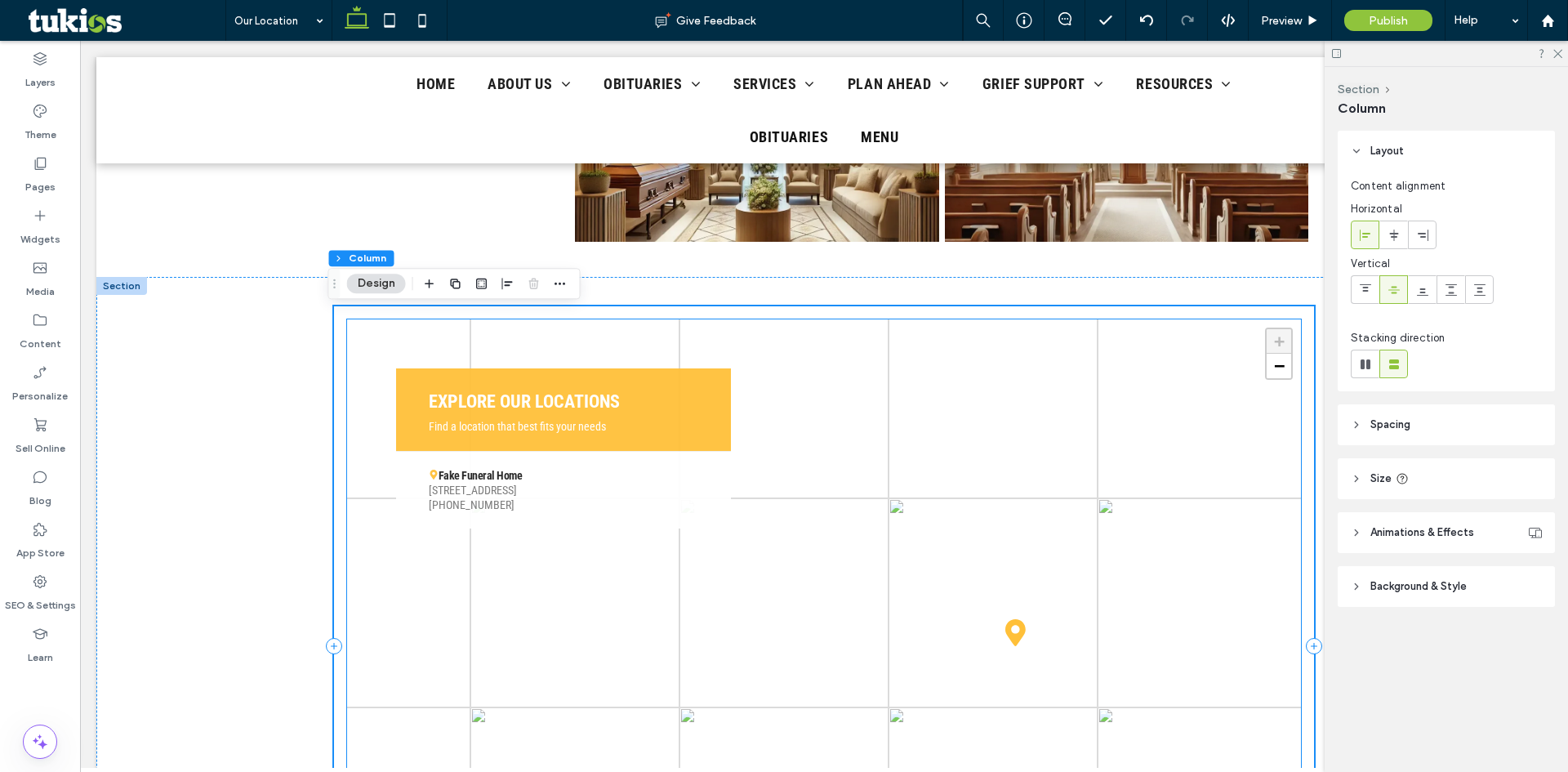
click at [665, 459] on div "Fake Funeral Home [STREET_ADDRESS] [PHONE_NUMBER]" at bounding box center [564, 490] width 335 height 79
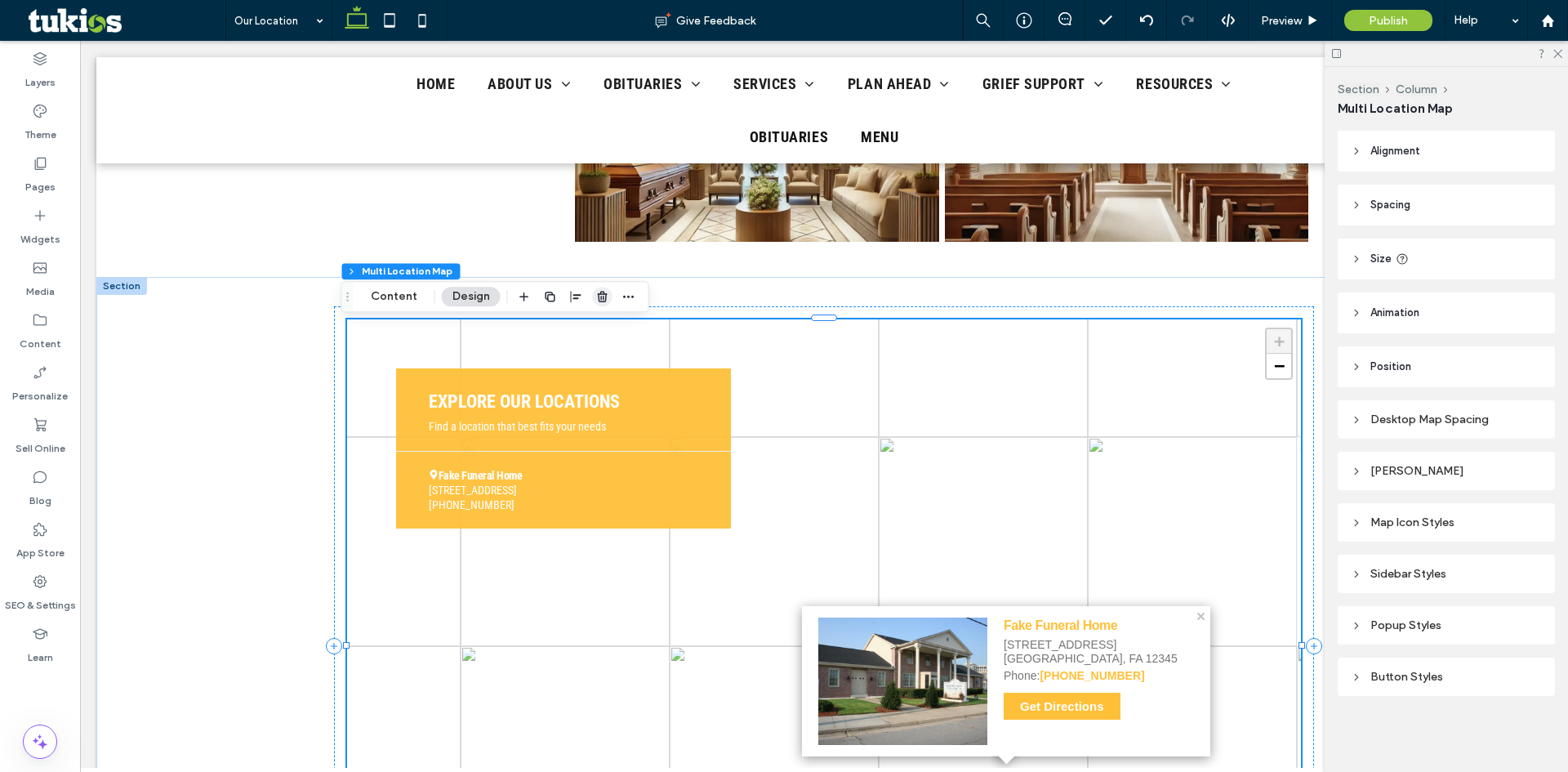
click at [607, 301] on icon "button" at bounding box center [603, 296] width 13 height 13
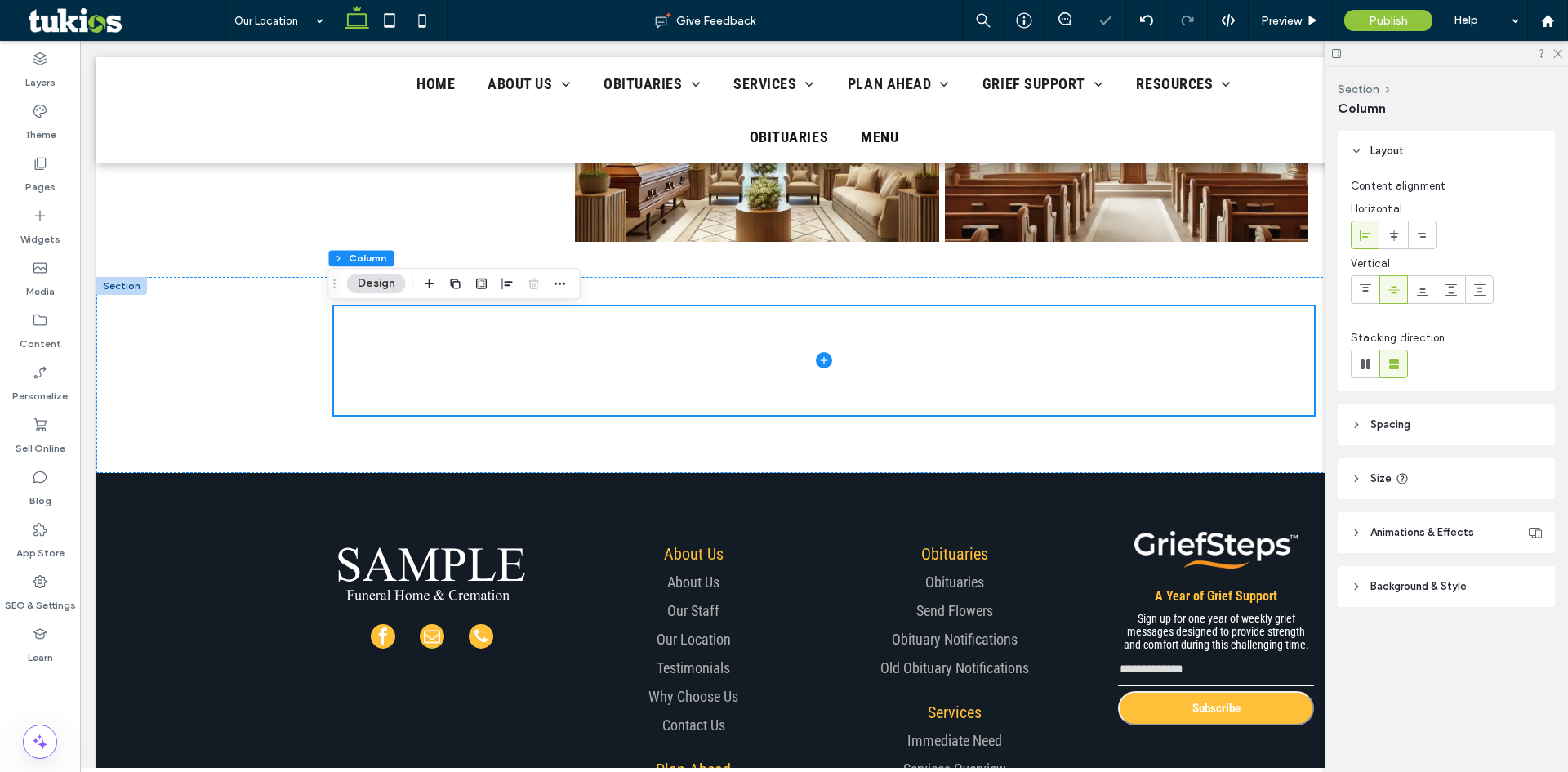
click at [1392, 432] on span "Spacing" at bounding box center [1390, 425] width 40 height 16
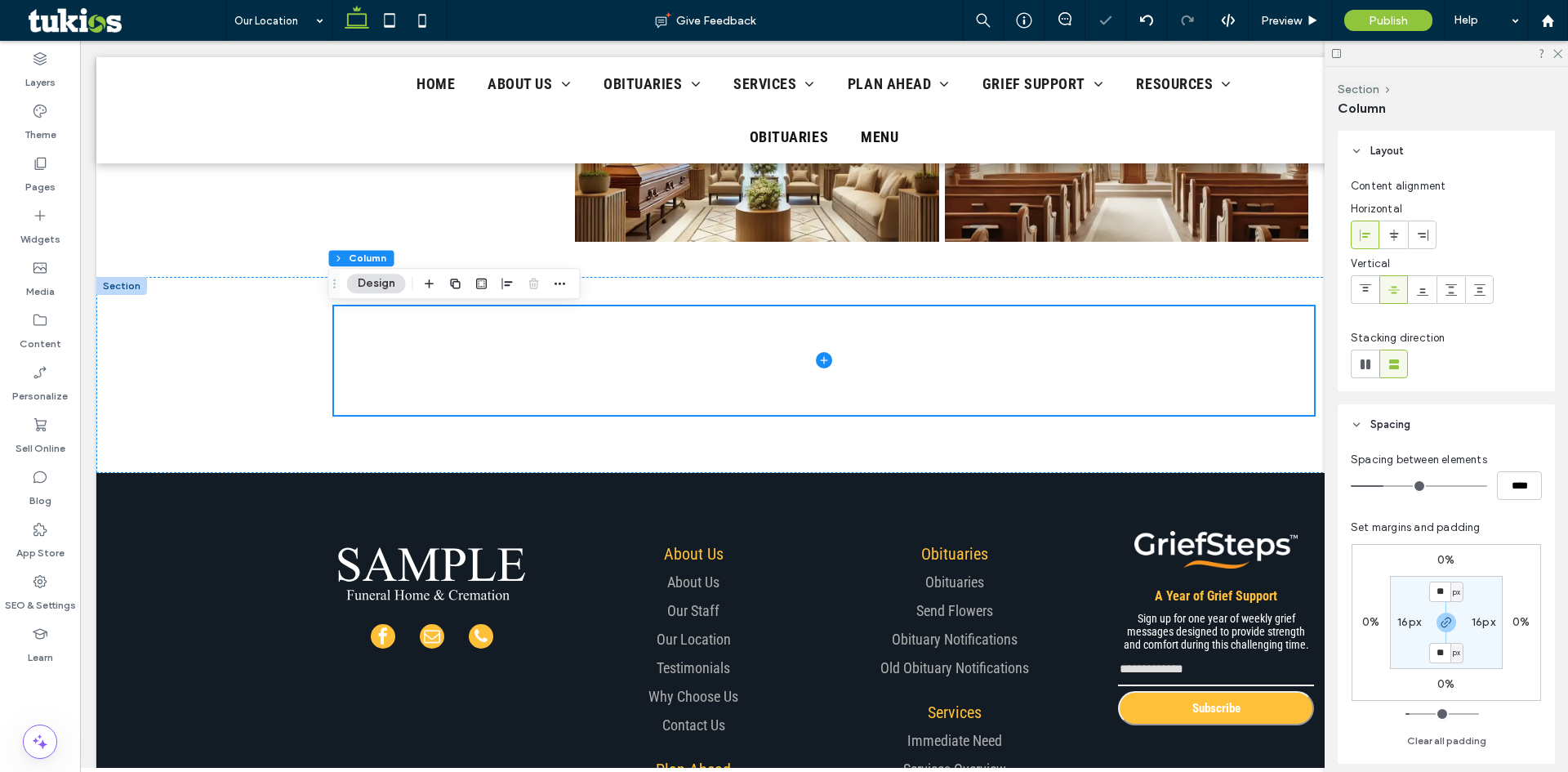
scroll to position [82, 0]
